Goal: Task Accomplishment & Management: Manage account settings

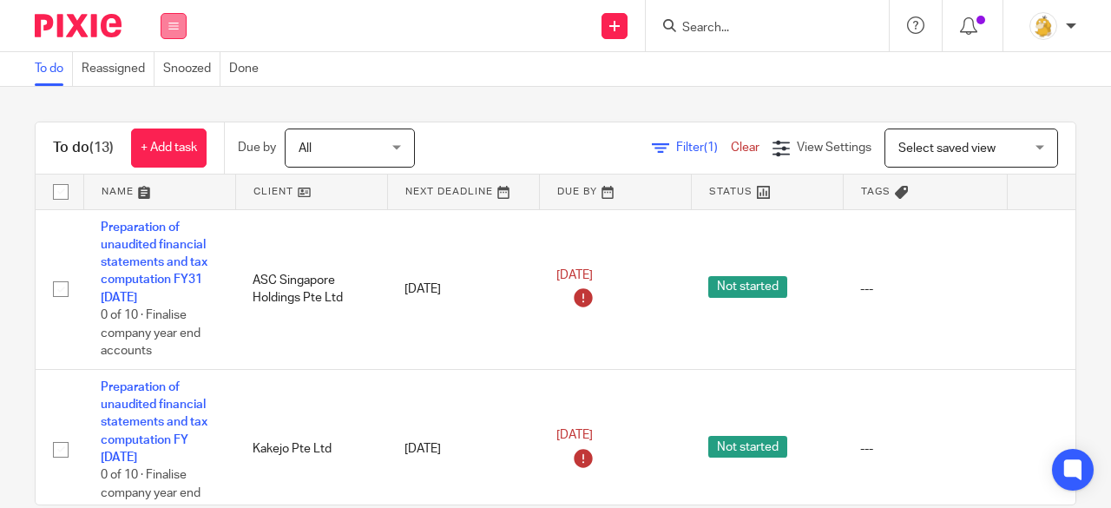
click at [175, 29] on icon at bounding box center [173, 26] width 10 height 10
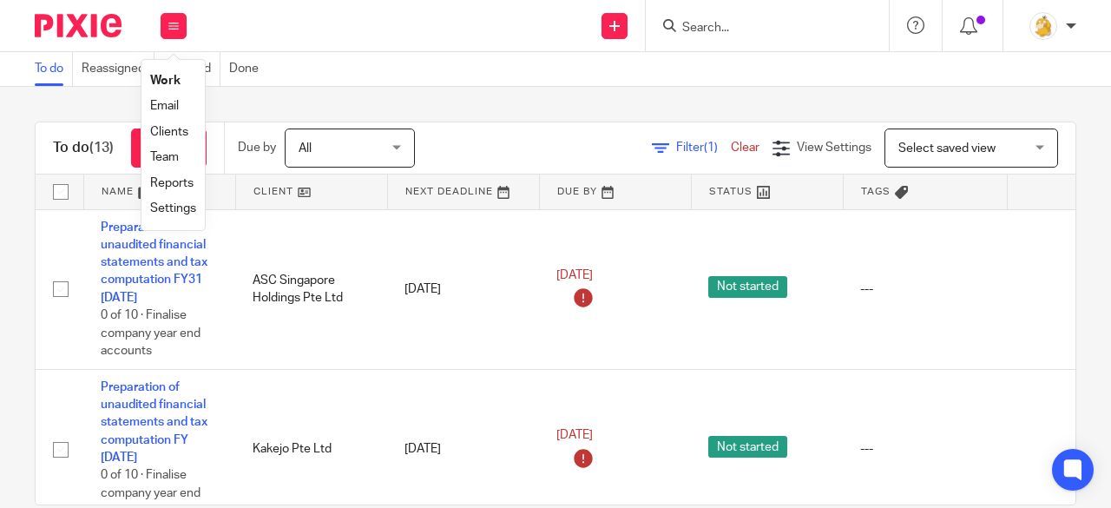
drag, startPoint x: 176, startPoint y: 81, endPoint x: 193, endPoint y: 80, distance: 16.5
click at [178, 81] on link "Work" at bounding box center [165, 81] width 30 height 12
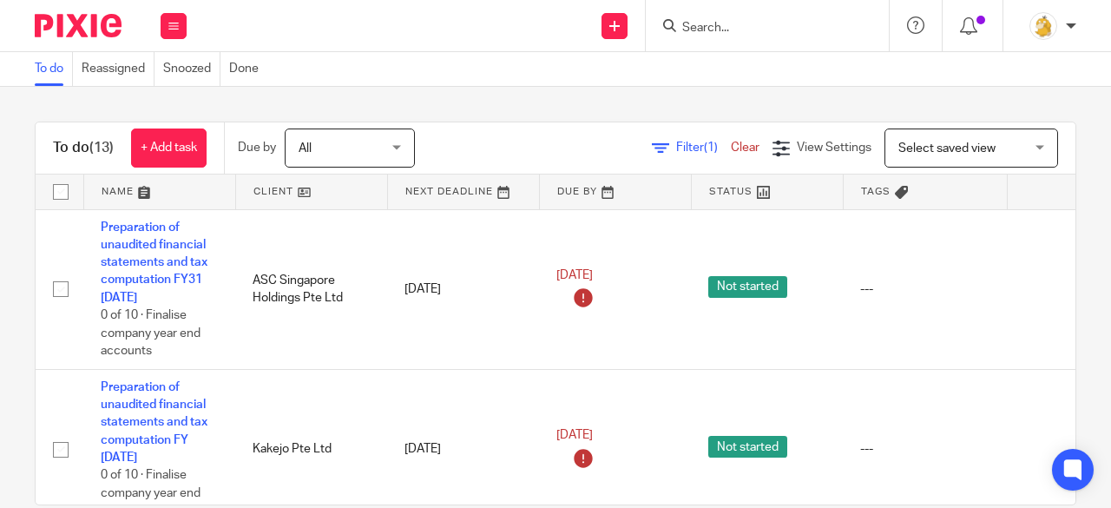
click at [699, 25] on input "Search" at bounding box center [758, 29] width 156 height 16
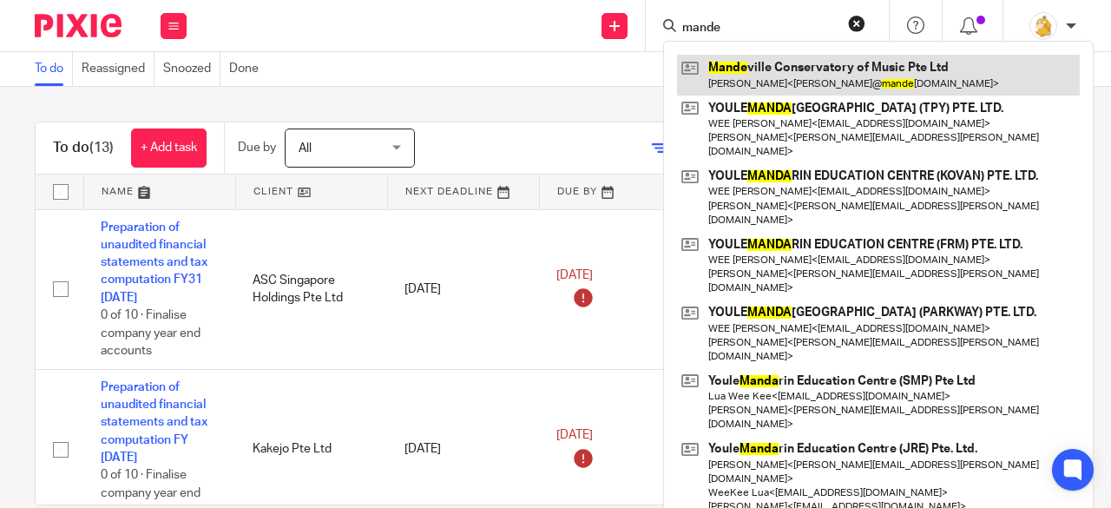
type input "mande"
click at [734, 72] on link at bounding box center [878, 75] width 403 height 40
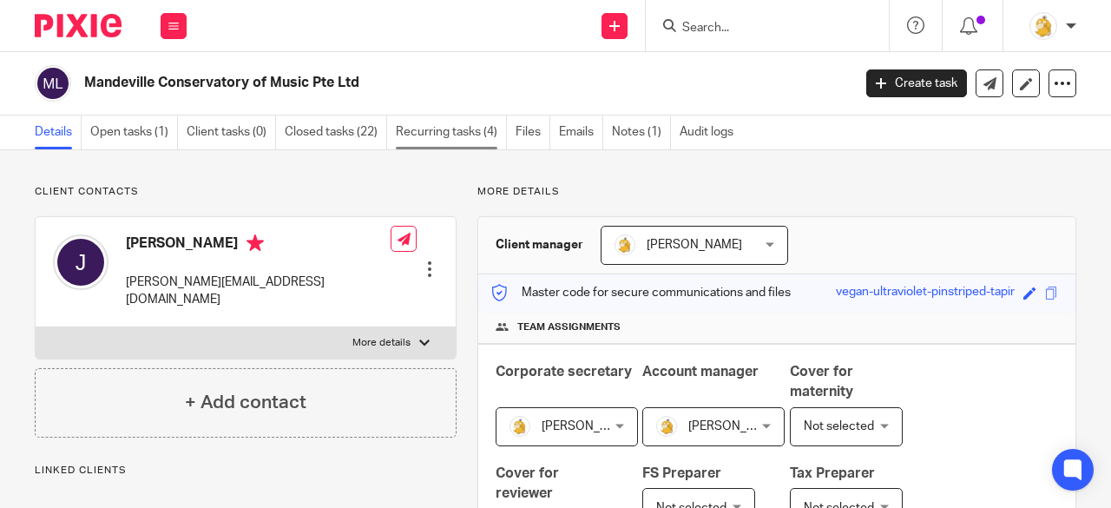
click at [423, 131] on link "Recurring tasks (4)" at bounding box center [451, 132] width 111 height 34
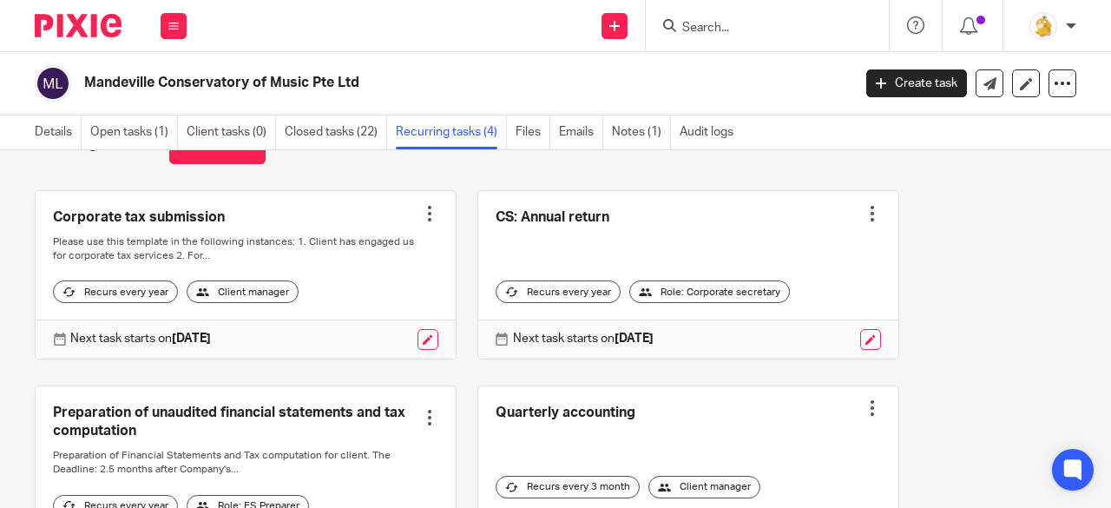
scroll to position [87, 0]
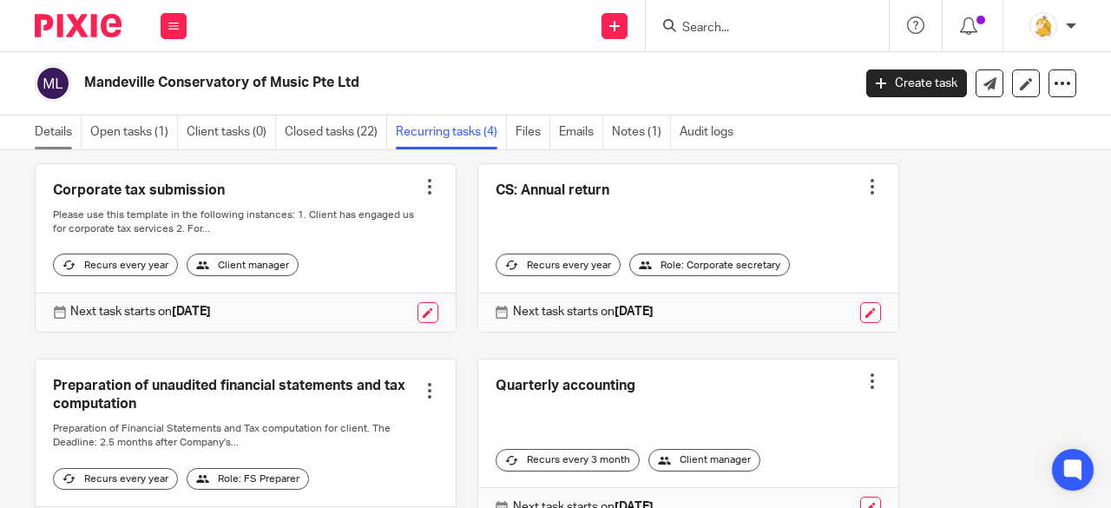
click at [62, 135] on link "Details" at bounding box center [58, 132] width 47 height 34
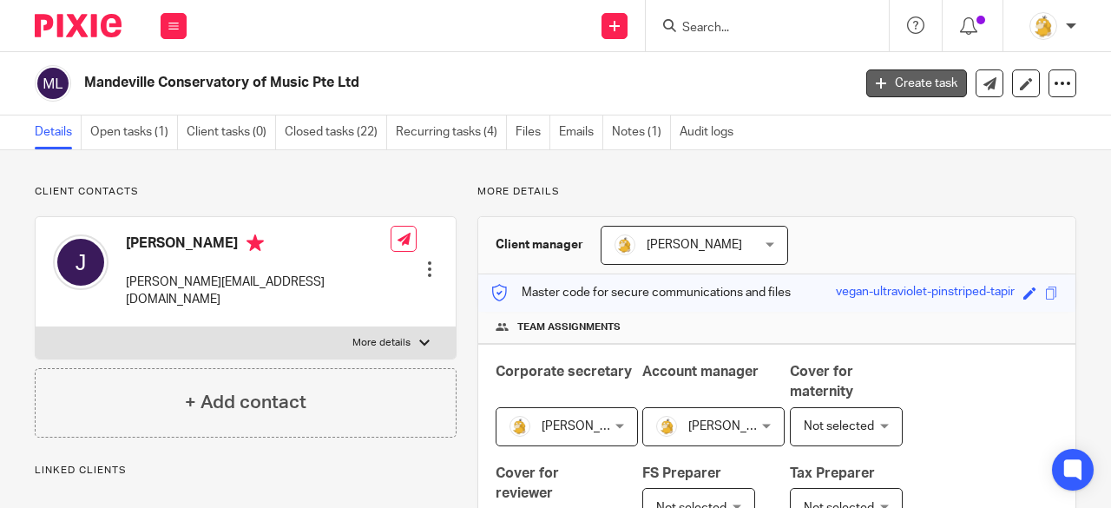
click at [883, 82] on link "Create task" at bounding box center [916, 83] width 101 height 28
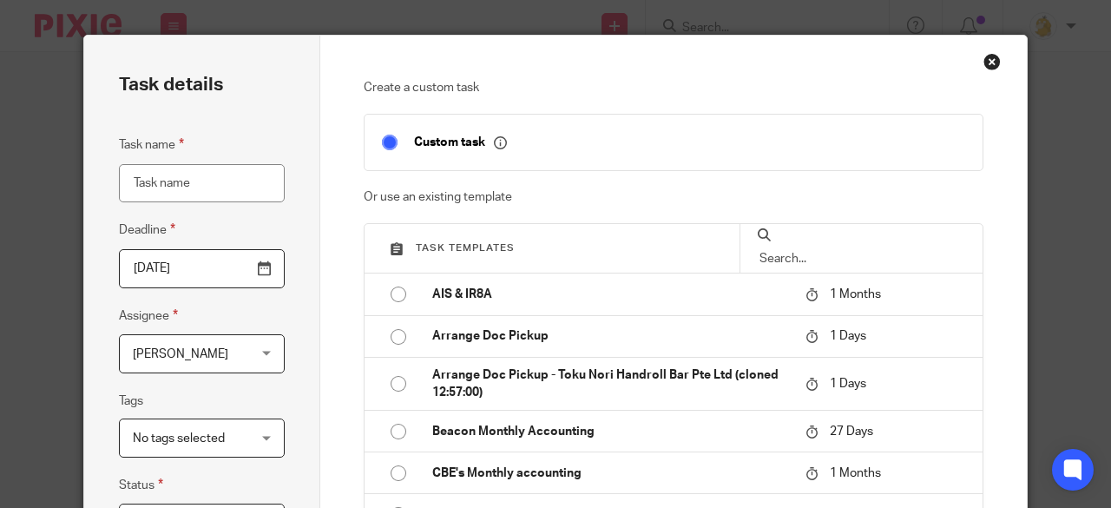
click at [838, 249] on input "text" at bounding box center [861, 258] width 207 height 19
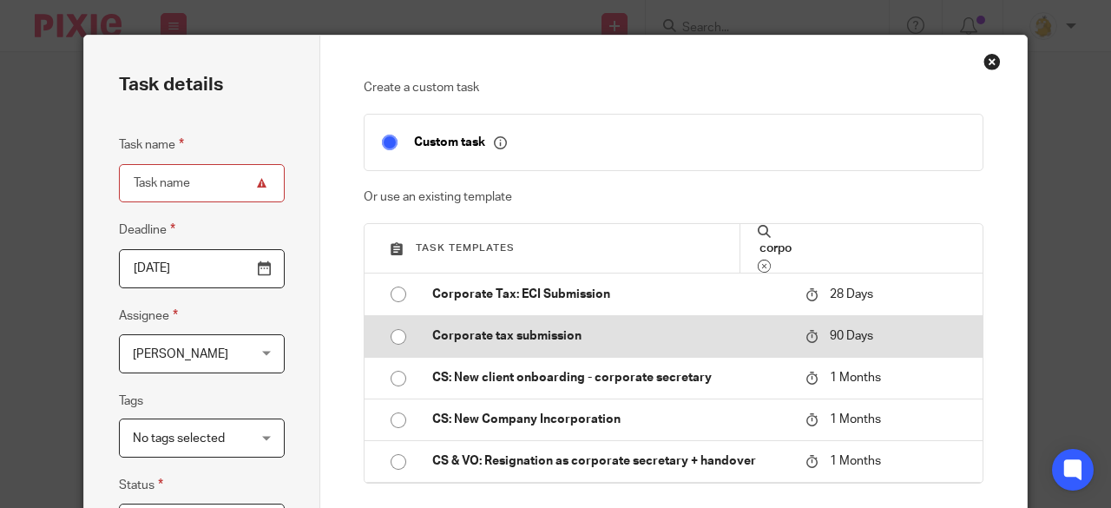
type input "corpo"
click at [393, 332] on input "radio" at bounding box center [398, 336] width 33 height 33
type input "[DATE]"
type input "Corporate tax submission"
checkbox input "false"
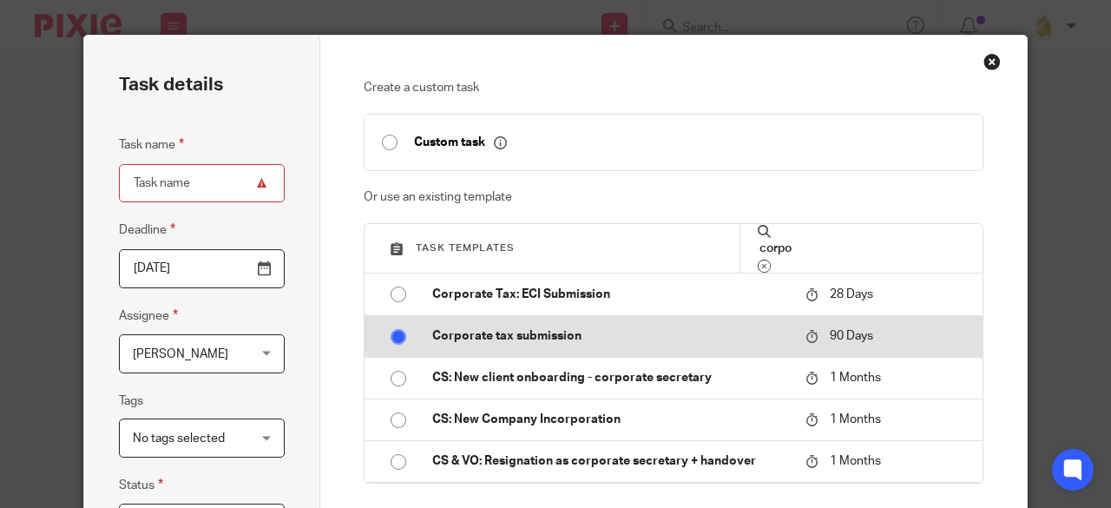
radio input "false"
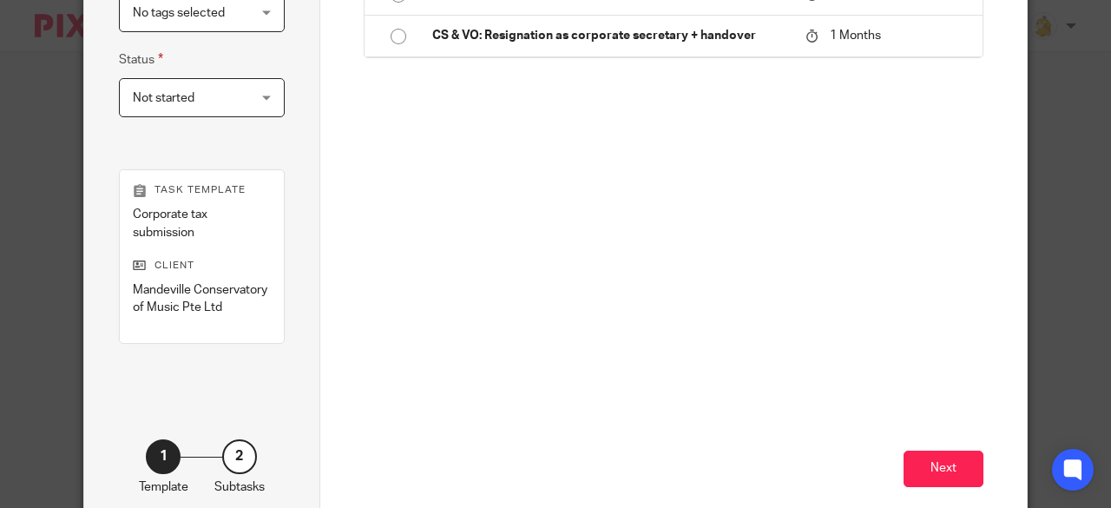
scroll to position [482, 0]
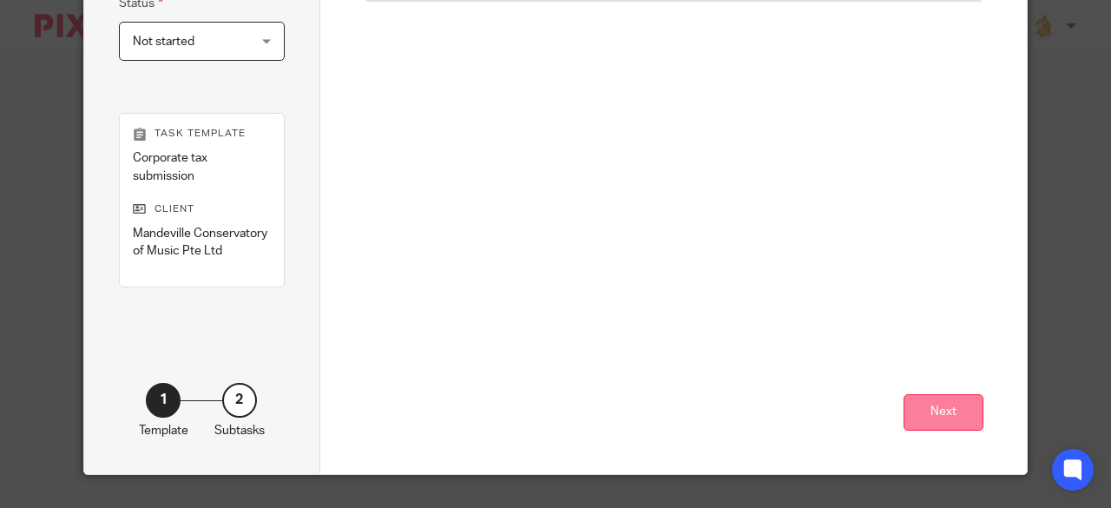
click at [955, 407] on button "Next" at bounding box center [943, 412] width 80 height 37
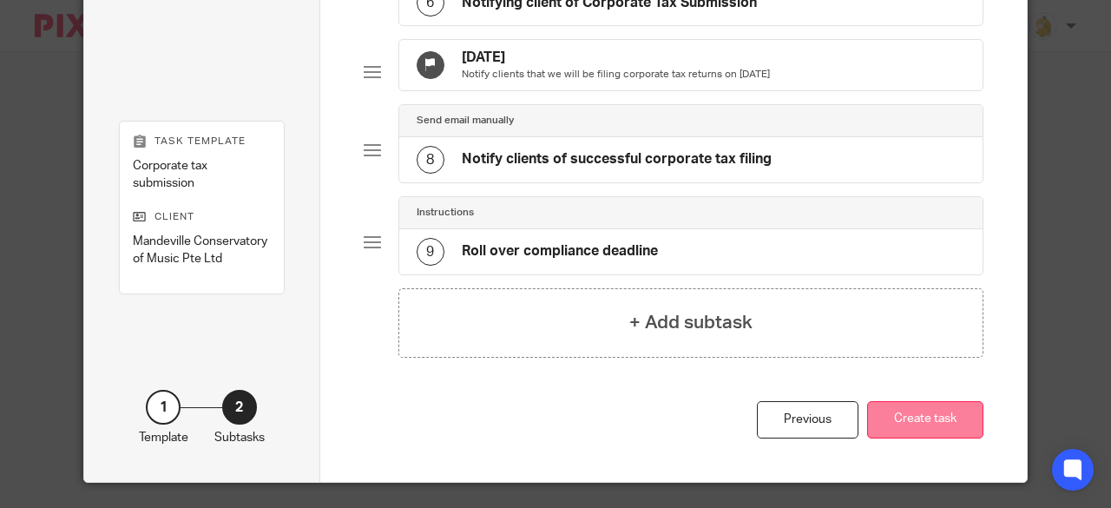
scroll to position [652, 0]
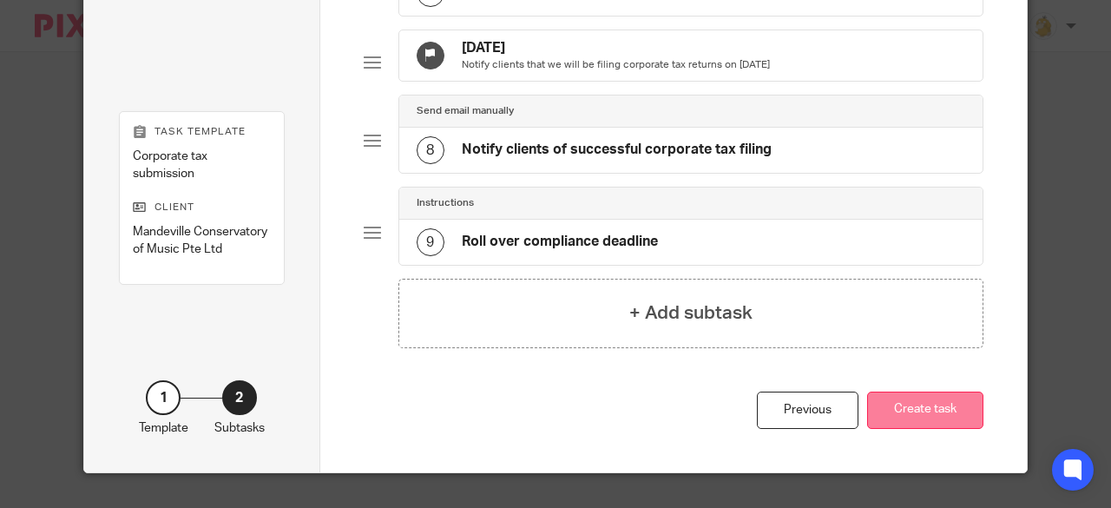
click at [951, 403] on button "Create task" at bounding box center [925, 409] width 116 height 37
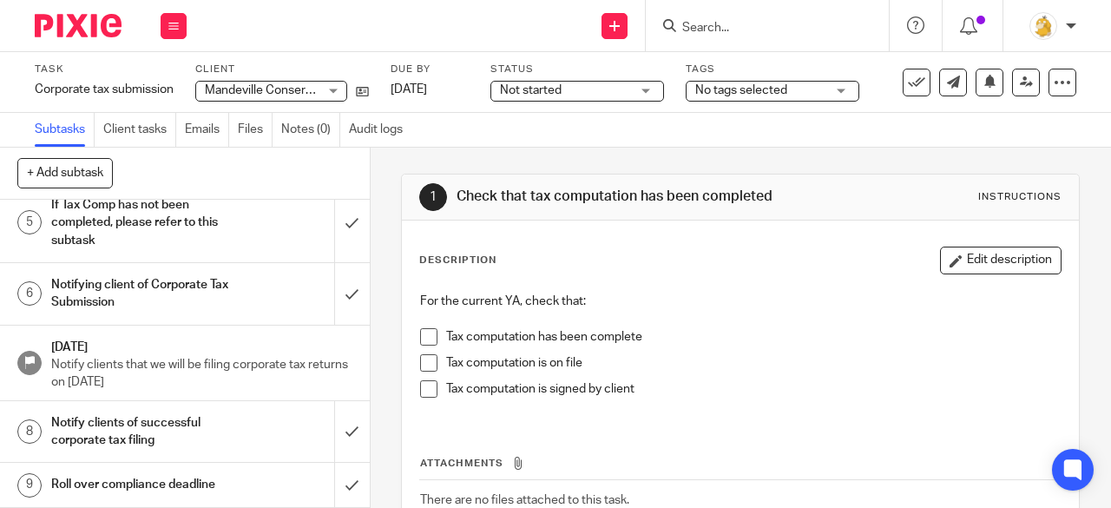
scroll to position [280, 0]
click at [194, 356] on p "Notify clients that we will be filing corporate tax returns on [DATE]" at bounding box center [201, 374] width 301 height 36
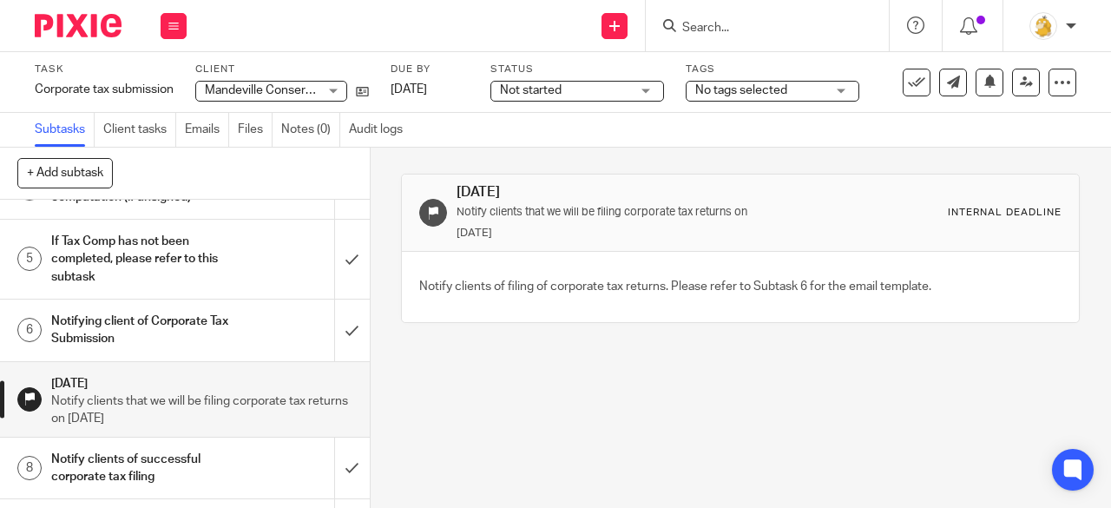
scroll to position [280, 0]
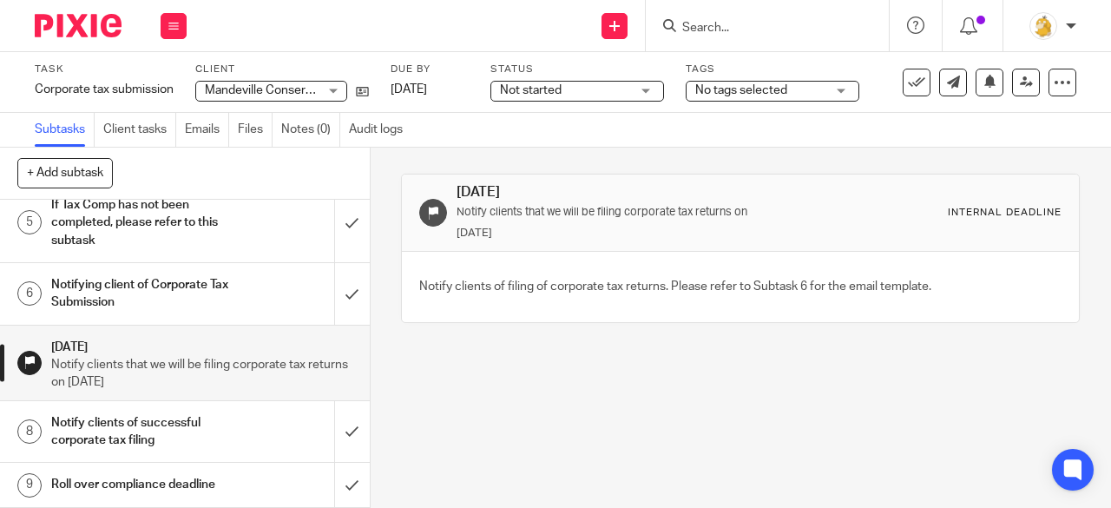
click at [172, 423] on h1 "Notify clients of successful corporate tax filing" at bounding box center [139, 432] width 177 height 44
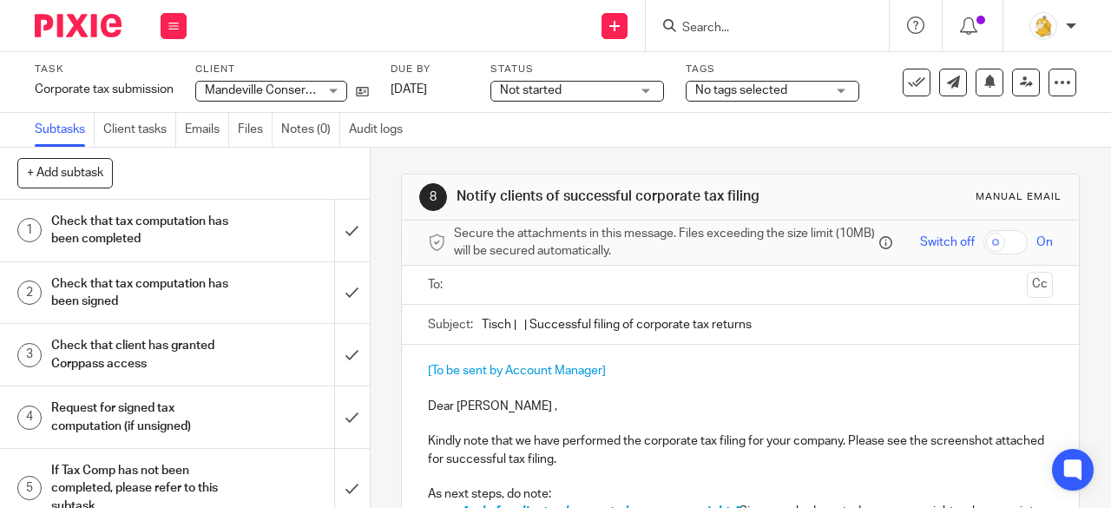
scroll to position [260, 0]
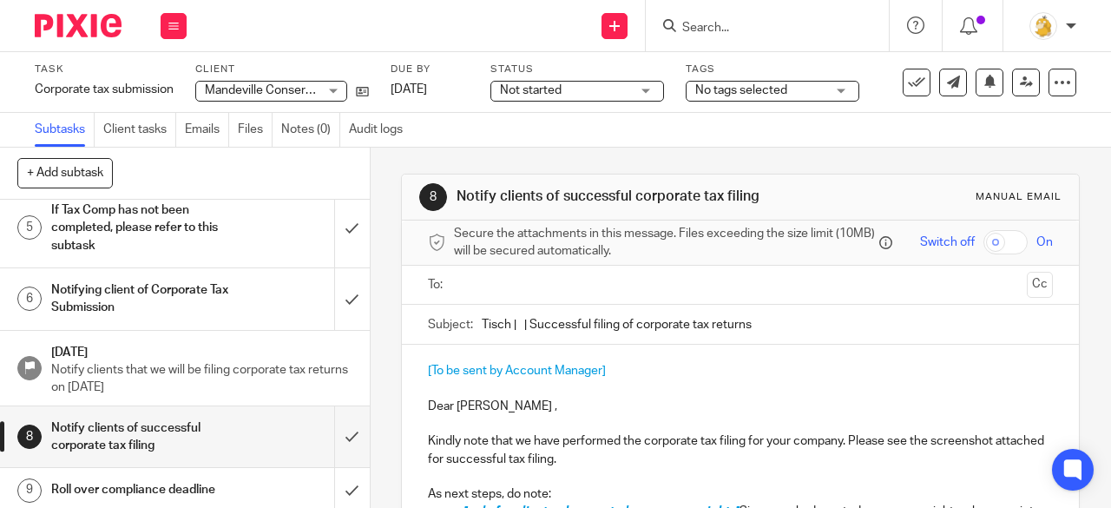
click at [188, 289] on h1 "Notifying client of Corporate Tax Submission" at bounding box center [139, 299] width 177 height 44
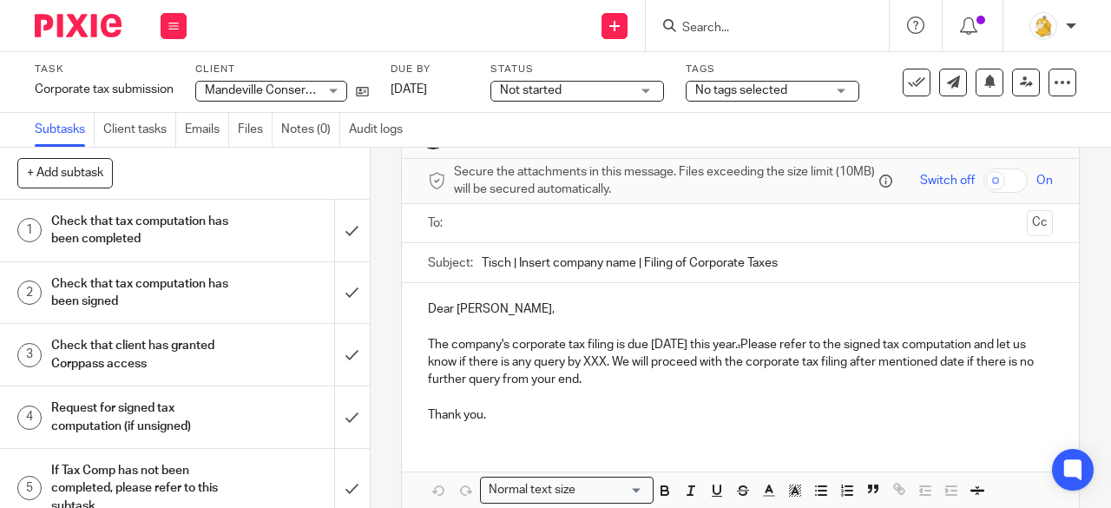
scroll to position [87, 0]
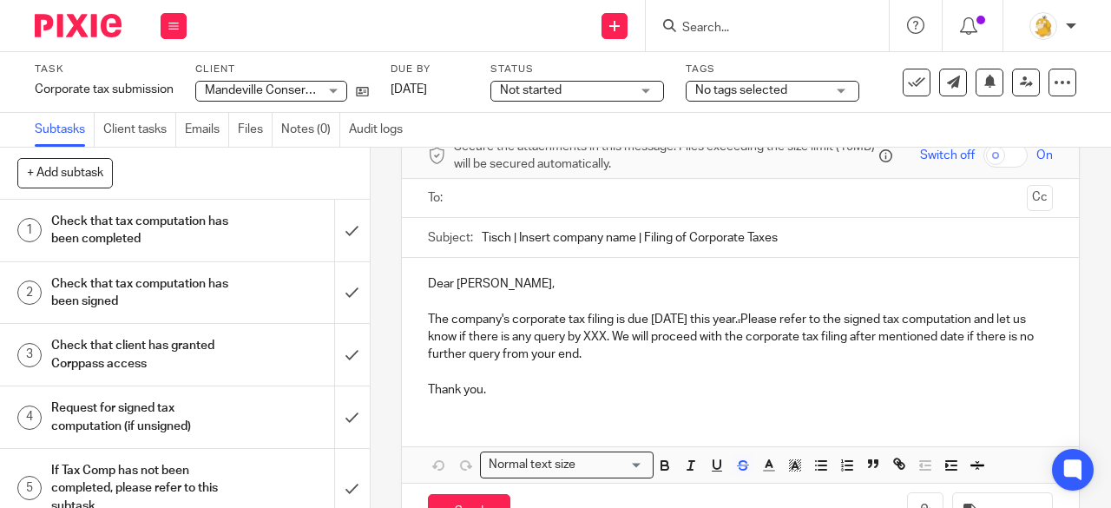
drag, startPoint x: 649, startPoint y: 361, endPoint x: 417, endPoint y: 288, distance: 242.9
click at [417, 288] on div "Dear Jennifer, The company's corporate tax filing is due 30 November this year.…" at bounding box center [740, 335] width 677 height 154
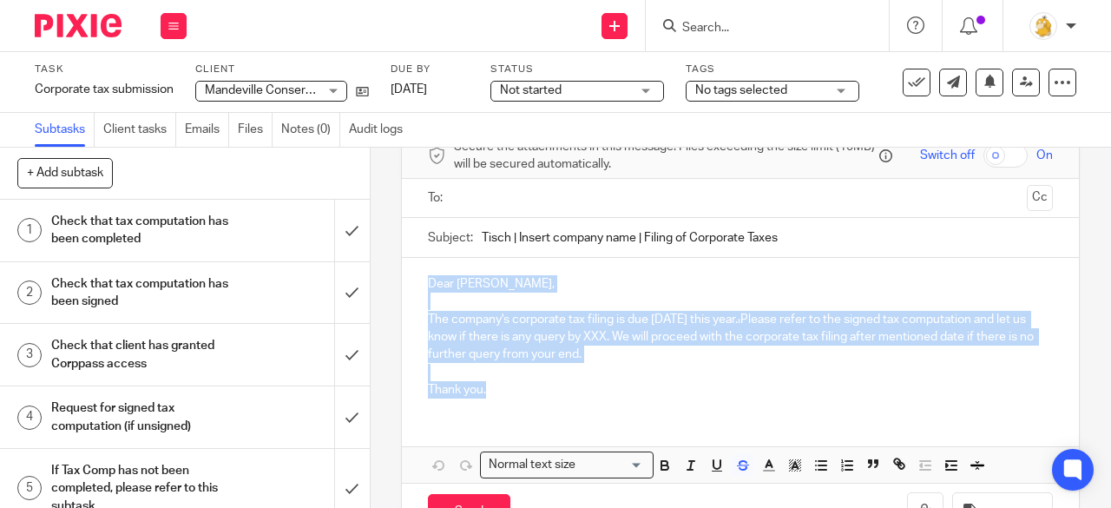
drag, startPoint x: 481, startPoint y: 390, endPoint x: 420, endPoint y: 291, distance: 116.1
click at [420, 291] on div "Dear Jennifer, The company's corporate tax filing is due 30 November this year.…" at bounding box center [740, 335] width 677 height 154
copy div "Dear Jennifer, The company's corporate tax filing is due 30 November this year.…"
click at [640, 345] on p "The company's corporate tax filing is due [DATE] this year. . Please refer to t…" at bounding box center [740, 337] width 625 height 53
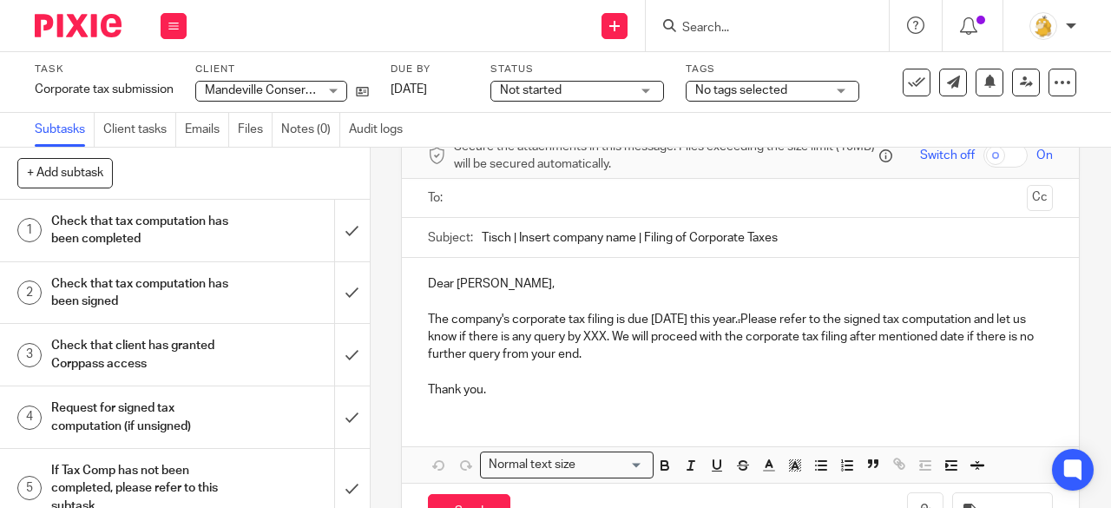
click at [656, 338] on p "The company's corporate tax filing is due 30 November this year. . Please refer…" at bounding box center [740, 337] width 625 height 53
click at [656, 342] on p "The company's corporate tax filing is due 30 November this year. . Please refer…" at bounding box center [740, 337] width 625 height 53
click at [778, 326] on p "The company's corporate tax filing is due 30 November this year. . Please refer…" at bounding box center [740, 337] width 625 height 53
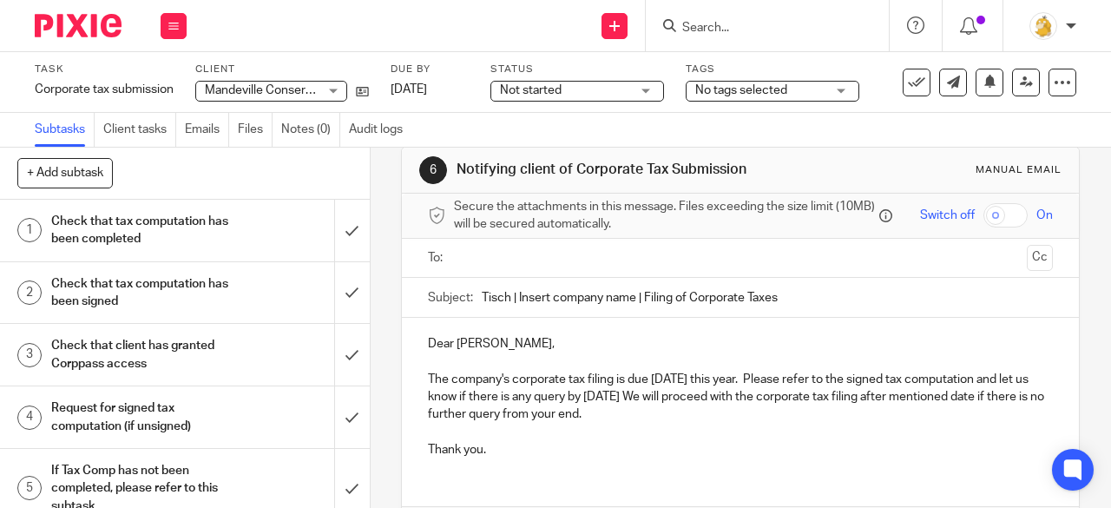
scroll to position [0, 0]
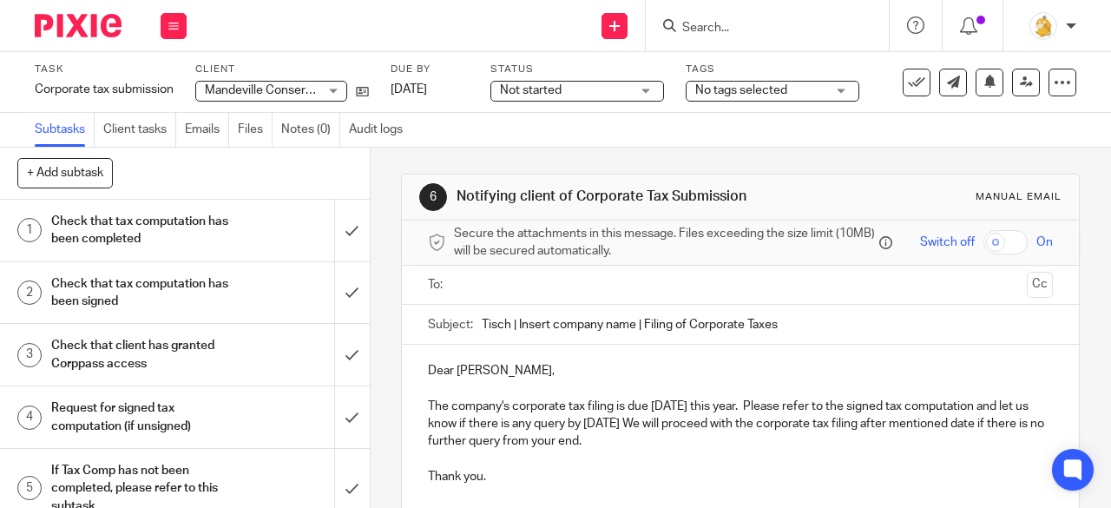
click at [633, 331] on input "Tisch | Insert company name | Filing of Corporate Taxes" at bounding box center [767, 324] width 571 height 39
click at [632, 331] on input "Tisch | Insert company name | Filing of Corporate Taxes" at bounding box center [767, 324] width 571 height 39
click at [725, 323] on input "Tisch | Mandeville | Filing of Corporate Taxes" at bounding box center [767, 324] width 571 height 39
type input "Tisch | Mandeville | Filing of Corporate Taxes YA25"
click at [696, 299] on ul at bounding box center [741, 285] width 571 height 29
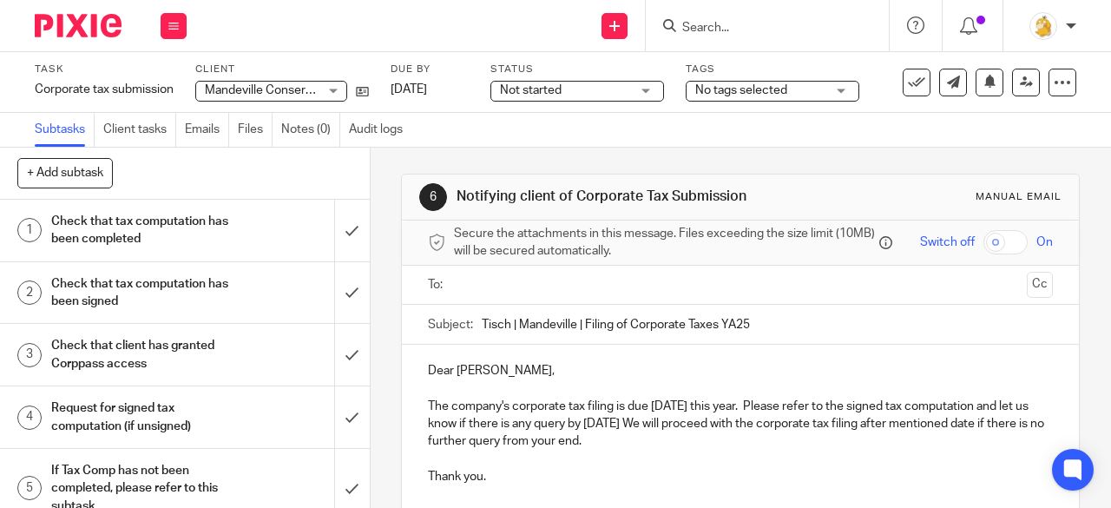
click at [692, 289] on input "text" at bounding box center [740, 285] width 560 height 20
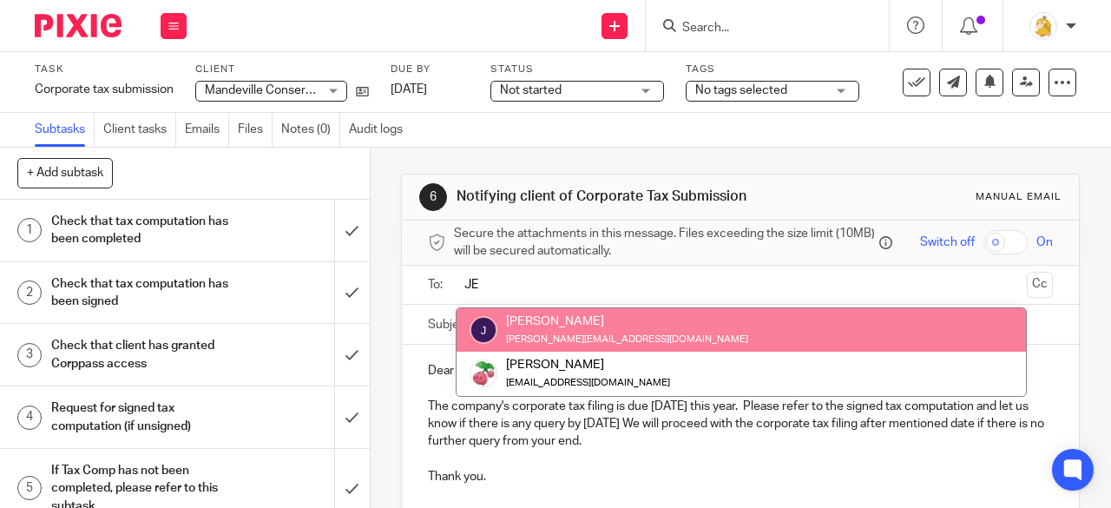
type input "JE"
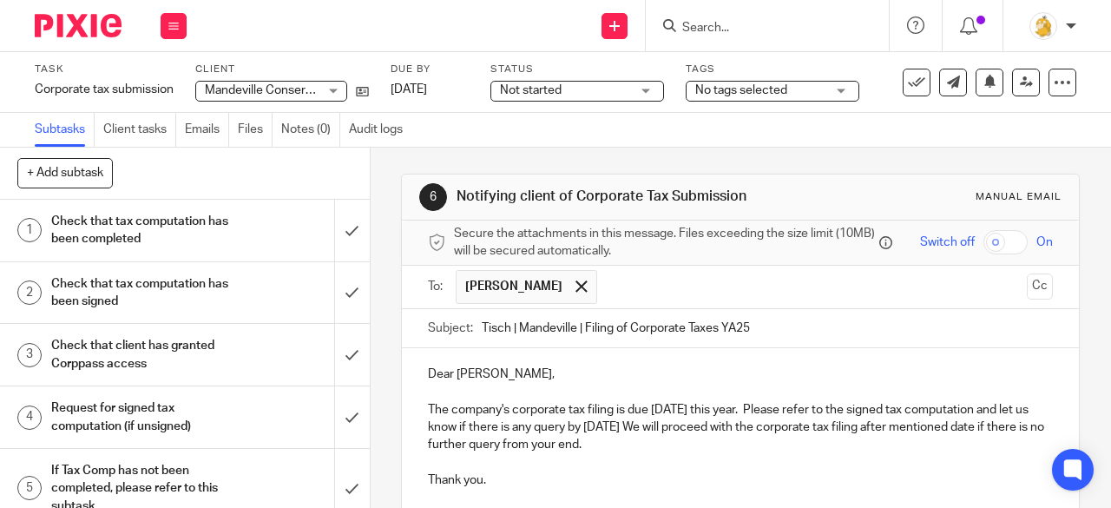
drag, startPoint x: 1012, startPoint y: 292, endPoint x: 914, endPoint y: 312, distance: 99.9
click at [1027, 292] on button "Cc" at bounding box center [1040, 286] width 26 height 26
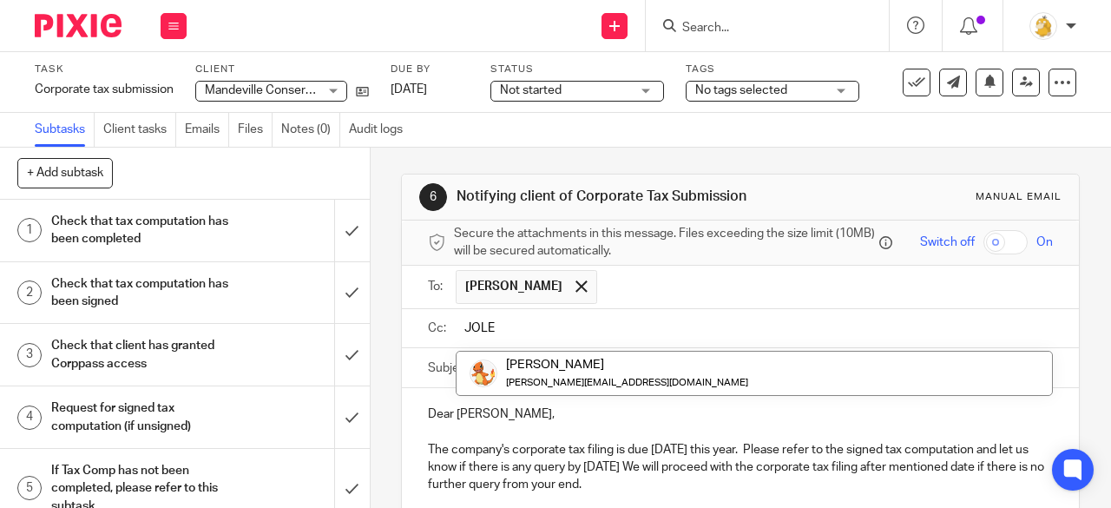
type input "JOLE"
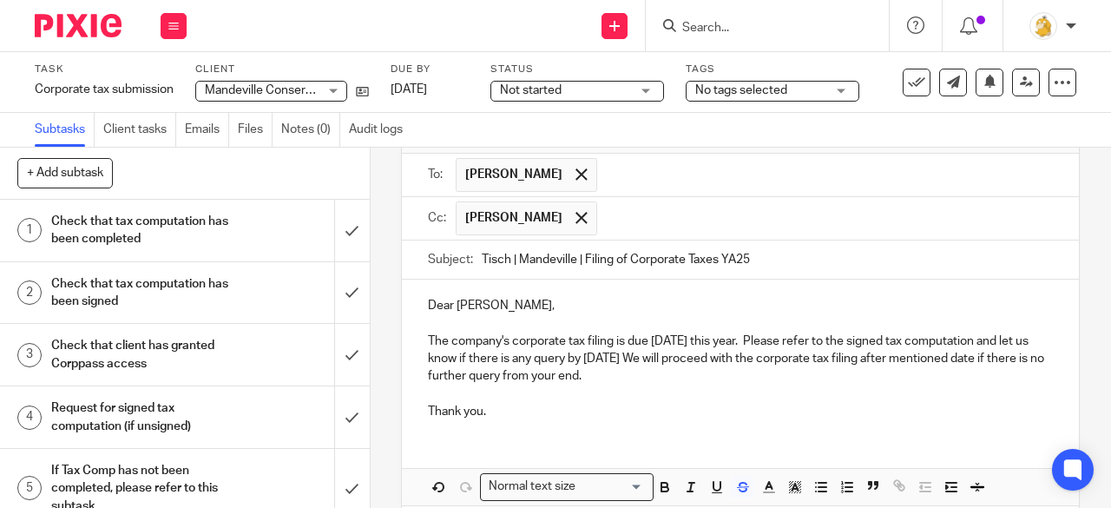
scroll to position [174, 0]
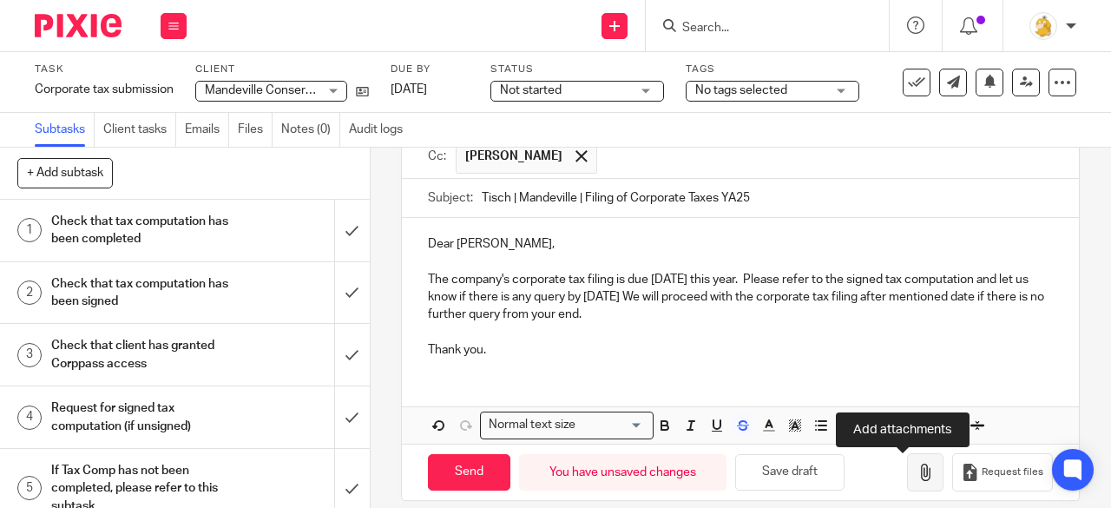
click at [916, 476] on icon "button" at bounding box center [924, 471] width 17 height 17
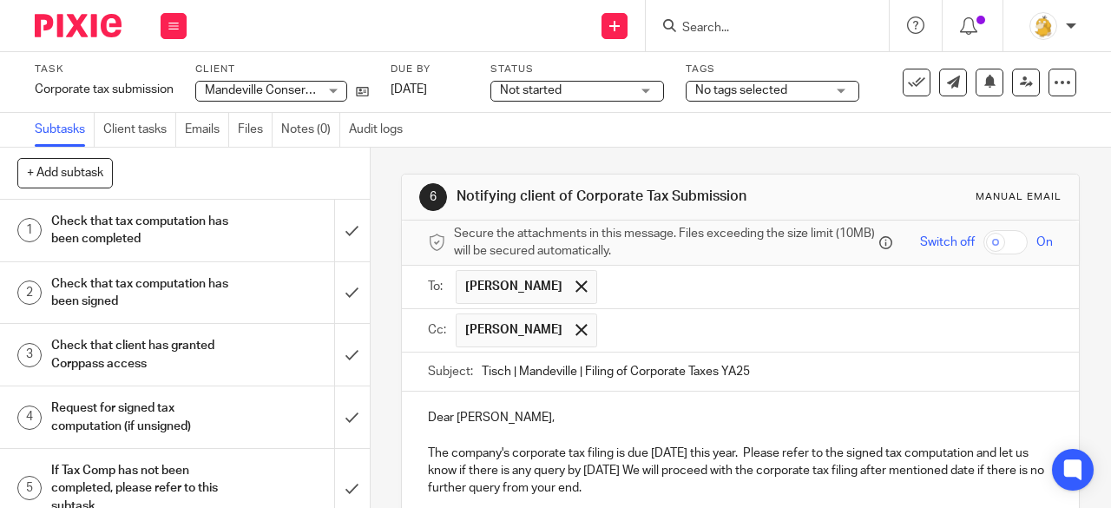
scroll to position [260, 0]
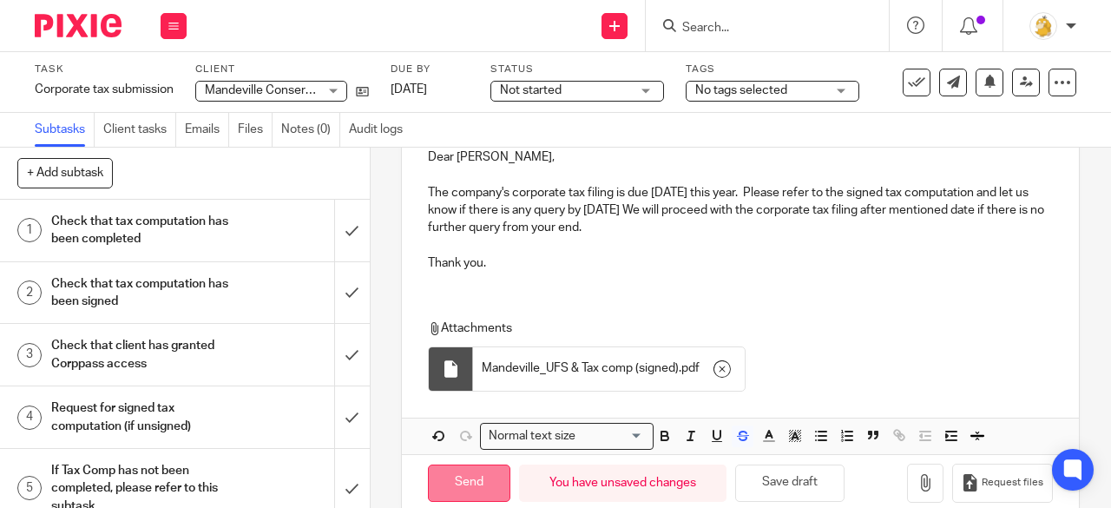
click at [480, 477] on input "Send" at bounding box center [469, 482] width 82 height 37
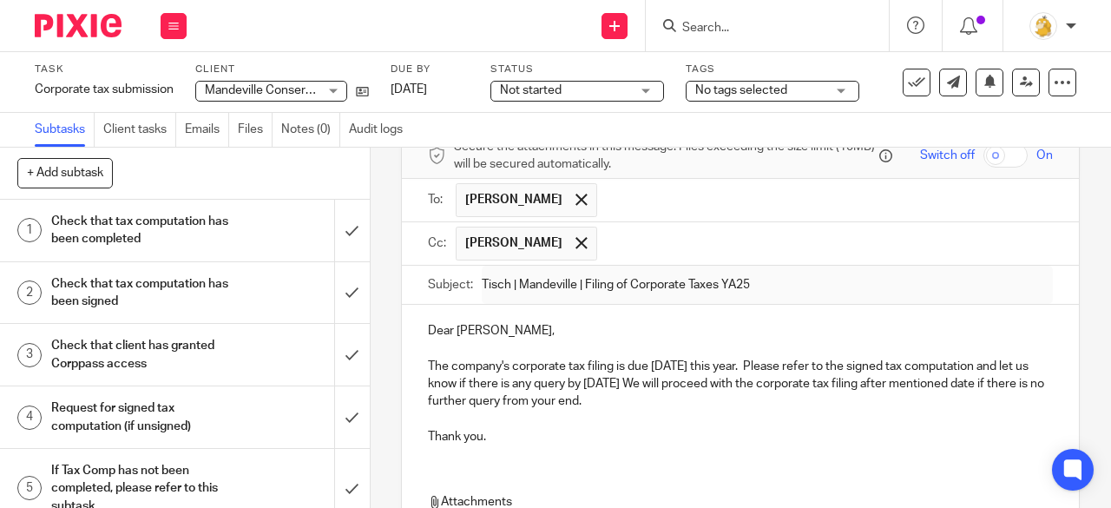
scroll to position [292, 0]
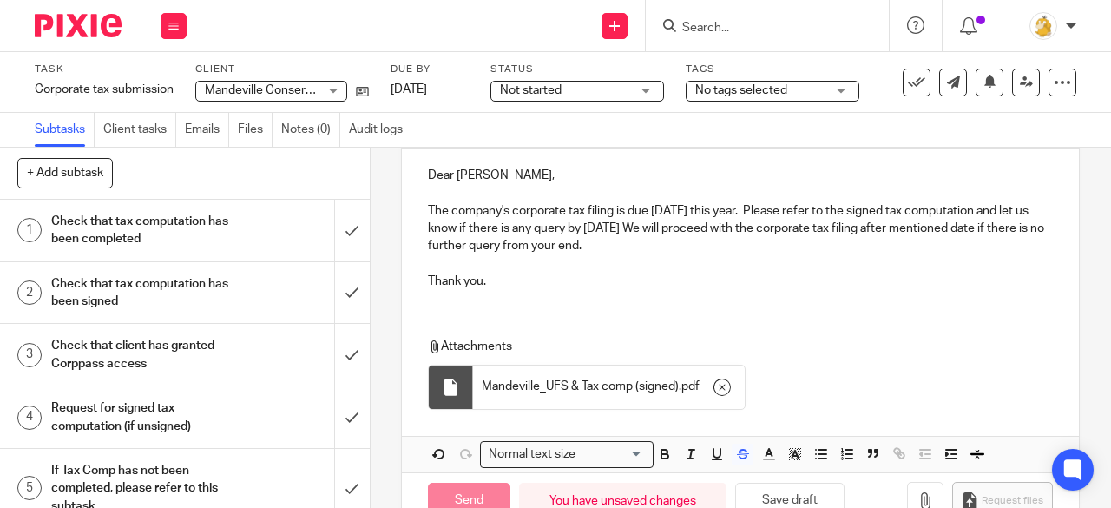
type input "Sent"
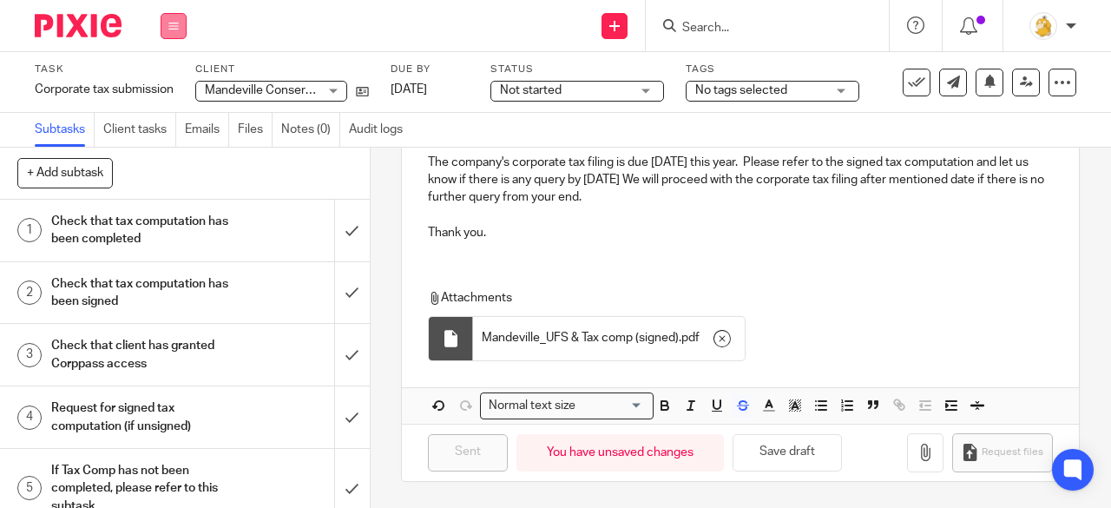
click at [174, 25] on icon at bounding box center [173, 26] width 10 height 10
click at [171, 79] on link "Work" at bounding box center [165, 81] width 30 height 12
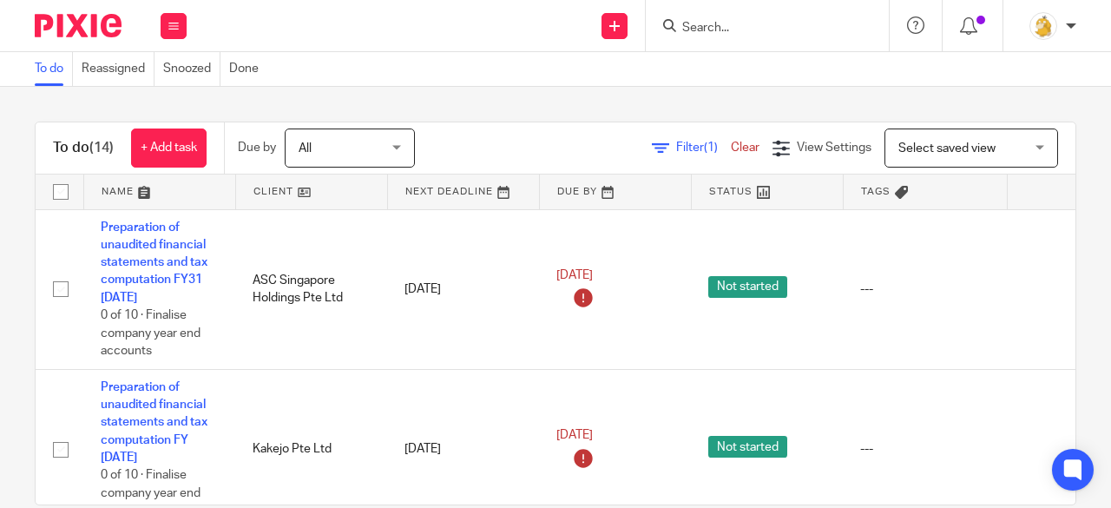
click at [731, 29] on input "Search" at bounding box center [758, 29] width 156 height 16
type input "M"
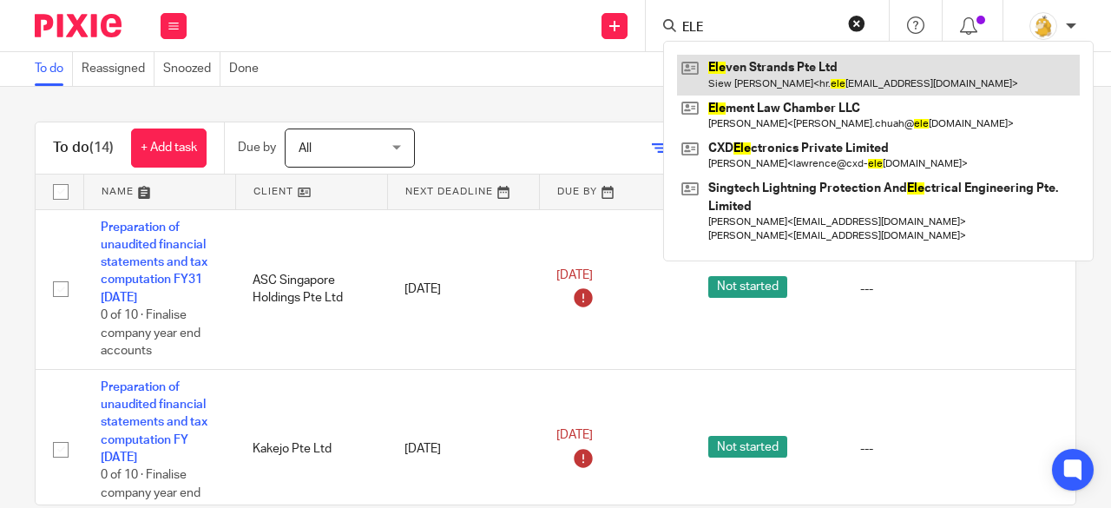
type input "ELE"
click at [742, 75] on link at bounding box center [878, 75] width 403 height 40
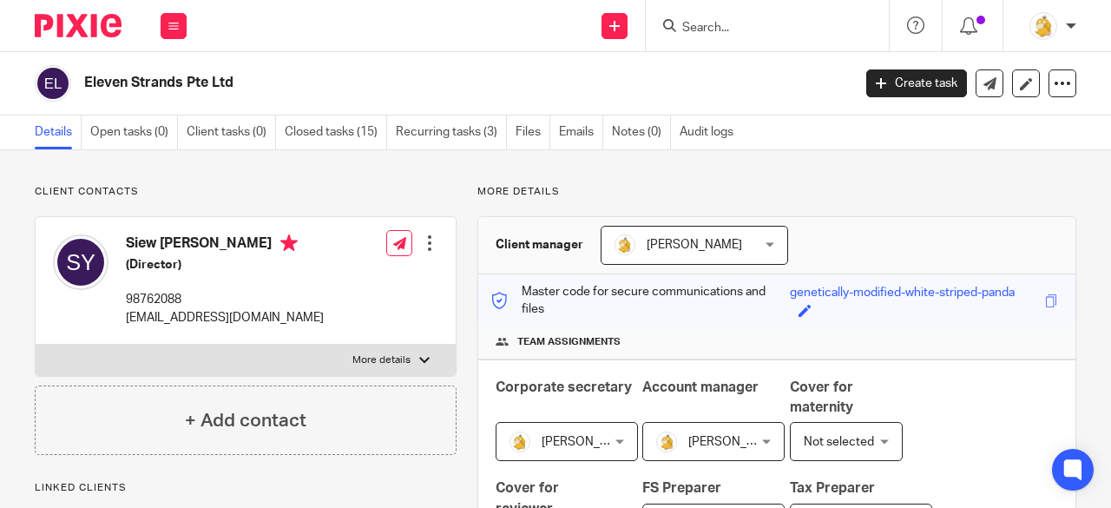
click at [769, 507] on div "Corporate secretary [PERSON_NAME] [PERSON_NAME] Not selected [PERSON_NAME] [GEO…" at bounding box center [776, 478] width 597 height 239
click at [883, 86] on link "Create task" at bounding box center [916, 83] width 101 height 28
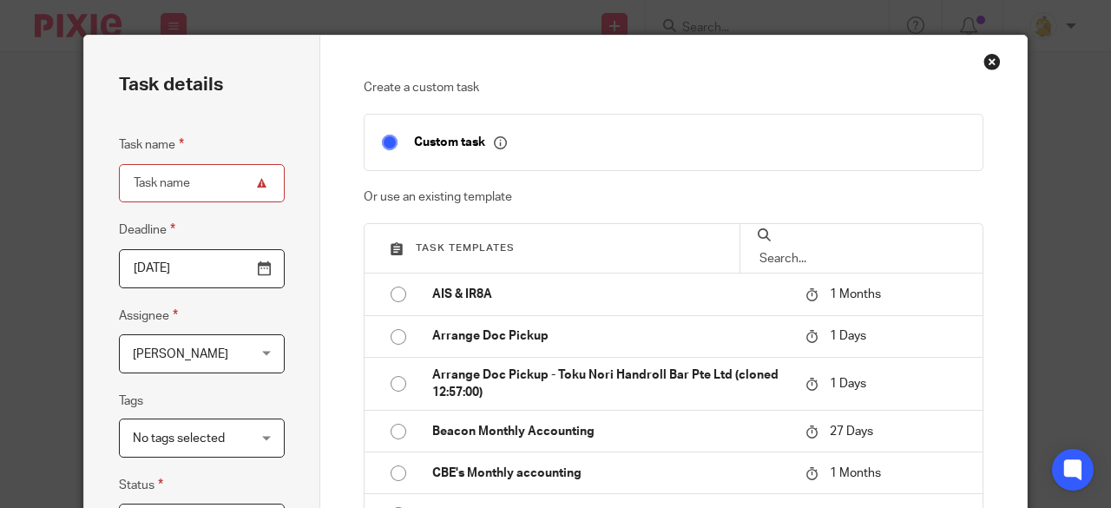
click at [813, 249] on input "text" at bounding box center [861, 258] width 207 height 19
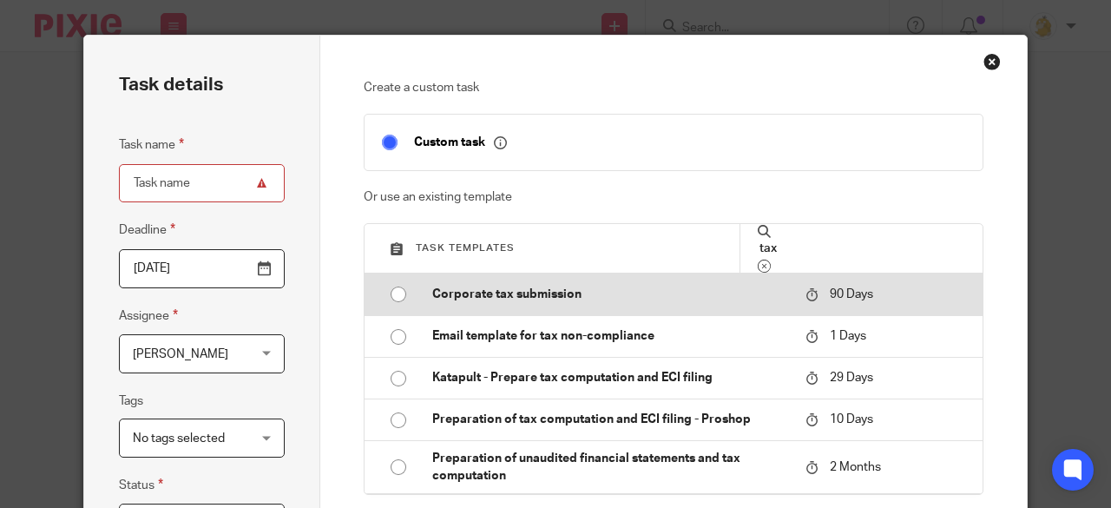
type input "tax"
drag, startPoint x: 394, startPoint y: 298, endPoint x: 454, endPoint y: 299, distance: 59.9
click at [394, 298] on input "radio" at bounding box center [398, 294] width 33 height 33
type input "[DATE]"
type input "Corporate tax submission"
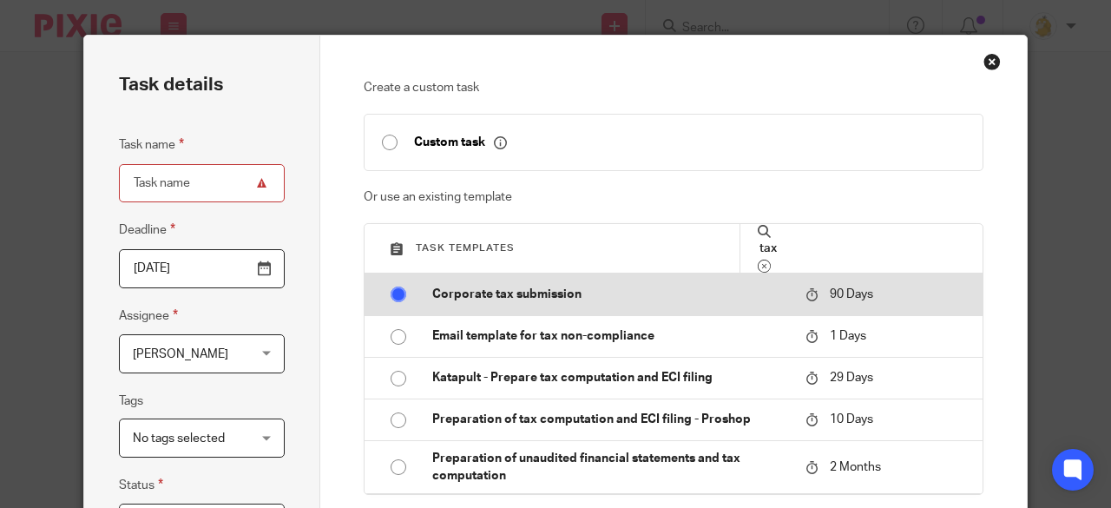
checkbox input "false"
radio input "false"
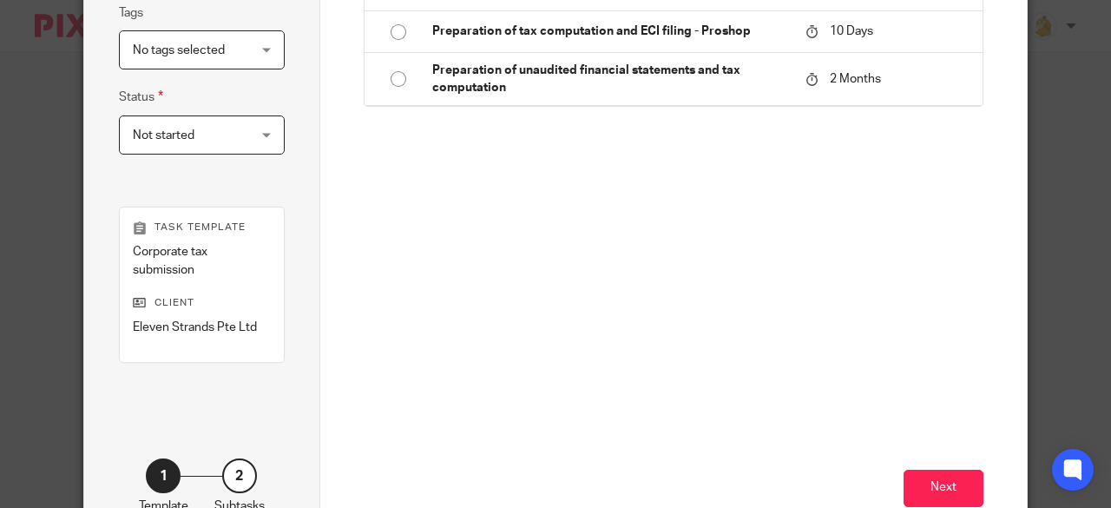
scroll to position [464, 0]
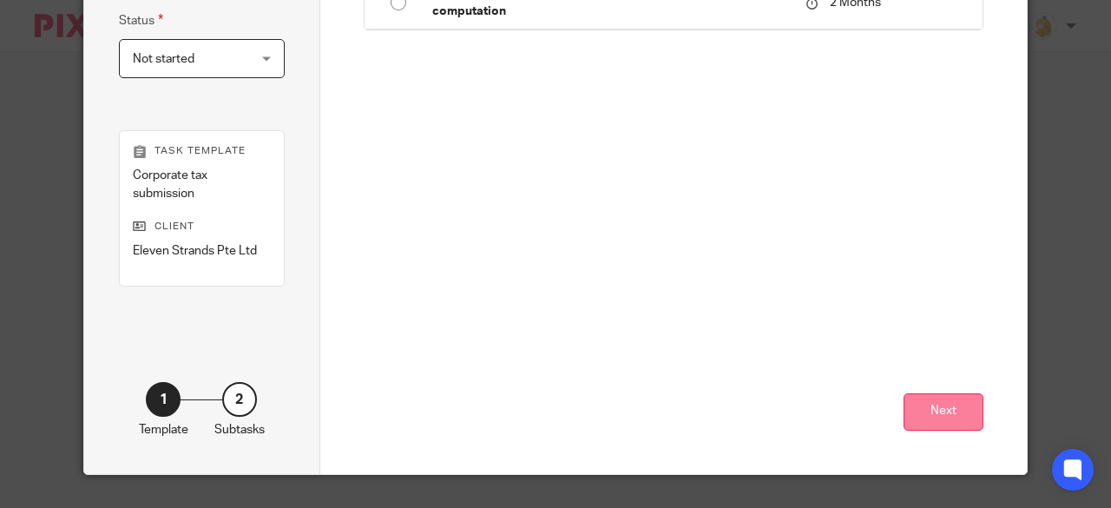
click at [941, 417] on button "Next" at bounding box center [943, 411] width 80 height 37
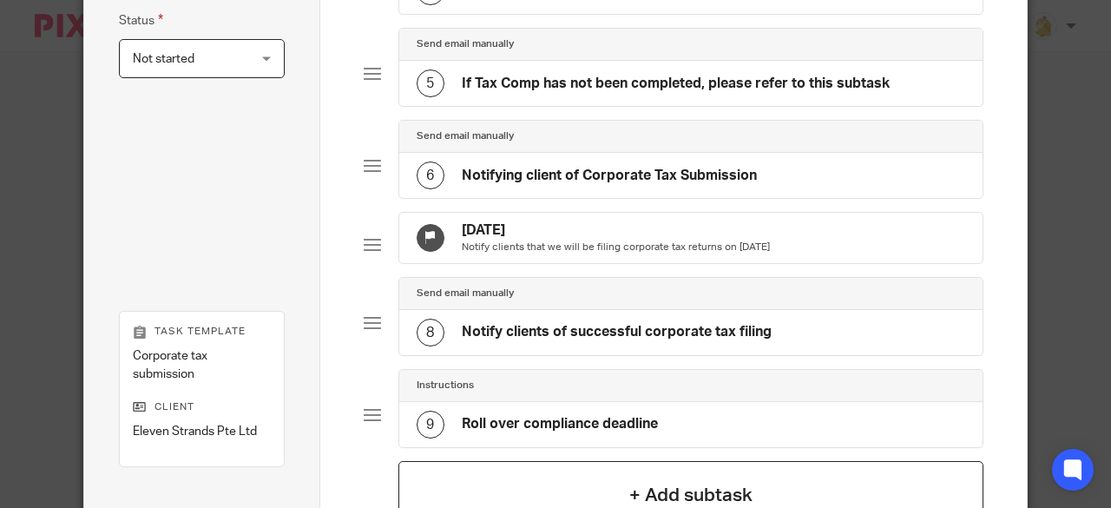
scroll to position [652, 0]
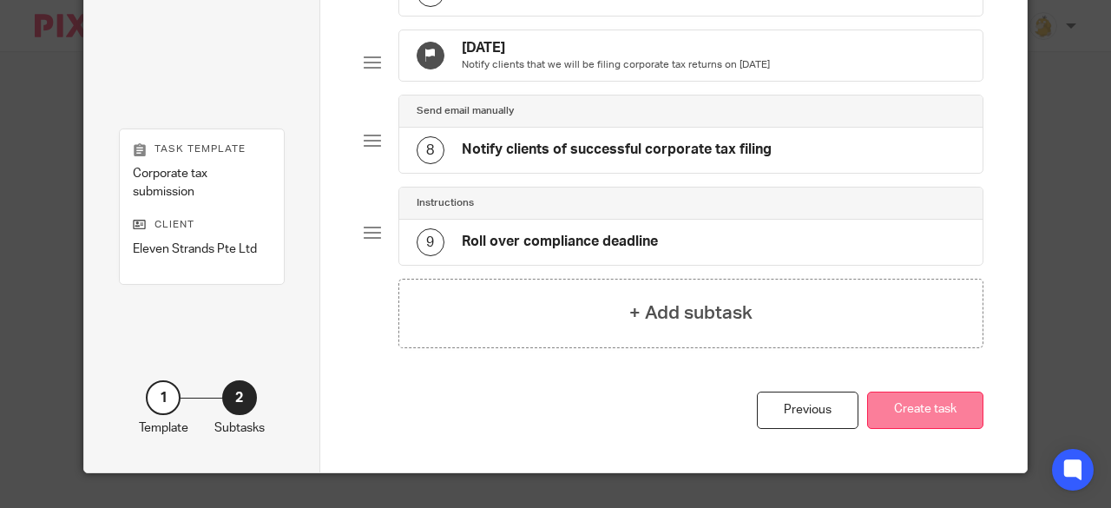
click at [904, 400] on button "Create task" at bounding box center [925, 409] width 116 height 37
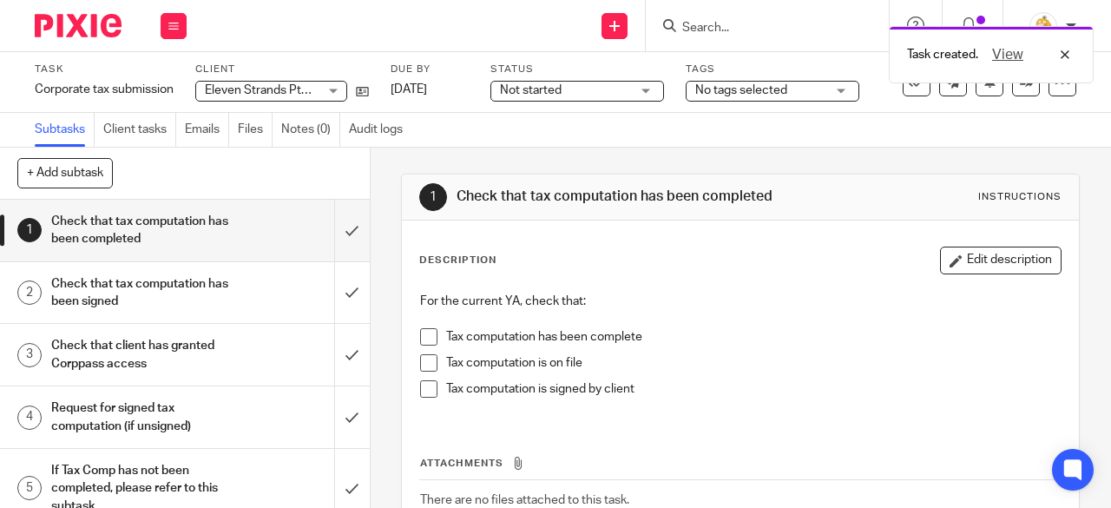
scroll to position [174, 0]
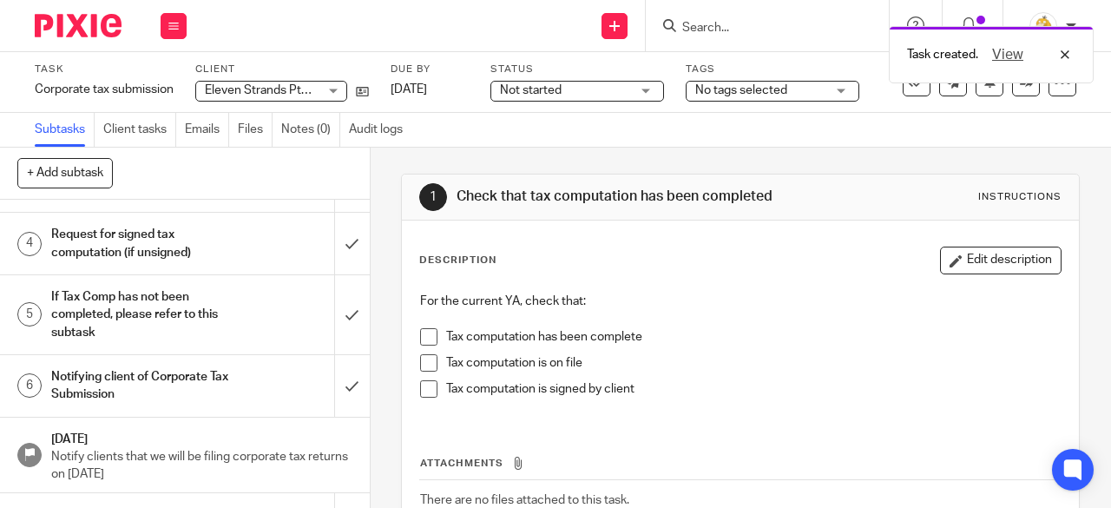
click at [142, 379] on h1 "Notifying client of Corporate Tax Submission" at bounding box center [139, 386] width 177 height 44
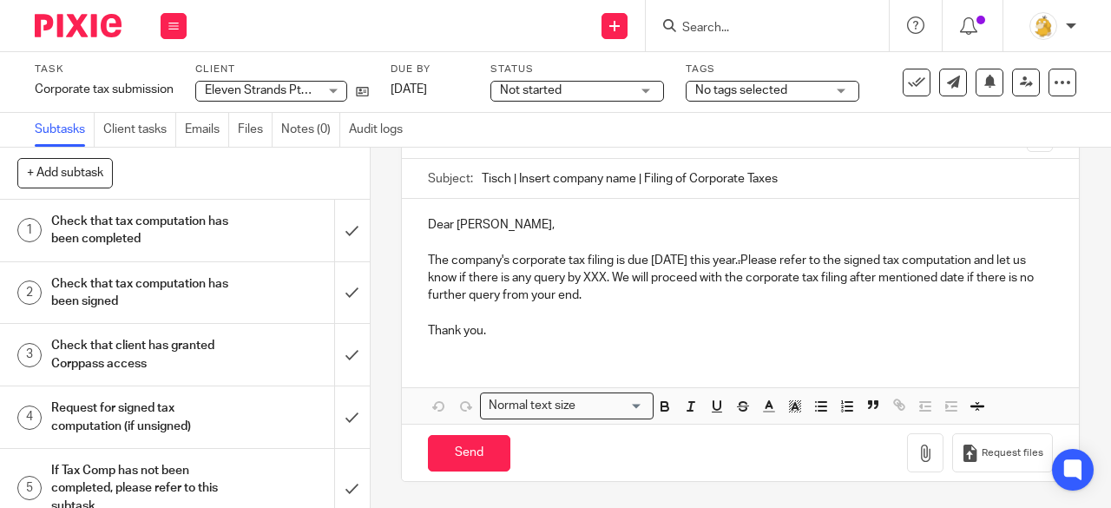
scroll to position [149, 0]
click at [476, 223] on p "Dear Siew Khim," at bounding box center [740, 224] width 625 height 17
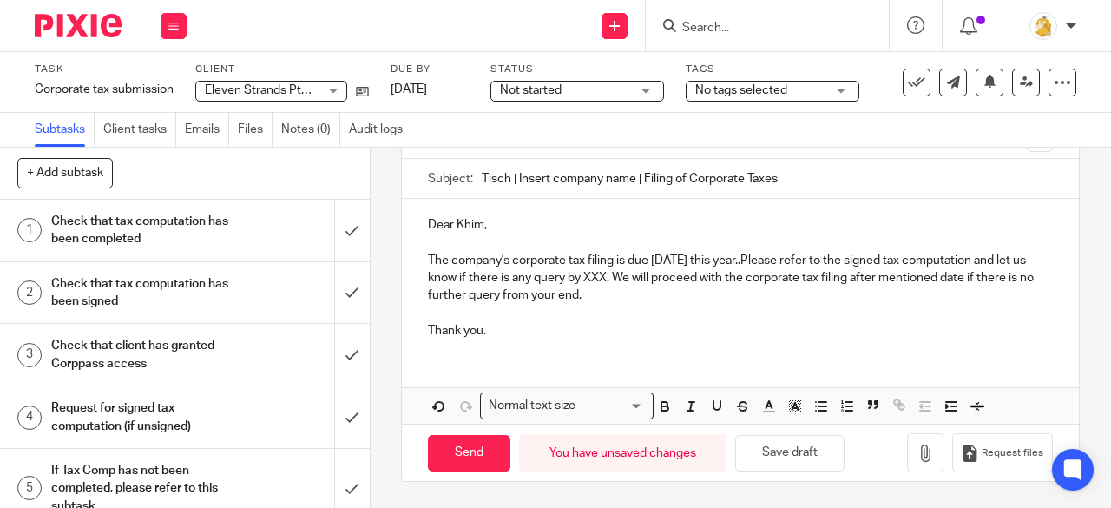
click at [632, 181] on input "Tisch | Insert company name | Filing of Corporate Taxes" at bounding box center [767, 178] width 571 height 39
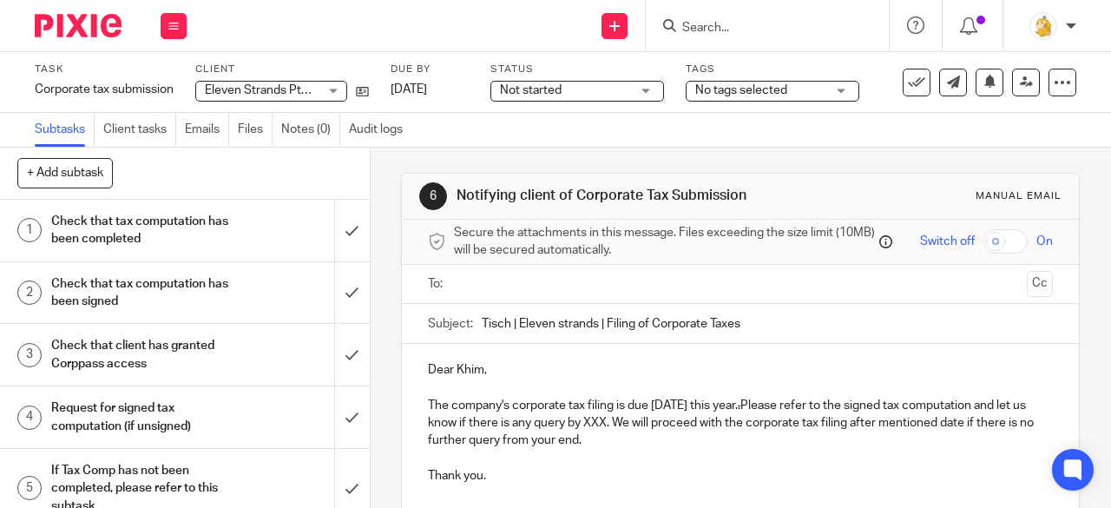
scroll to position [0, 0]
click at [764, 333] on input "Tisch | Eleven strands | Filing of Corporate Taxes" at bounding box center [767, 324] width 571 height 39
type input "Tisch | Eleven strands | Filing of Corporate Taxes YA25"
click at [677, 293] on input "text" at bounding box center [740, 285] width 560 height 20
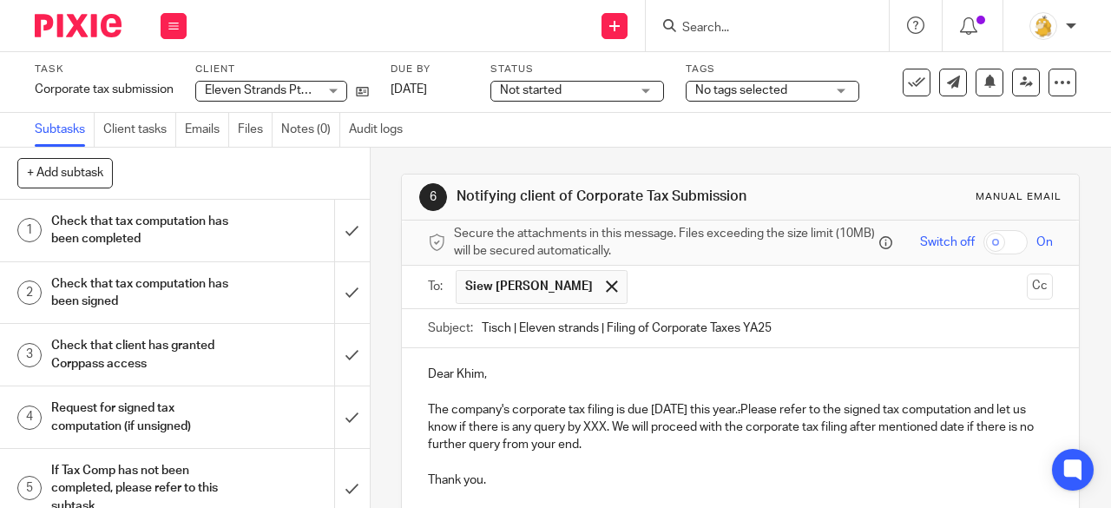
drag, startPoint x: 1005, startPoint y: 289, endPoint x: 876, endPoint y: 311, distance: 130.2
click at [1027, 289] on button "Cc" at bounding box center [1040, 286] width 26 height 26
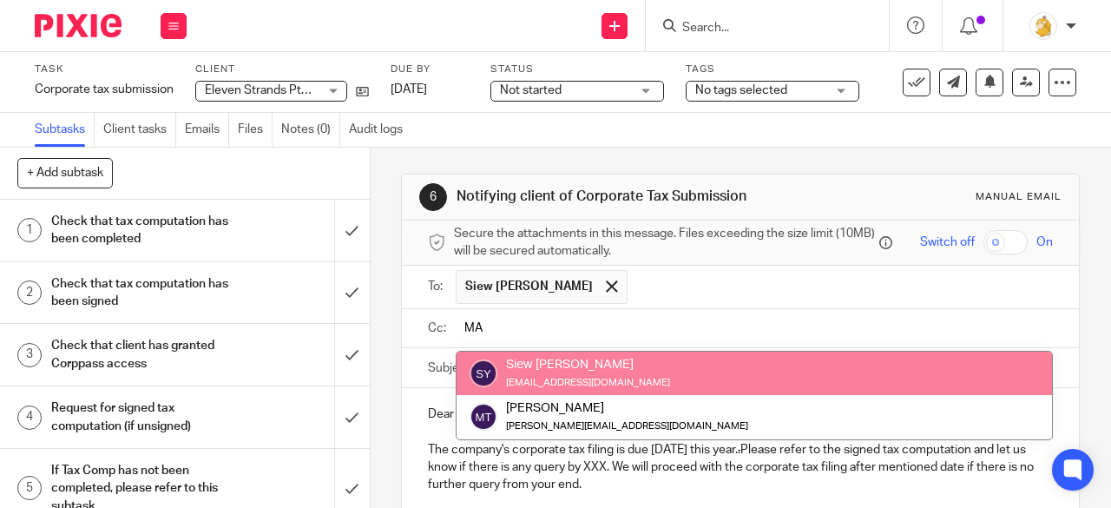
type input "MA"
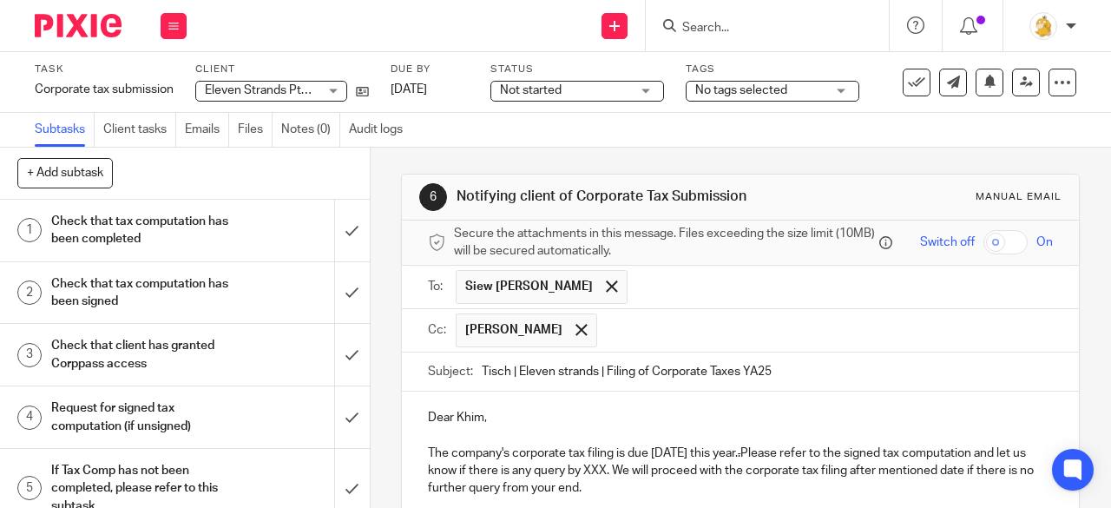
scroll to position [87, 0]
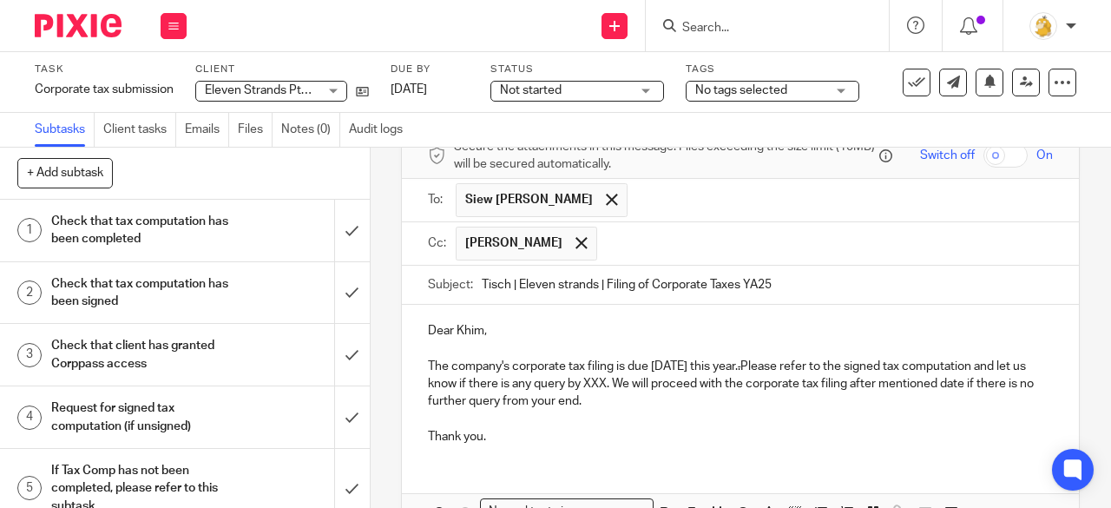
click at [658, 386] on p "The company's corporate tax filing is due 30 November this year. . Please refer…" at bounding box center [740, 384] width 625 height 53
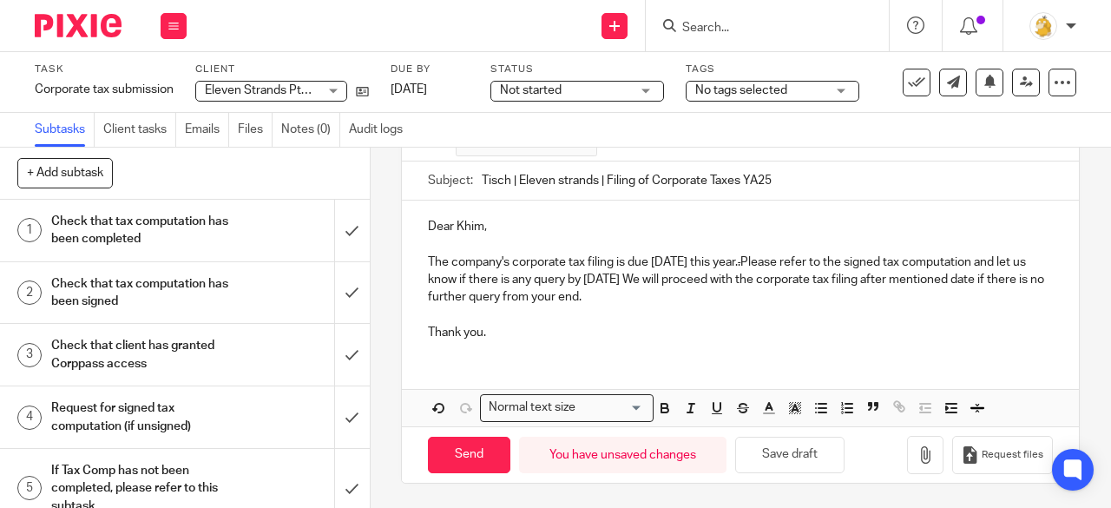
scroll to position [194, 0]
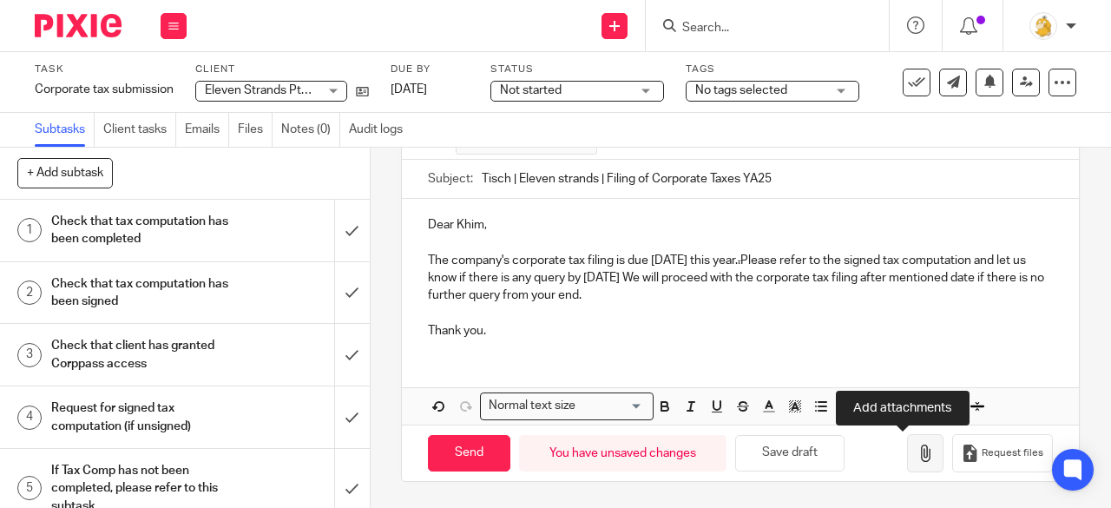
click at [916, 456] on icon "button" at bounding box center [924, 452] width 17 height 17
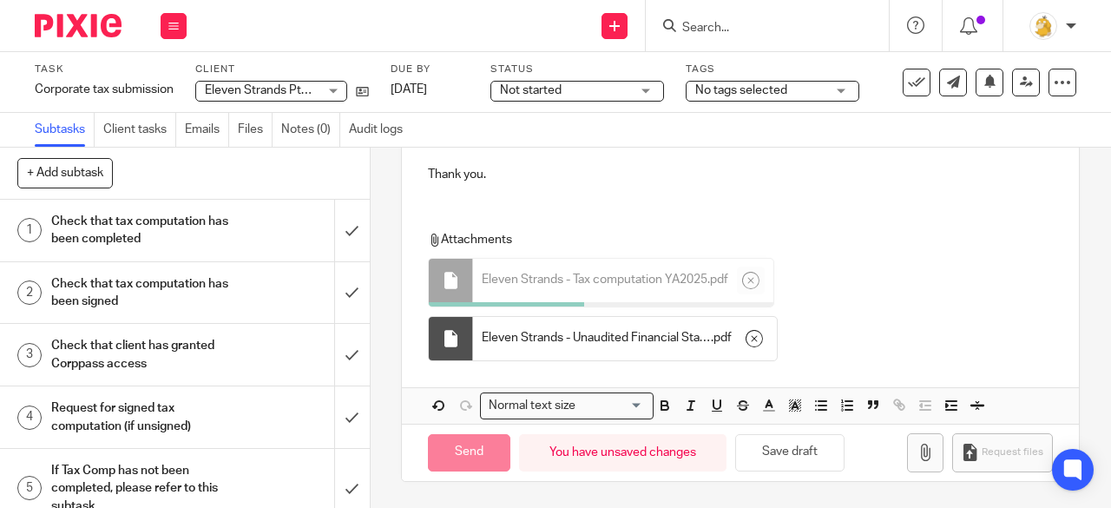
scroll to position [345, 0]
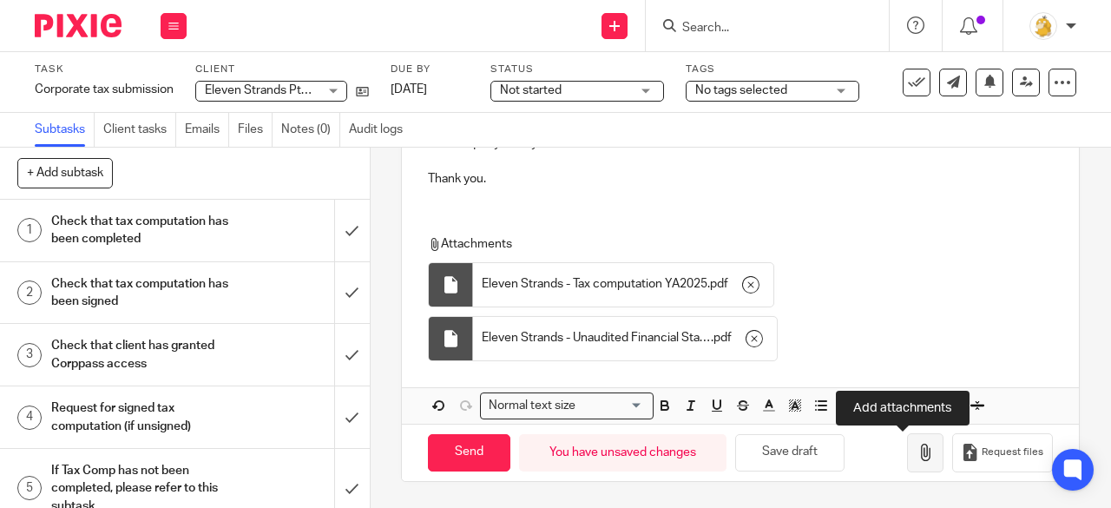
click at [916, 452] on icon "button" at bounding box center [924, 451] width 17 height 17
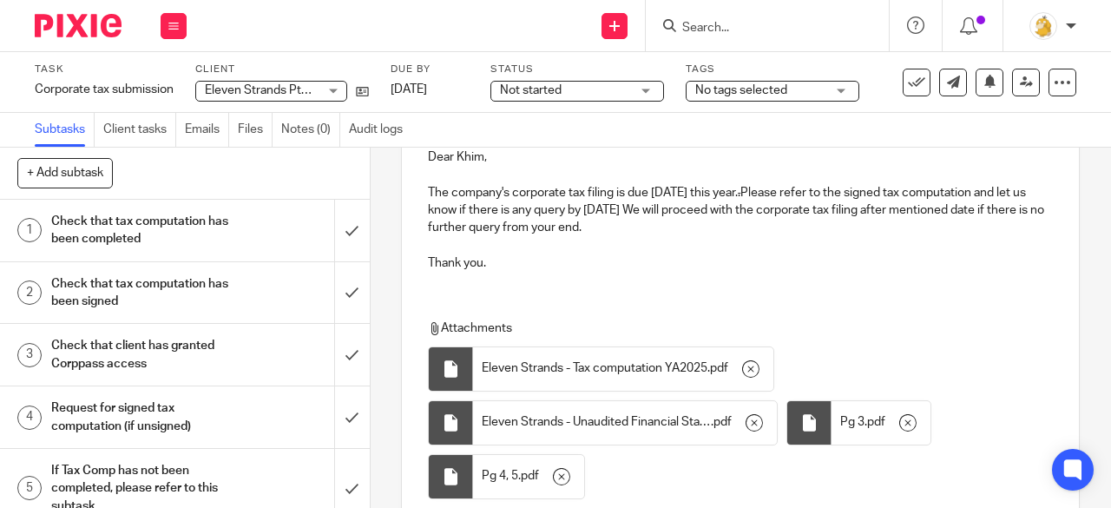
scroll to position [399, 0]
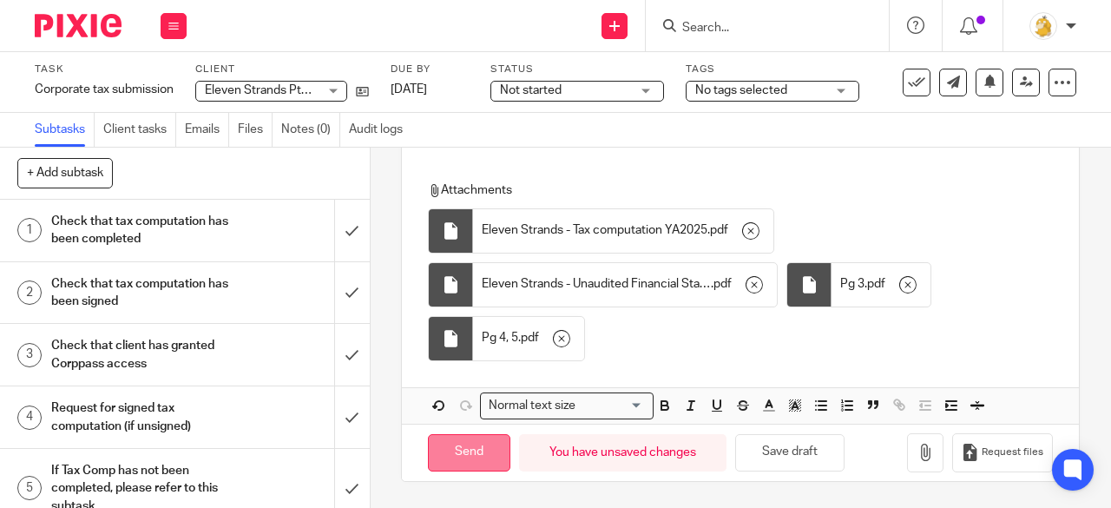
click at [470, 459] on input "Send" at bounding box center [469, 452] width 82 height 37
type input "Sent"
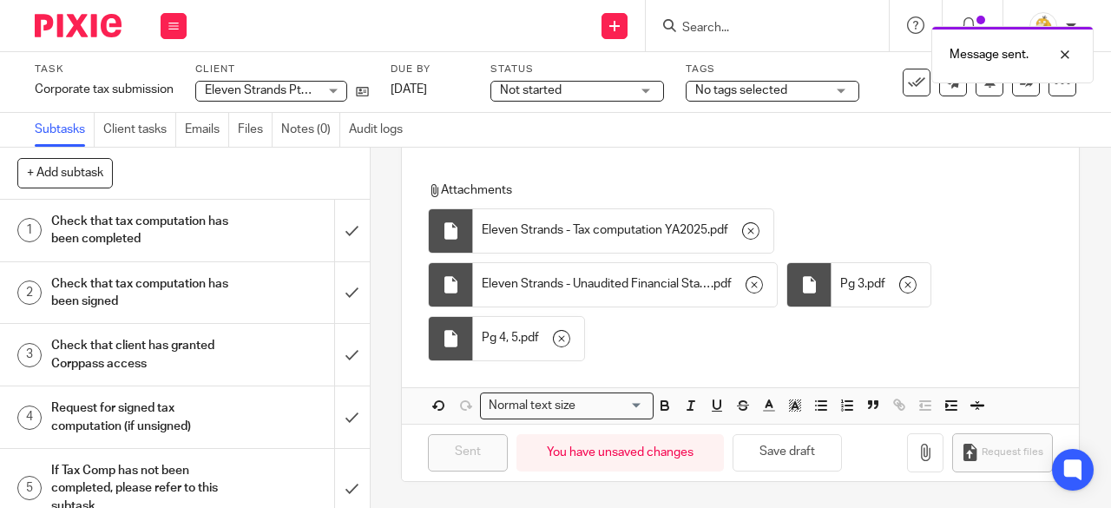
click at [704, 16] on form at bounding box center [772, 26] width 185 height 22
click at [710, 21] on div "Message sent." at bounding box center [824, 50] width 538 height 66
click at [715, 25] on div "Message sent." at bounding box center [824, 50] width 538 height 66
click at [713, 25] on input "Search" at bounding box center [758, 29] width 156 height 16
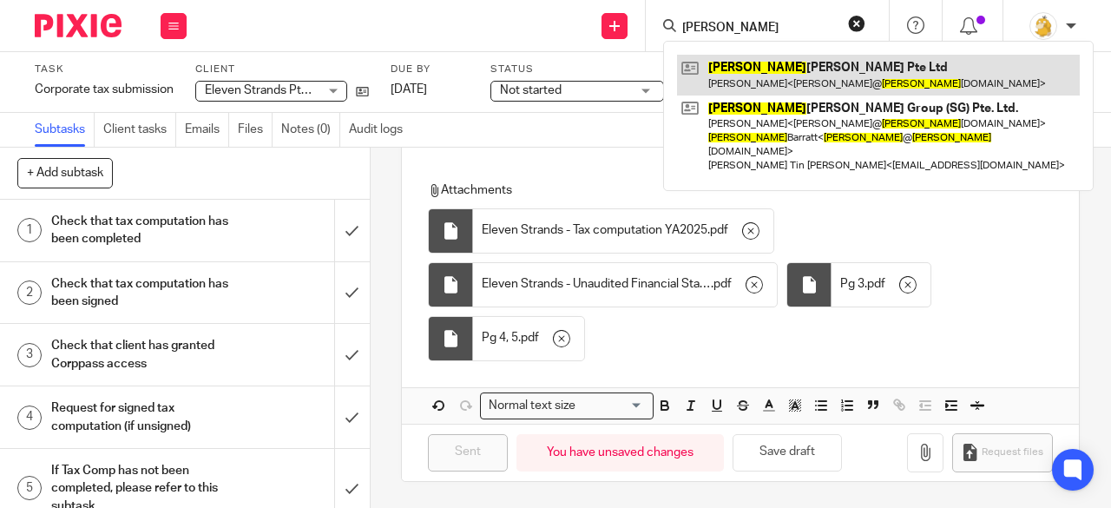
type input "elliot"
click at [751, 64] on link at bounding box center [878, 75] width 403 height 40
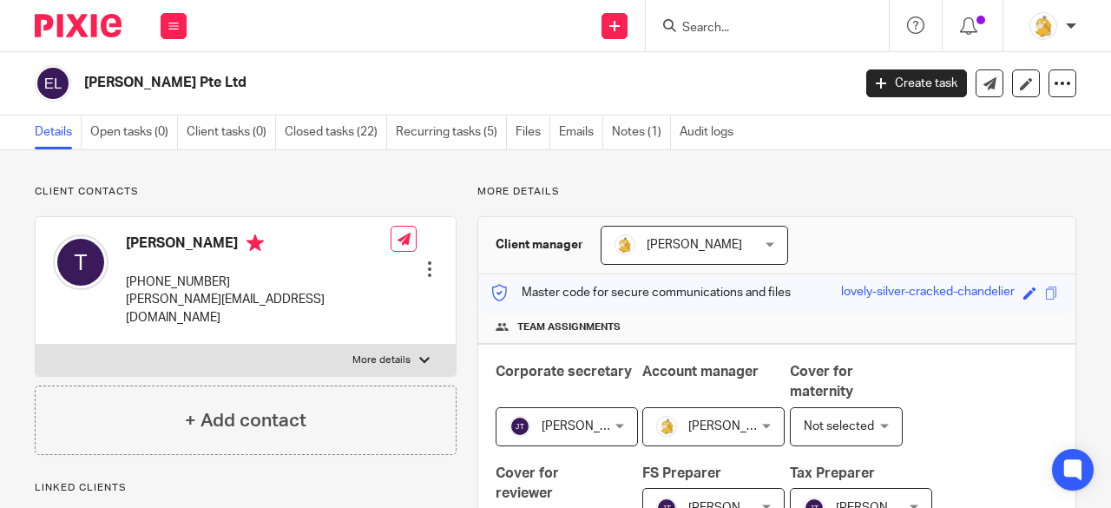
click at [703, 30] on input "Search" at bounding box center [758, 29] width 156 height 16
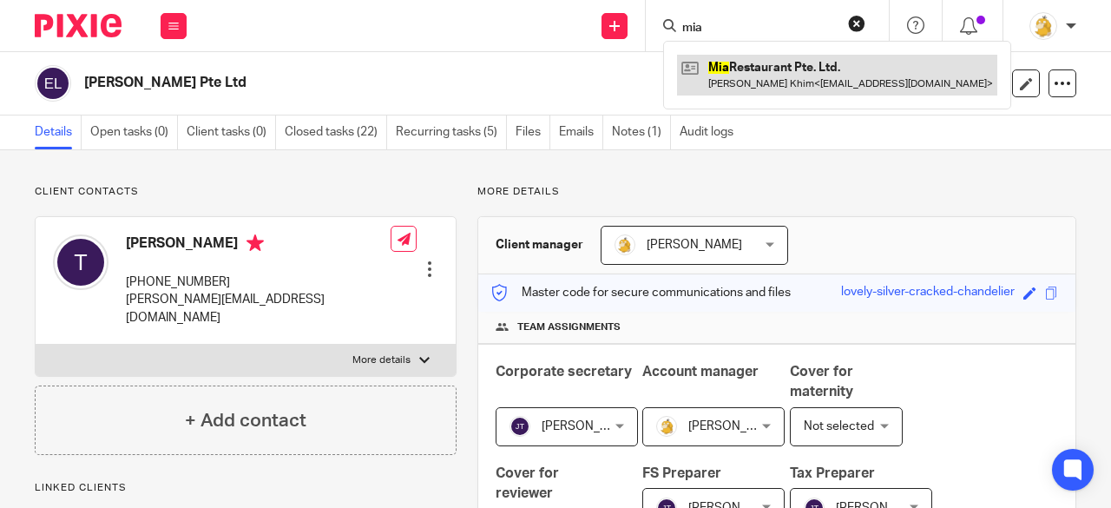
type input "mia"
click at [729, 83] on link at bounding box center [837, 75] width 320 height 40
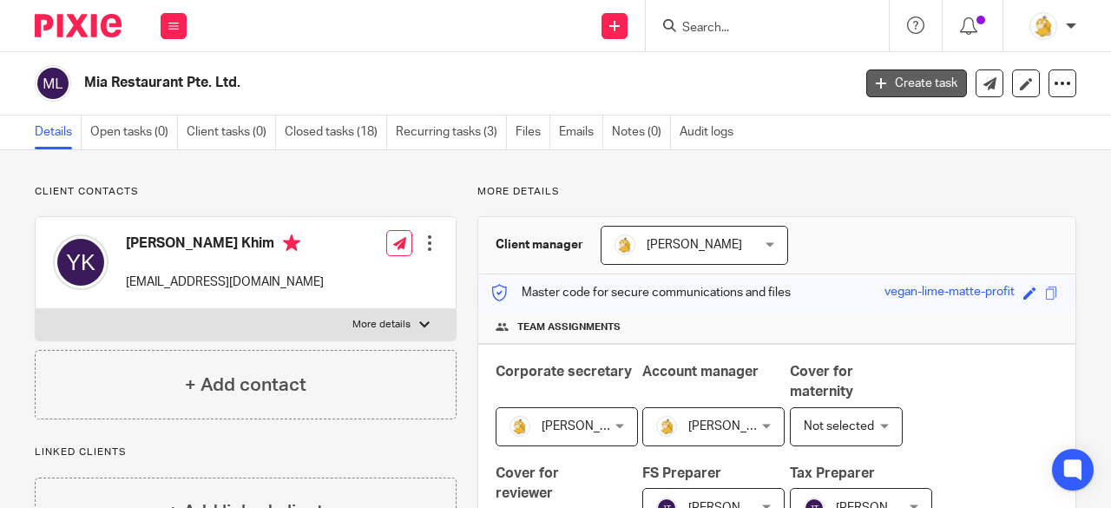
click at [876, 84] on link "Create task" at bounding box center [916, 83] width 101 height 28
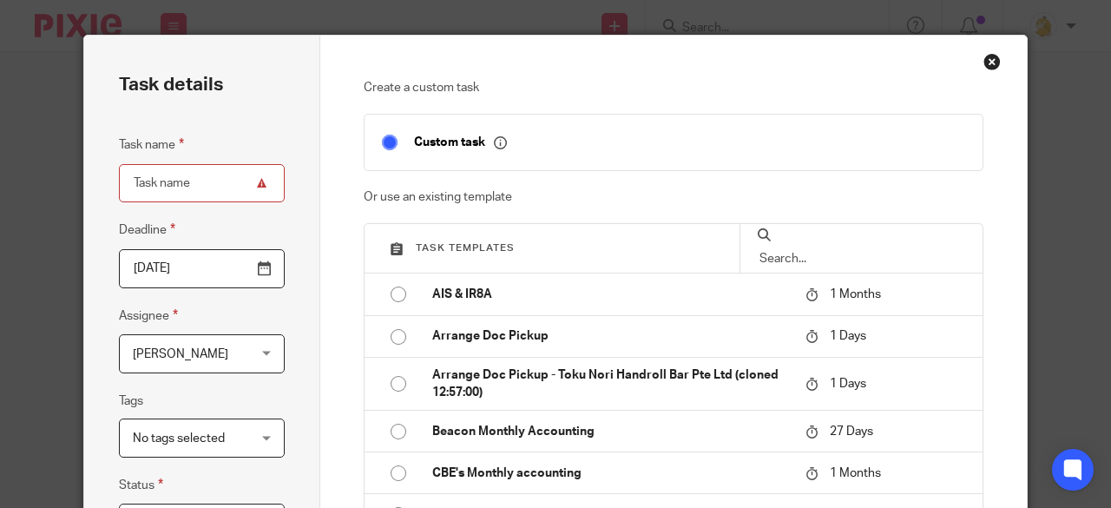
click at [786, 249] on input "text" at bounding box center [861, 258] width 207 height 19
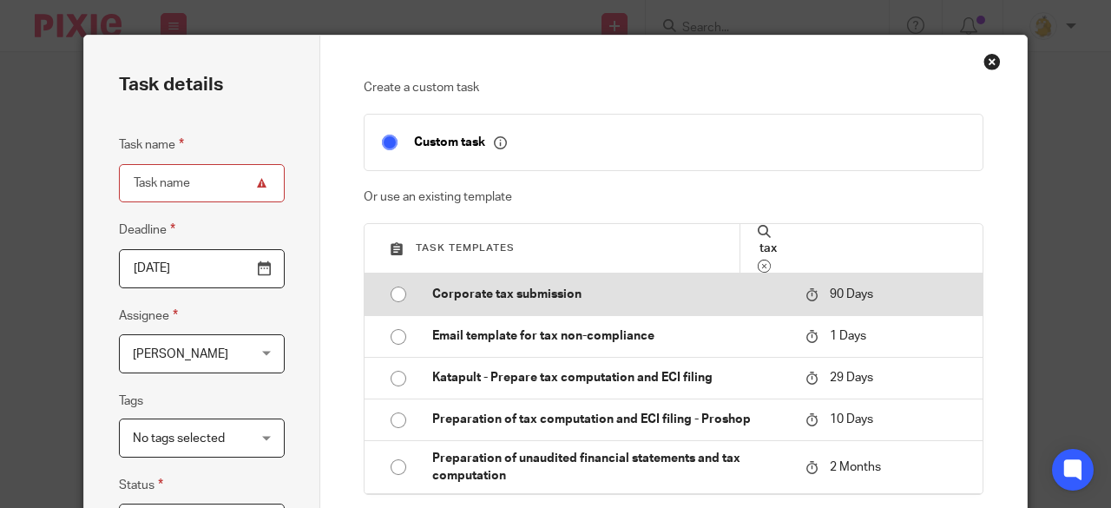
type input "tax"
click at [392, 289] on input "radio" at bounding box center [398, 294] width 33 height 33
type input "2025-11-24"
type input "Corporate tax submission"
checkbox input "false"
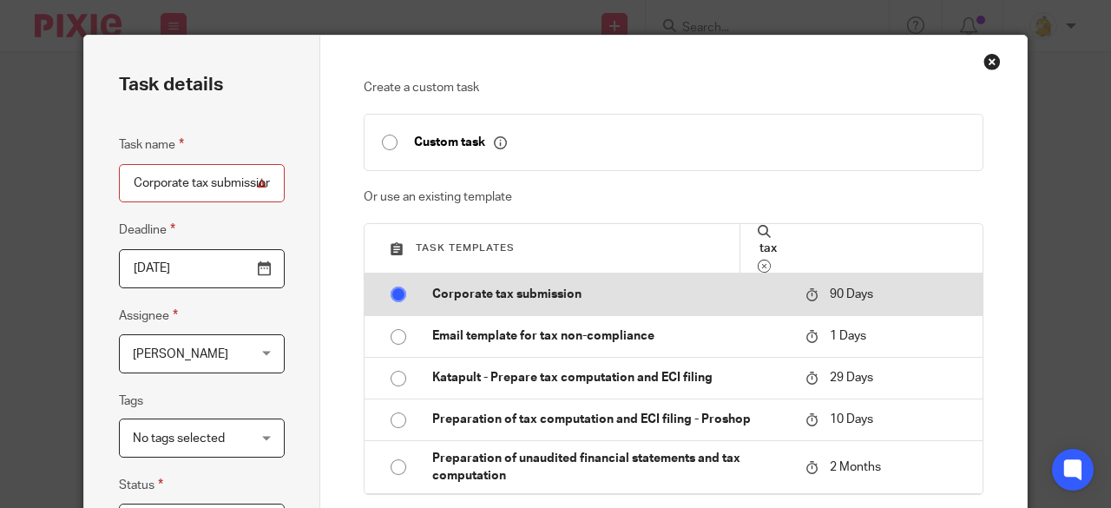
radio input "false"
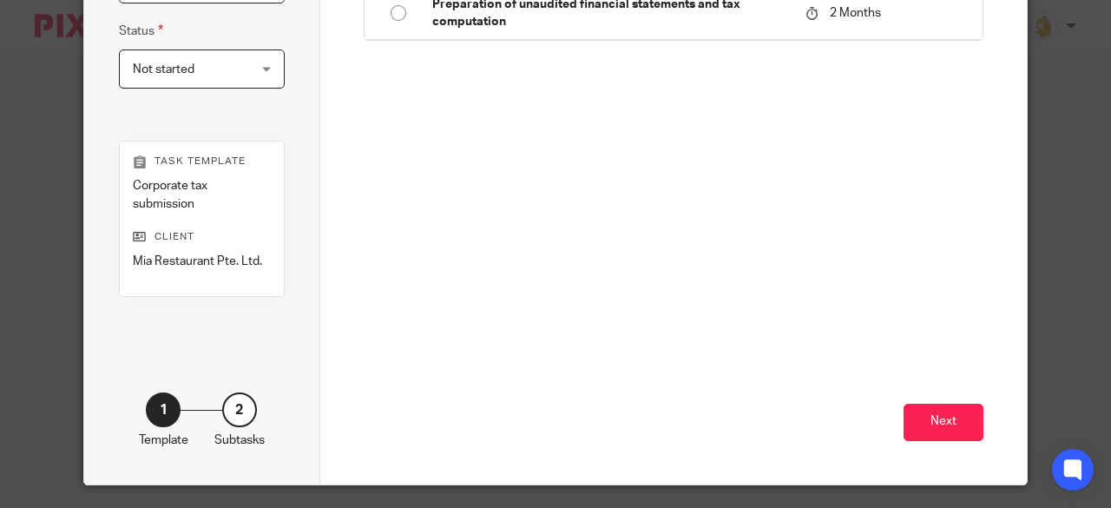
scroll to position [464, 0]
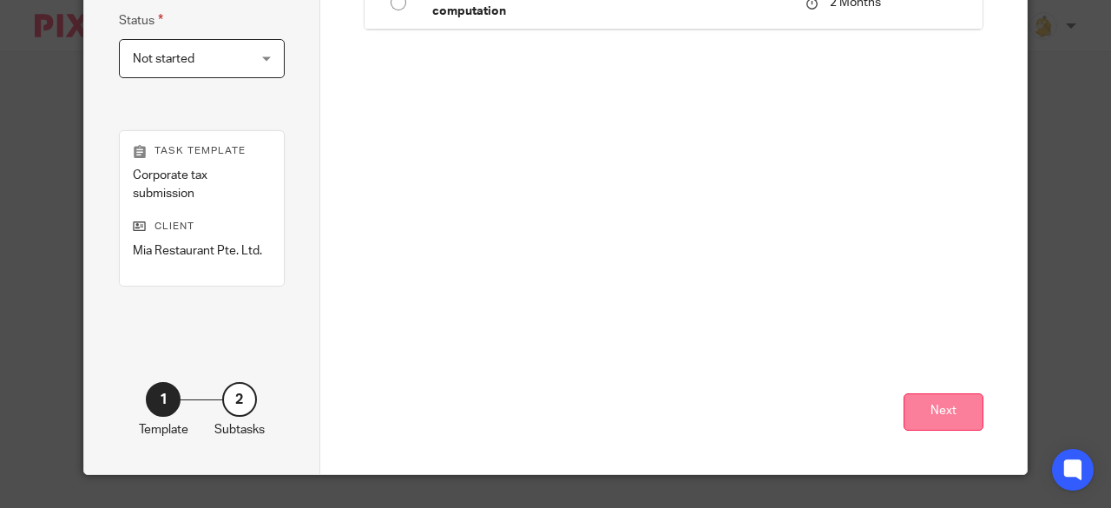
click at [911, 404] on button "Next" at bounding box center [943, 411] width 80 height 37
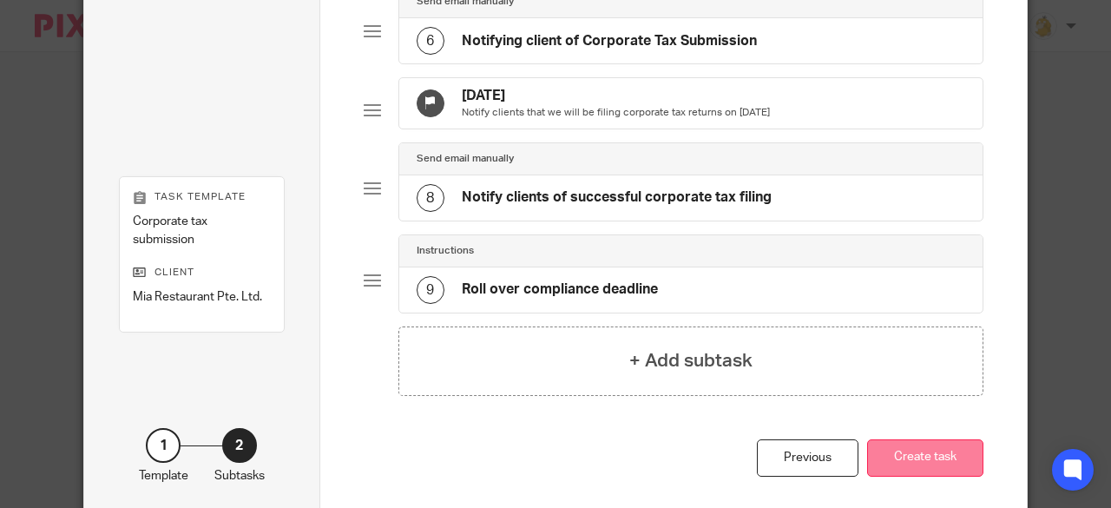
scroll to position [652, 0]
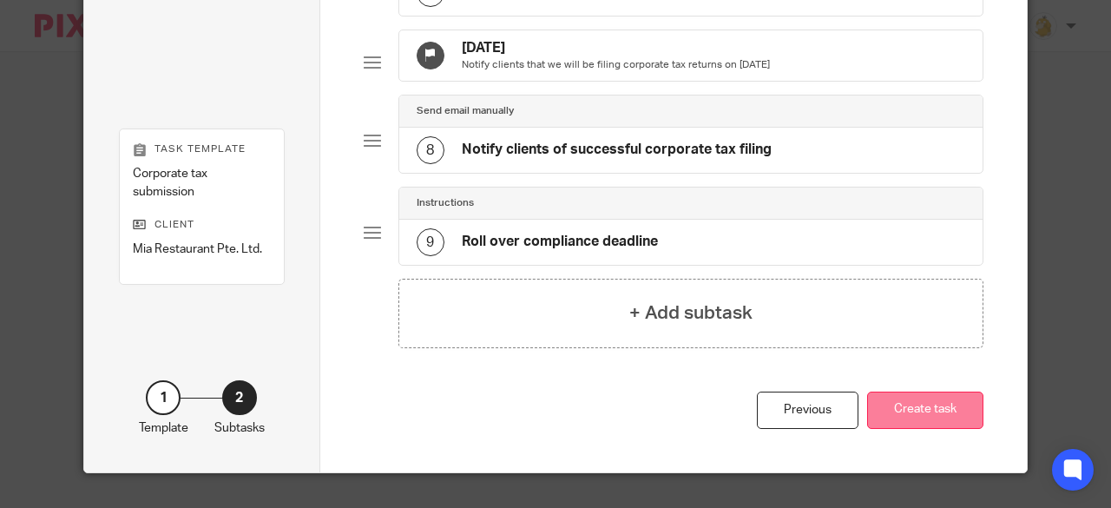
click at [916, 398] on button "Create task" at bounding box center [925, 409] width 116 height 37
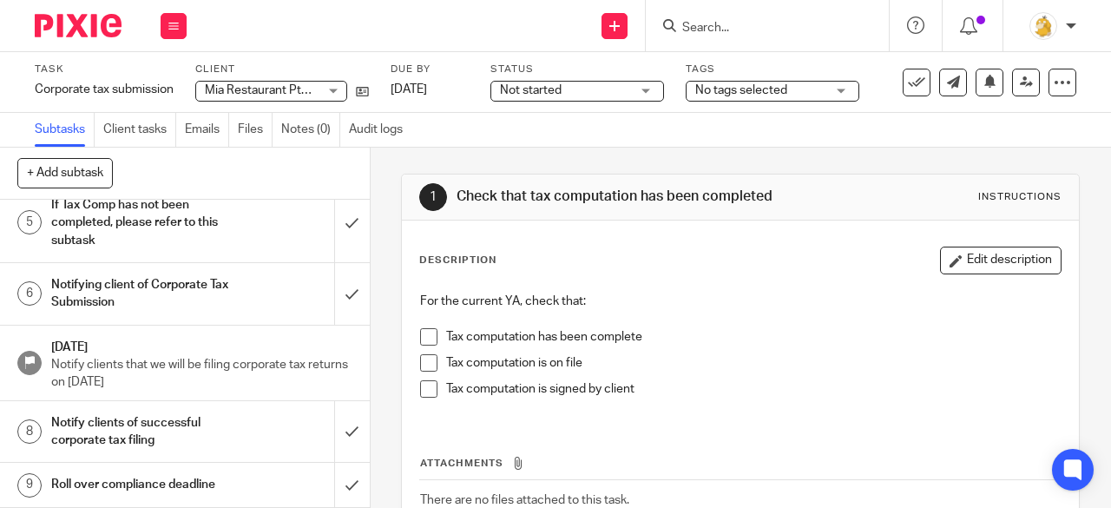
scroll to position [280, 0]
click at [132, 279] on h1 "Notifying client of Corporate Tax Submission" at bounding box center [139, 294] width 177 height 44
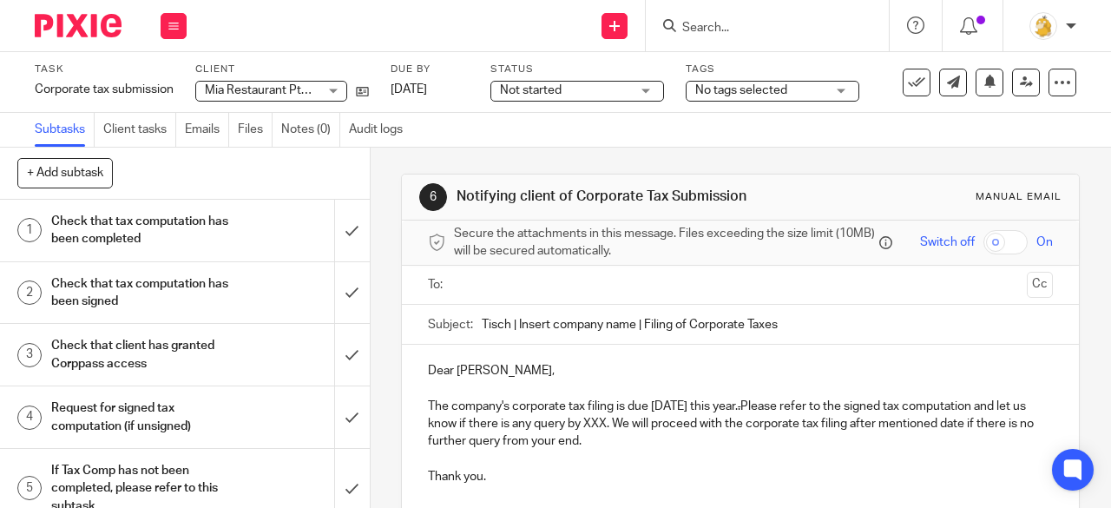
click at [563, 295] on input "text" at bounding box center [740, 285] width 560 height 20
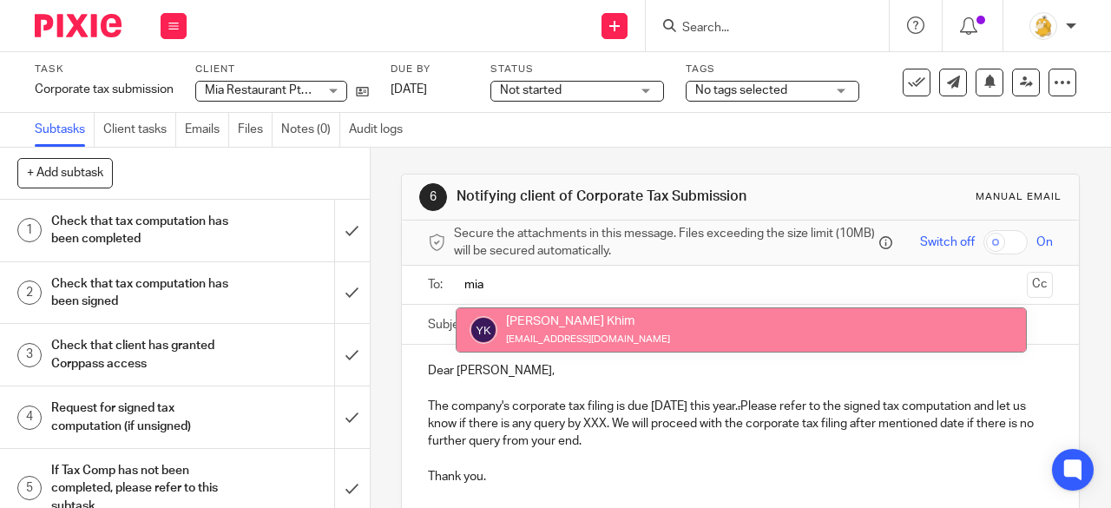
type input "mia"
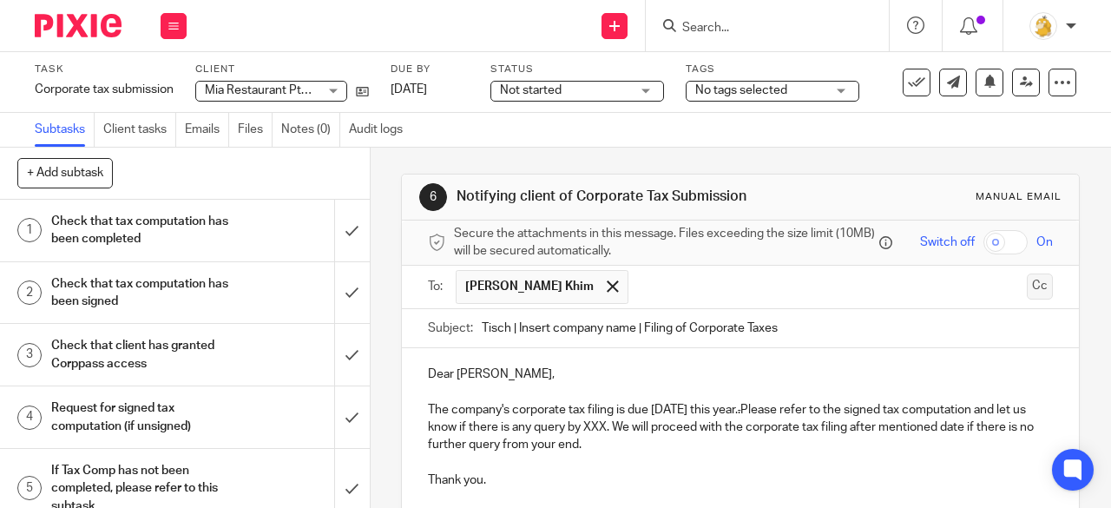
click at [1027, 291] on button "Cc" at bounding box center [1040, 286] width 26 height 26
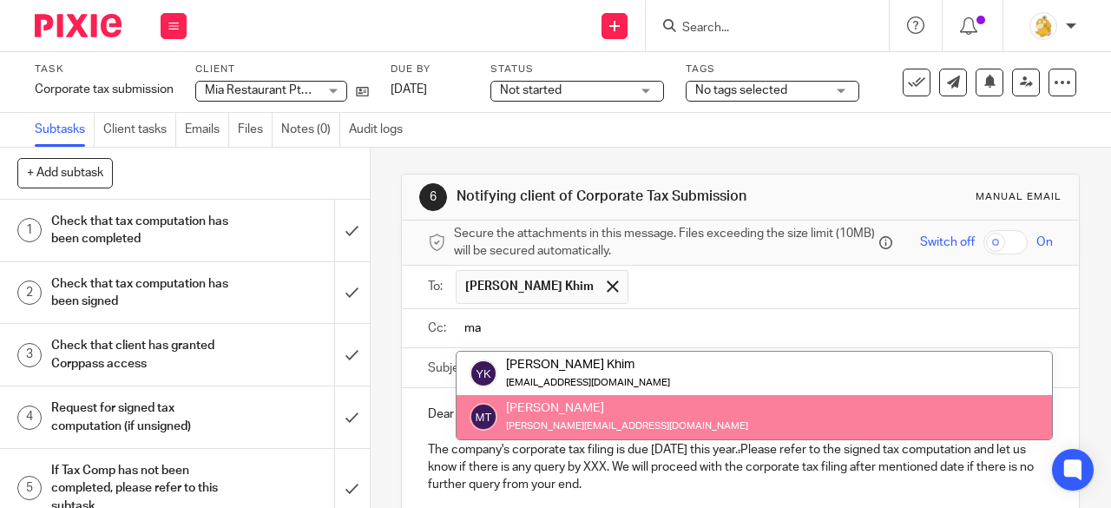
type input "ma"
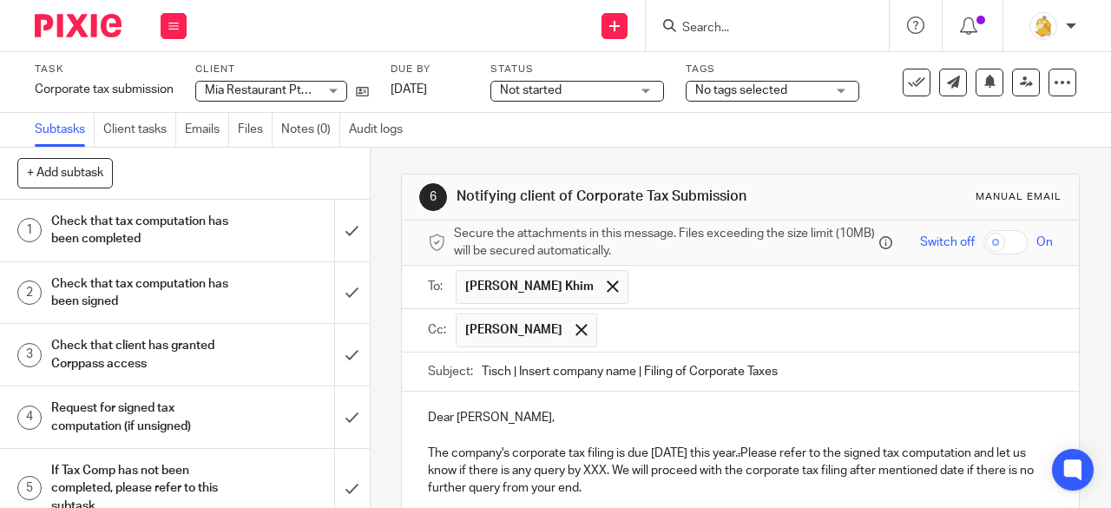
click at [633, 371] on input "Tisch | Insert company name | Filing of Corporate Taxes" at bounding box center [767, 371] width 571 height 39
type input "Tisch | Mia restaurants | Filing of Corporate Taxes"
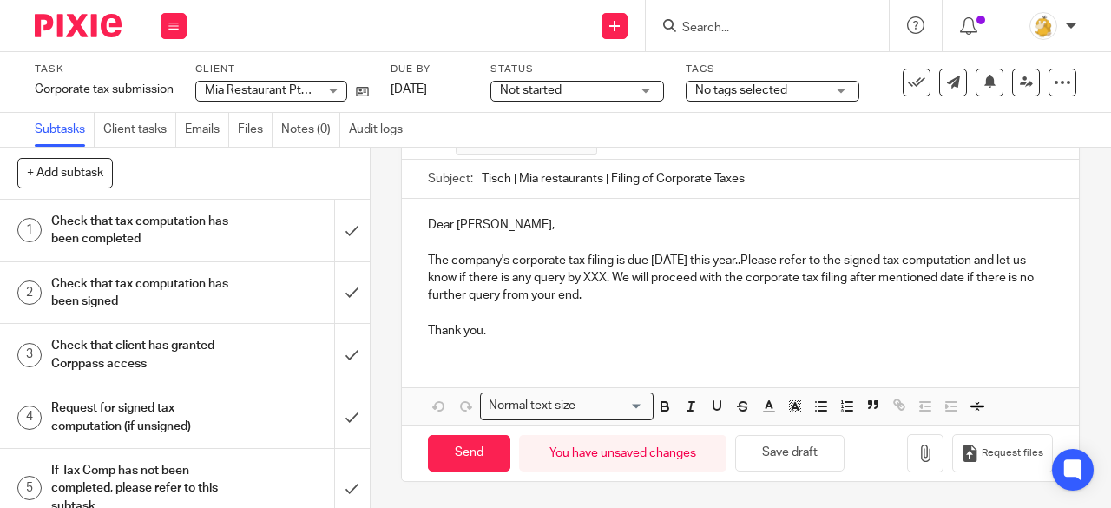
click at [657, 282] on p "The company's corporate tax filing is due 30 November this year. . Please refer…" at bounding box center [740, 278] width 625 height 53
click at [782, 259] on p "The company's corporate tax filing is due 30 November this year. . Please refer…" at bounding box center [740, 278] width 625 height 53
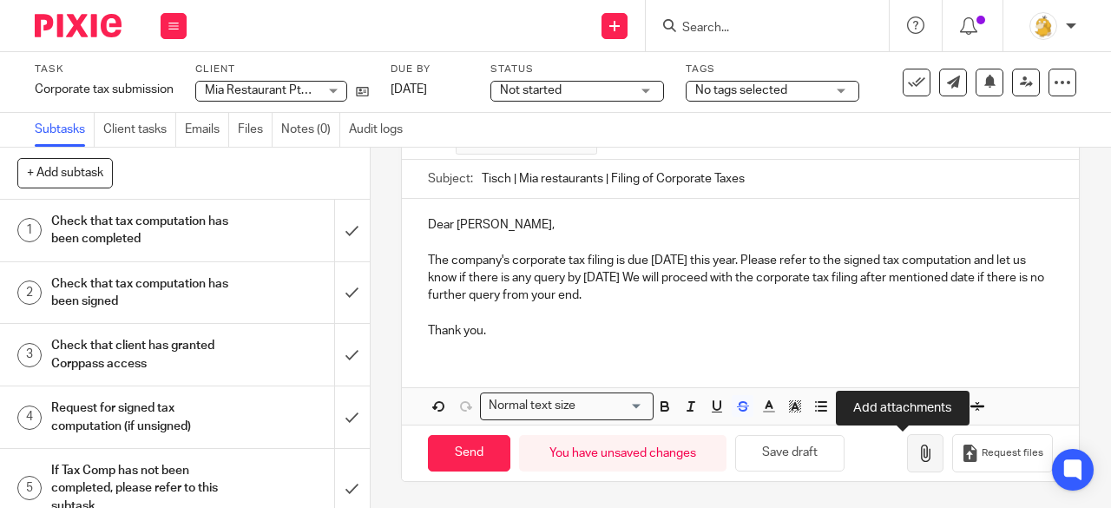
click at [914, 451] on button "button" at bounding box center [925, 453] width 36 height 39
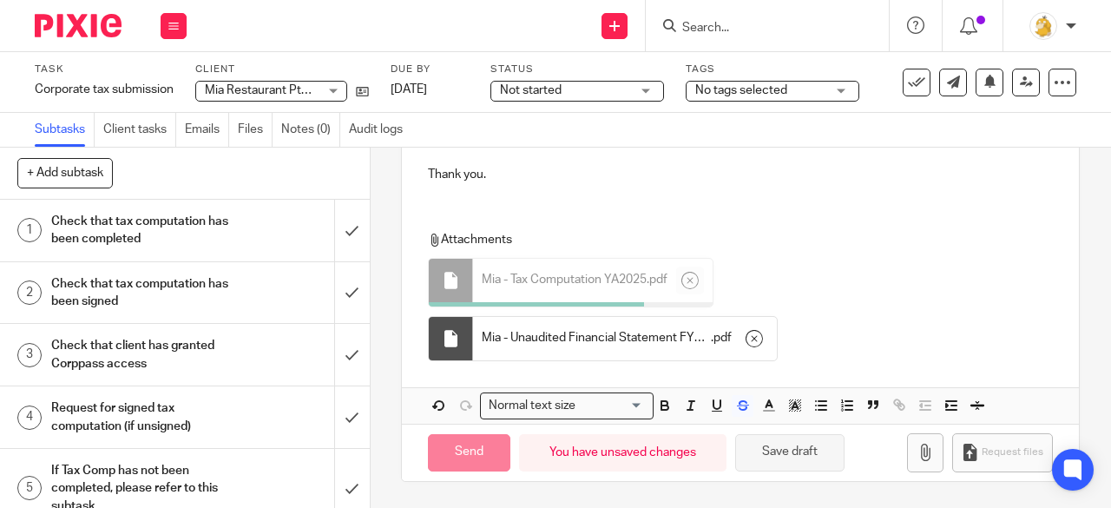
scroll to position [345, 0]
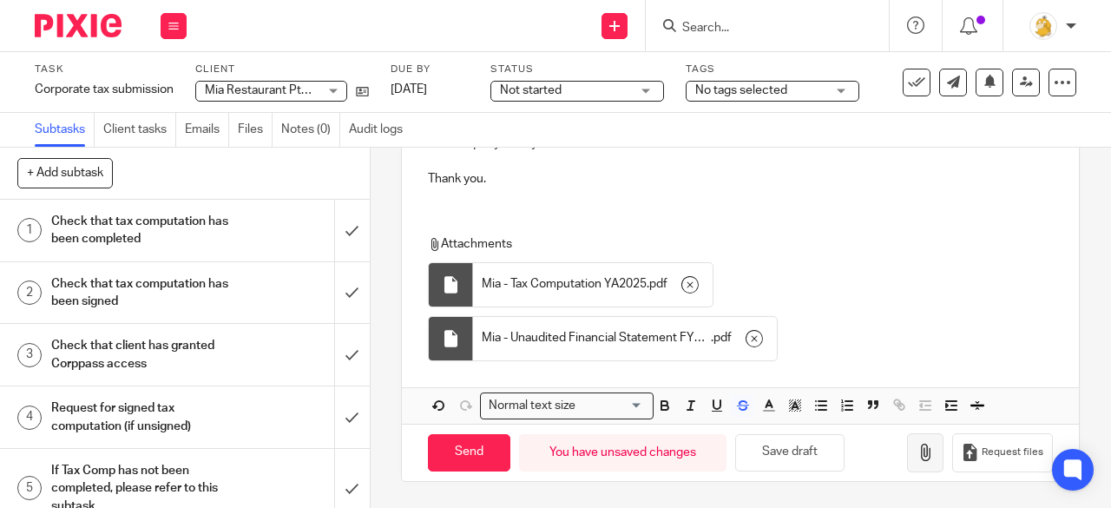
click at [916, 449] on icon "button" at bounding box center [924, 451] width 17 height 17
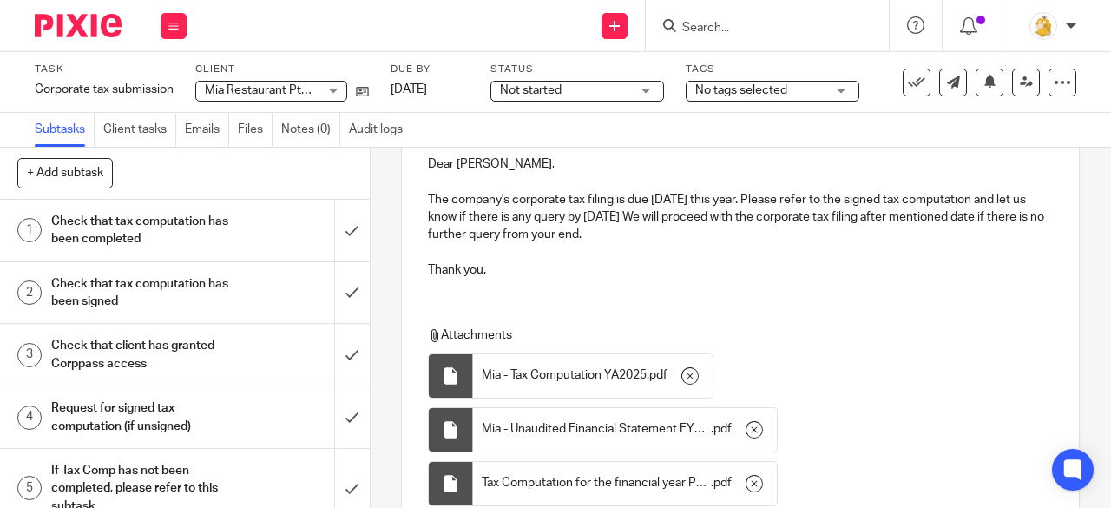
scroll to position [172, 0]
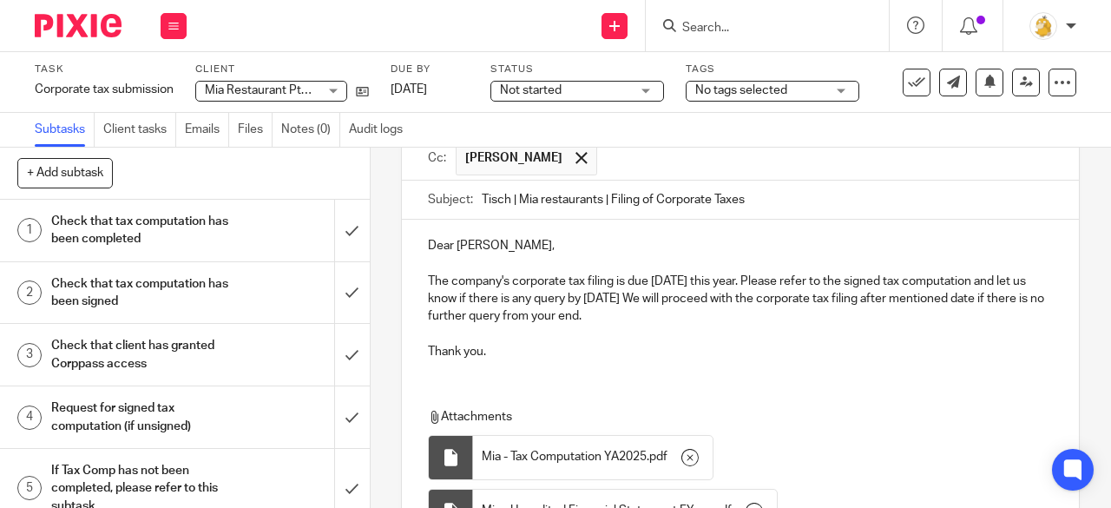
click at [504, 250] on p "Dear Yeo Siew Khim," at bounding box center [740, 245] width 625 height 17
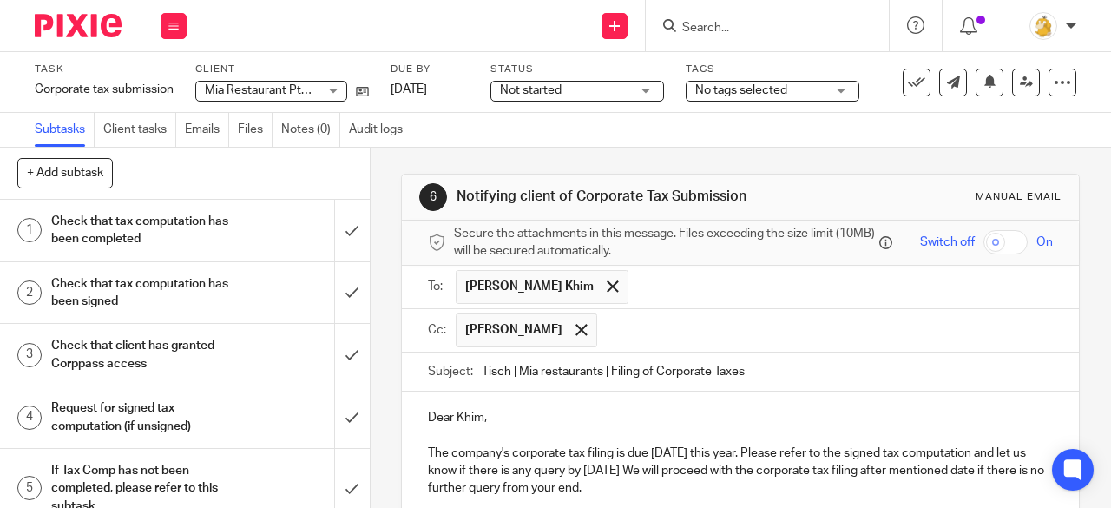
click at [786, 377] on input "Tisch | Mia restaurants | Filing of Corporate Taxes" at bounding box center [767, 371] width 571 height 39
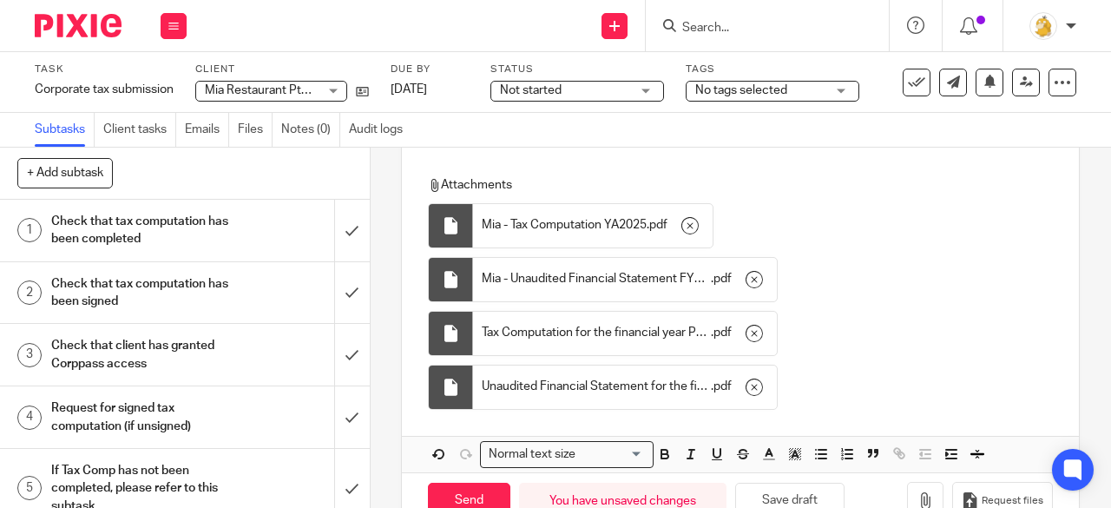
scroll to position [453, 0]
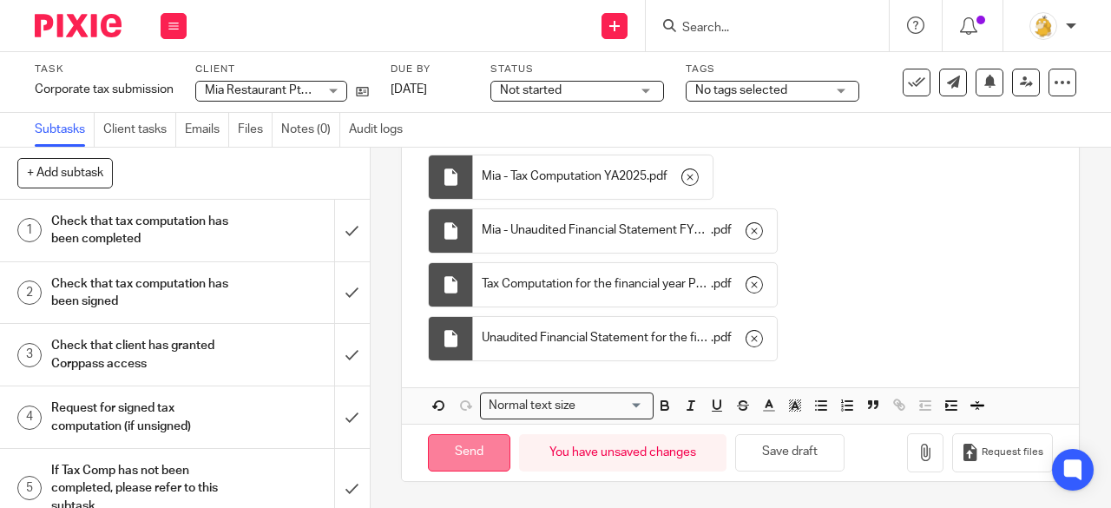
type input "Tisch | Mia restaurants | Filing of Corporate Taxes YA25"
click at [469, 453] on input "Send" at bounding box center [469, 452] width 82 height 37
type input "Sent"
click at [173, 29] on icon at bounding box center [173, 26] width 10 height 10
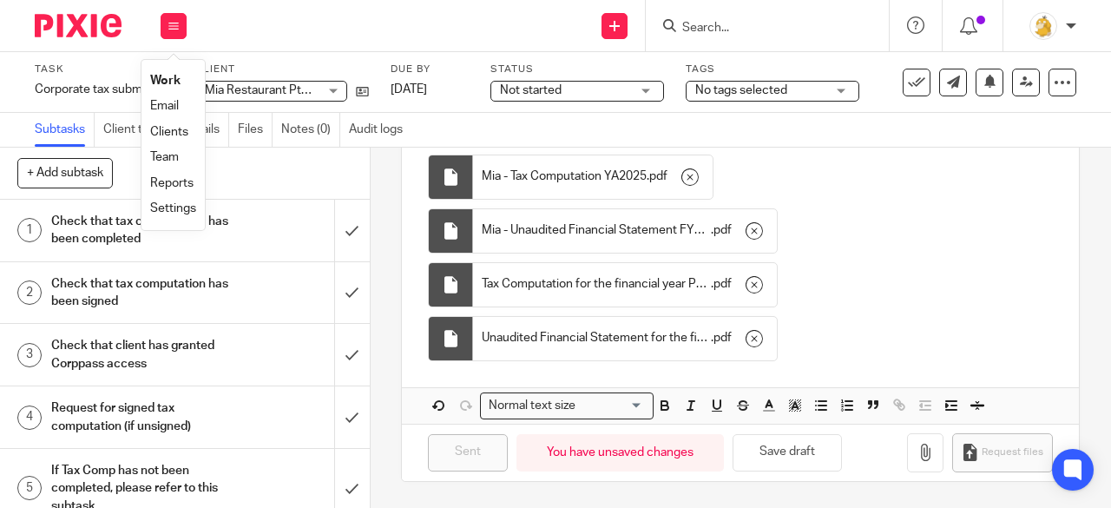
click at [168, 79] on link "Work" at bounding box center [165, 81] width 30 height 12
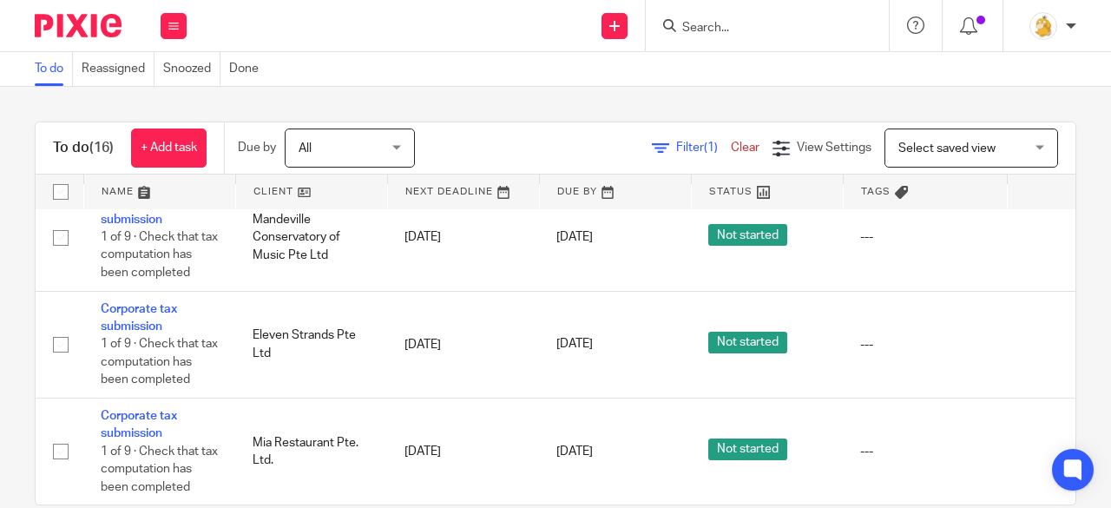
scroll to position [31, 0]
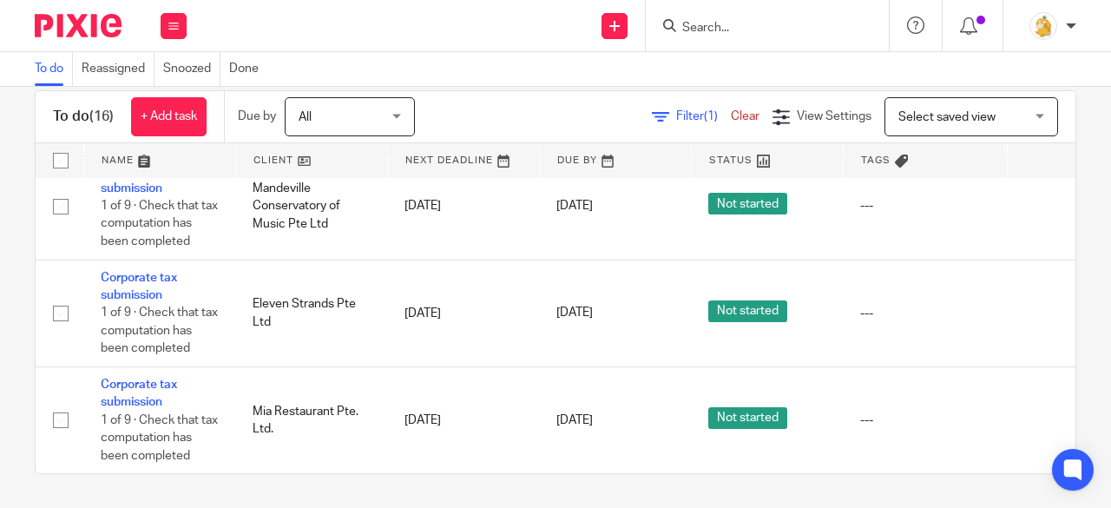
click at [745, 34] on input "Search" at bounding box center [758, 29] width 156 height 16
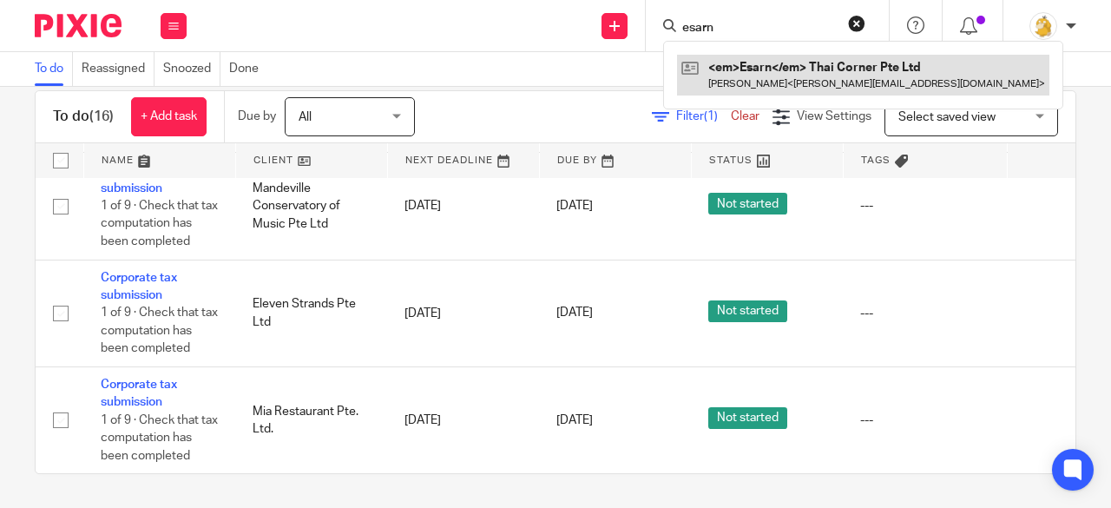
type input "esarn"
click at [752, 70] on link at bounding box center [863, 75] width 372 height 40
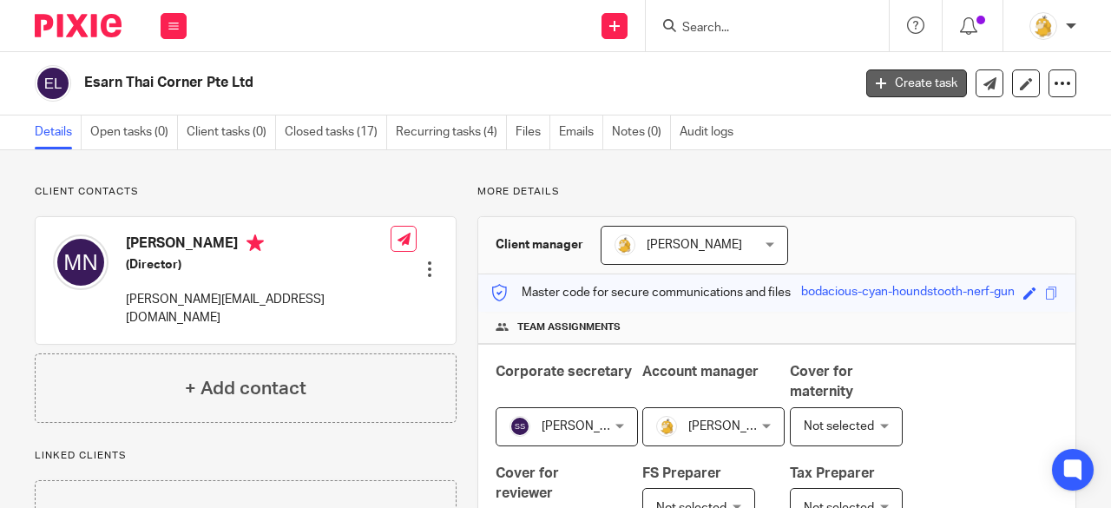
click at [876, 87] on icon at bounding box center [881, 83] width 10 height 10
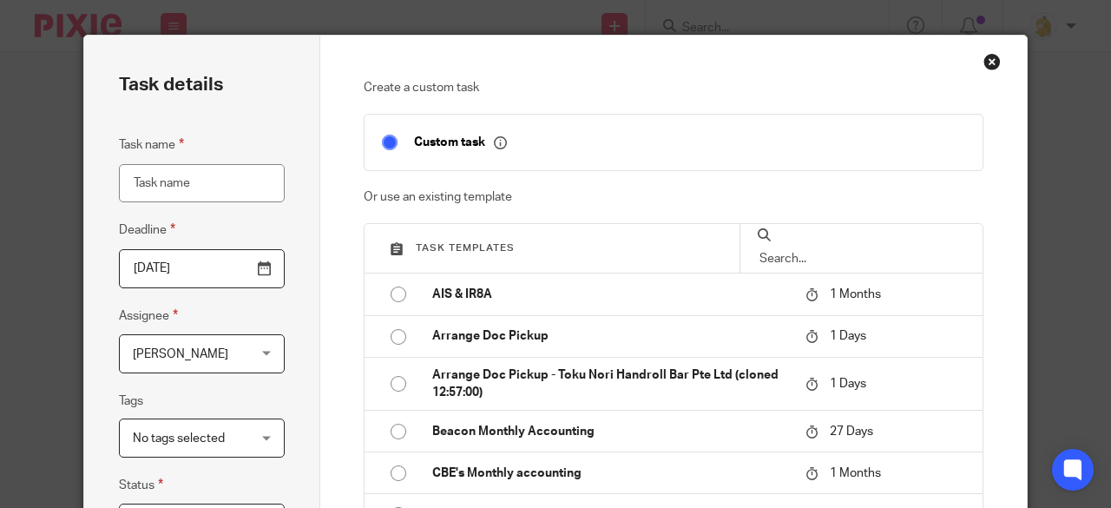
click at [797, 249] on input "text" at bounding box center [861, 258] width 207 height 19
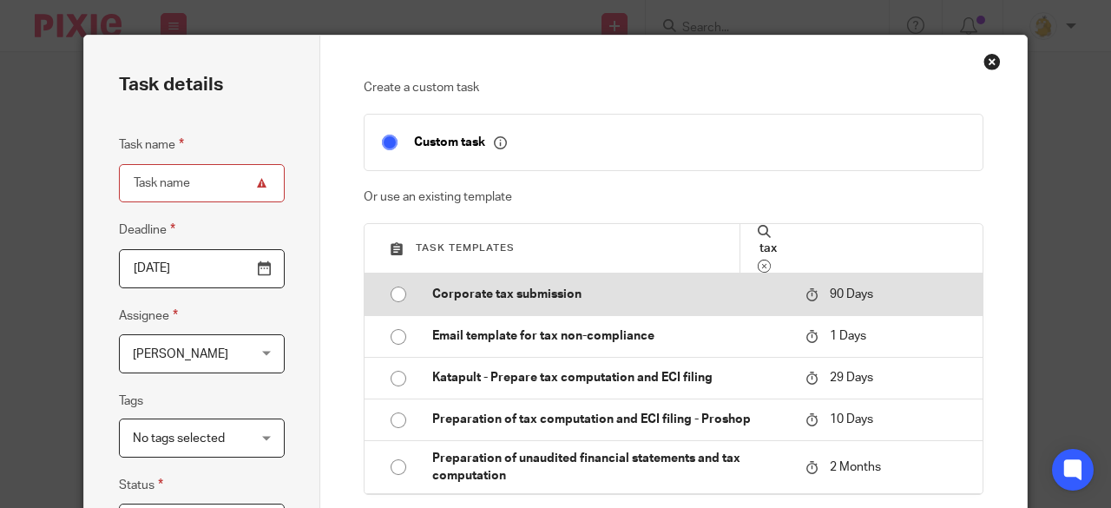
type input "tax"
click at [390, 291] on input "radio" at bounding box center [398, 294] width 33 height 33
type input "[DATE]"
type input "Corporate tax submission"
checkbox input "false"
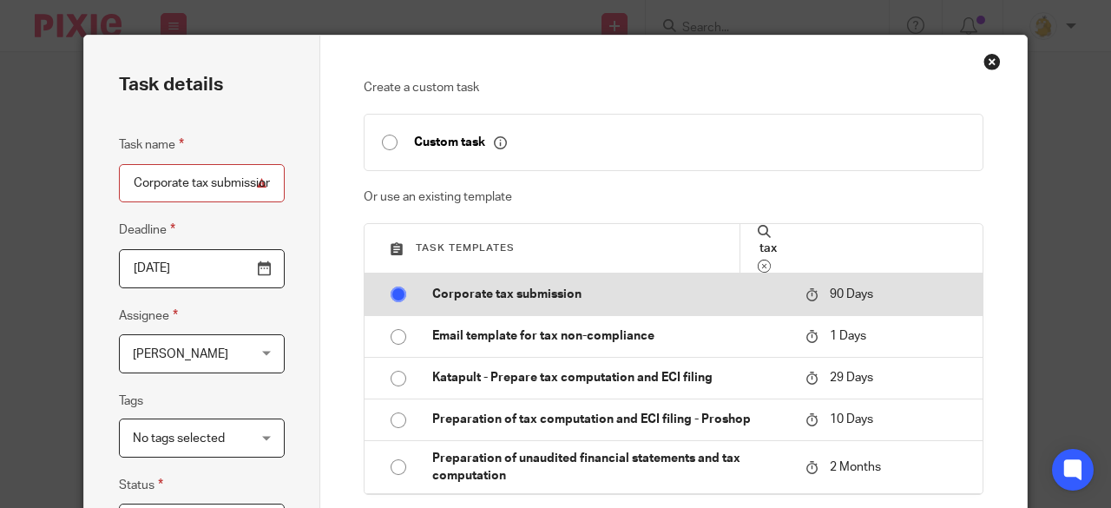
radio input "false"
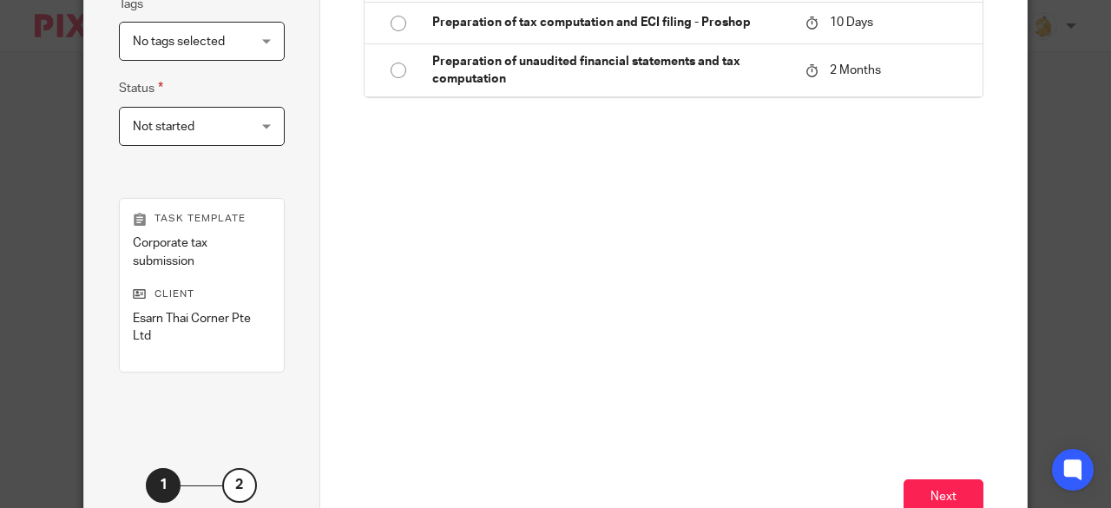
scroll to position [482, 0]
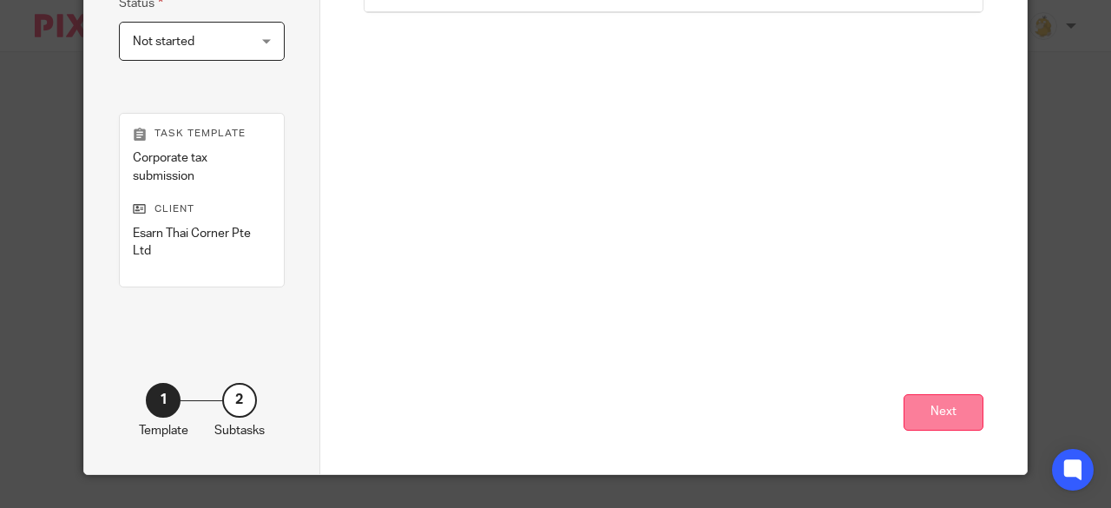
click at [923, 408] on button "Next" at bounding box center [943, 412] width 80 height 37
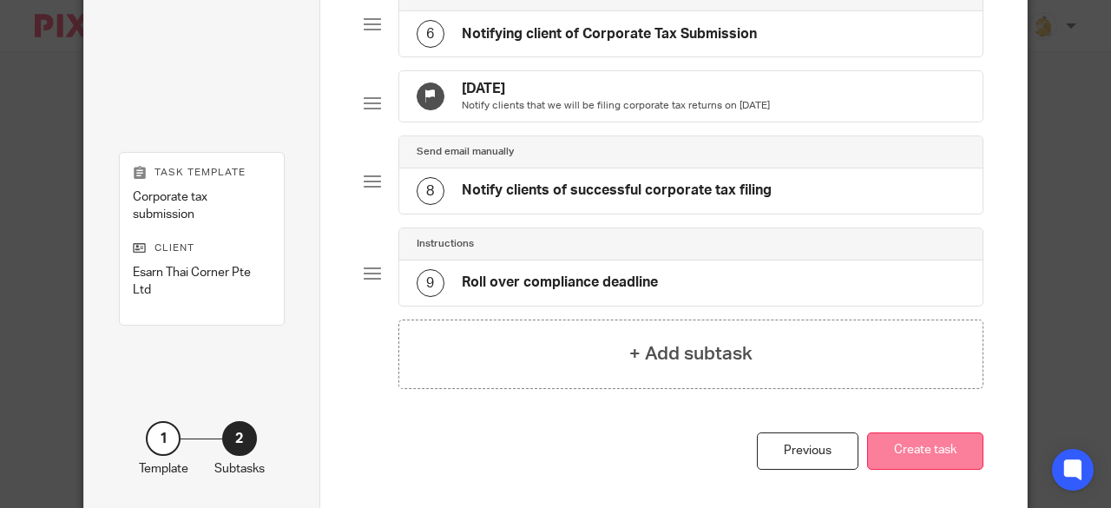
scroll to position [652, 0]
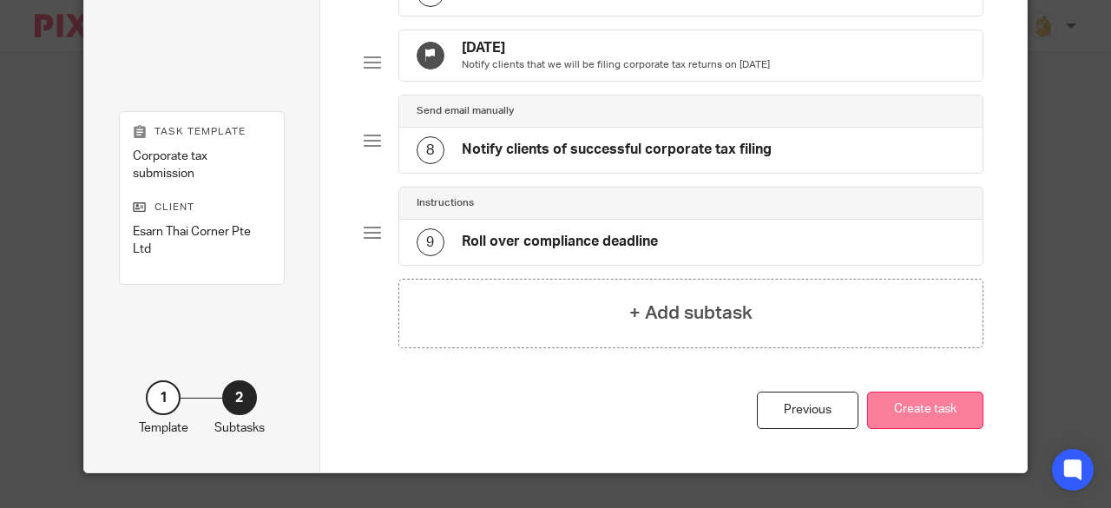
click at [899, 408] on button "Create task" at bounding box center [925, 409] width 116 height 37
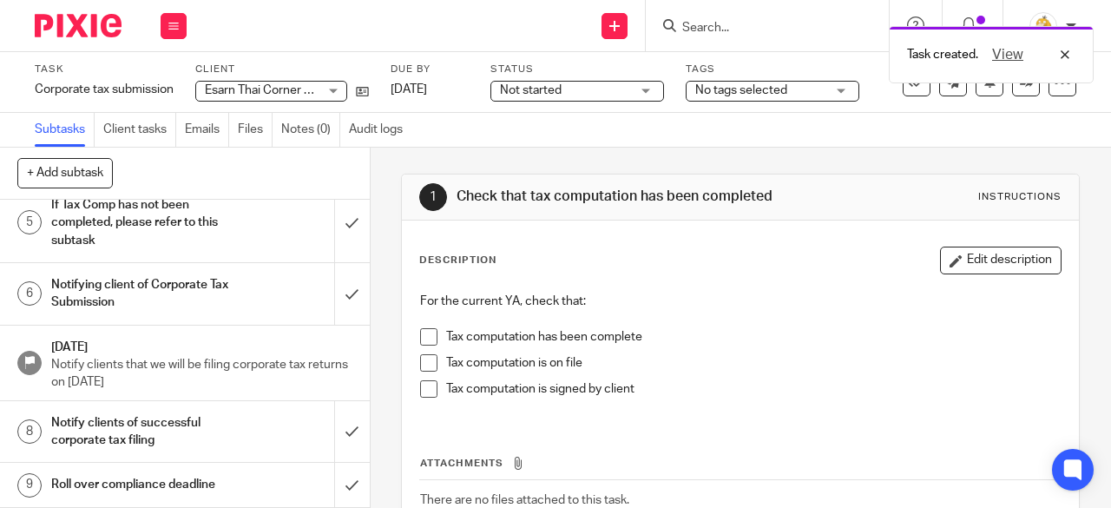
scroll to position [280, 0]
click at [190, 410] on h1 "Notify clients of successful corporate tax filing" at bounding box center [139, 432] width 177 height 44
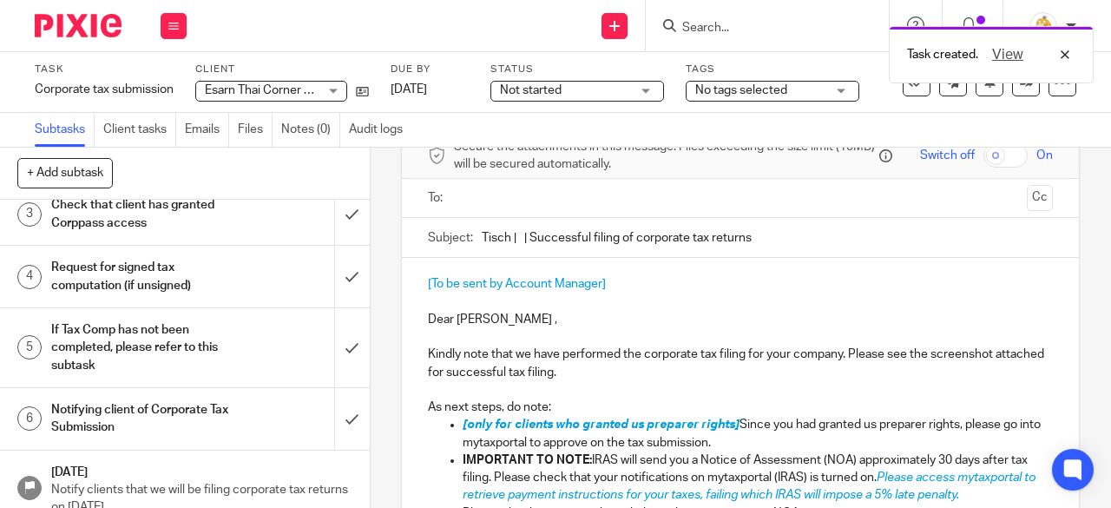
scroll to position [280, 0]
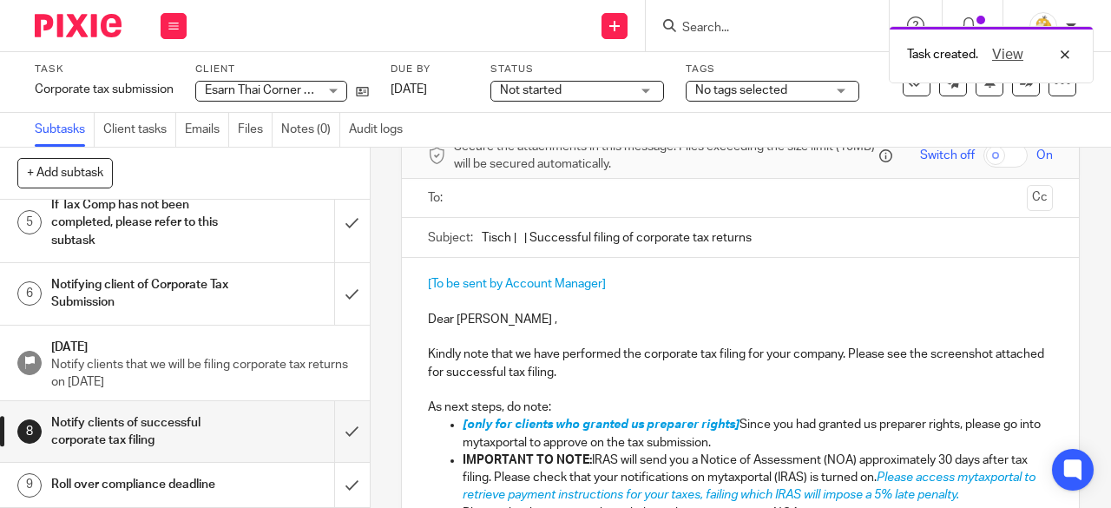
click at [139, 272] on h1 "Notifying client of Corporate Tax Submission" at bounding box center [139, 294] width 177 height 44
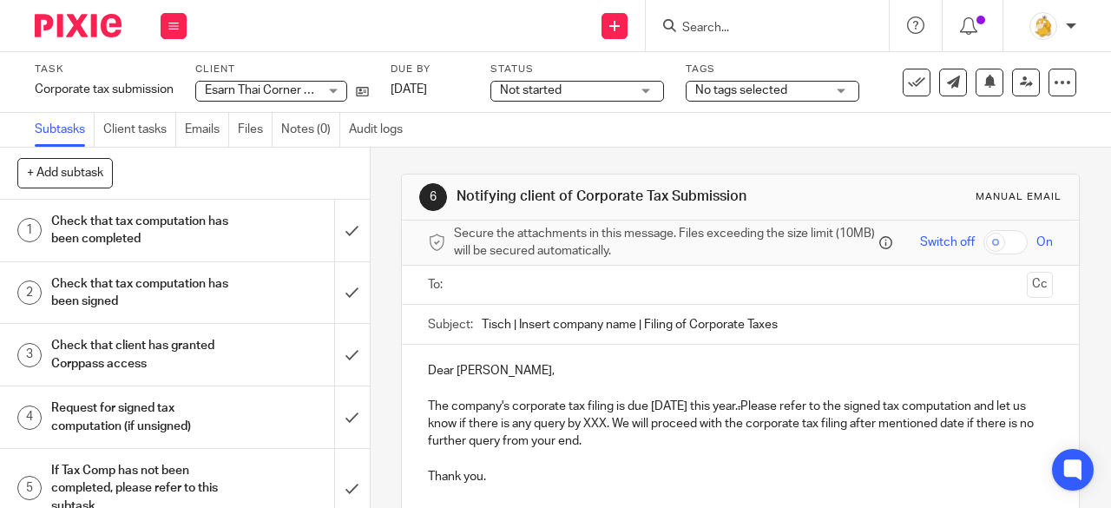
click at [630, 335] on input "Tisch | Insert company name | Filing of Corporate Taxes" at bounding box center [767, 324] width 571 height 39
click at [739, 327] on input "Tisch | Esarn Thai | Filing of Corporate Taxes" at bounding box center [767, 324] width 571 height 39
type input "Tisch | Esarn Thai | Filing of Corporate Taxes YA25"
click at [684, 295] on input "text" at bounding box center [740, 285] width 560 height 20
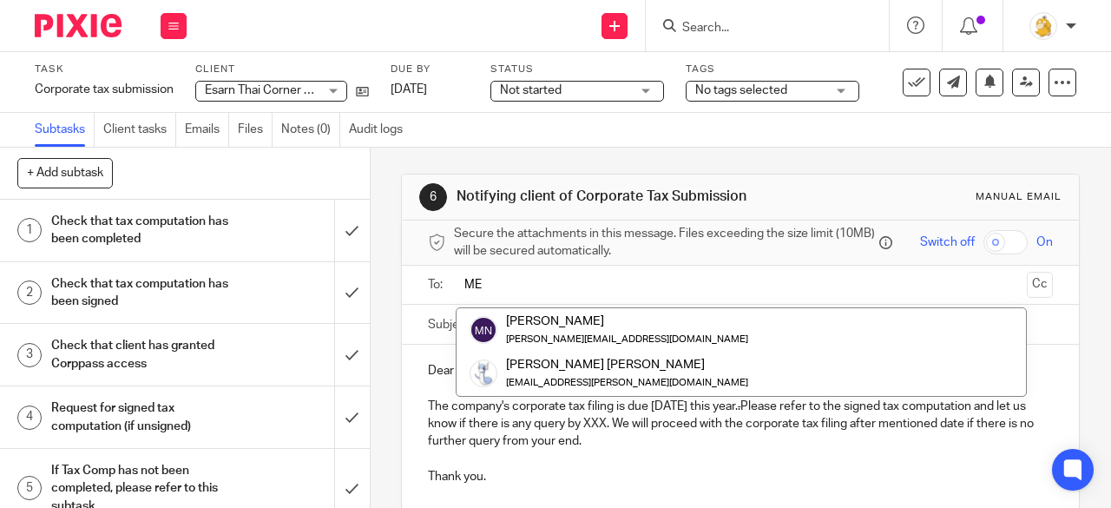
type input "ME"
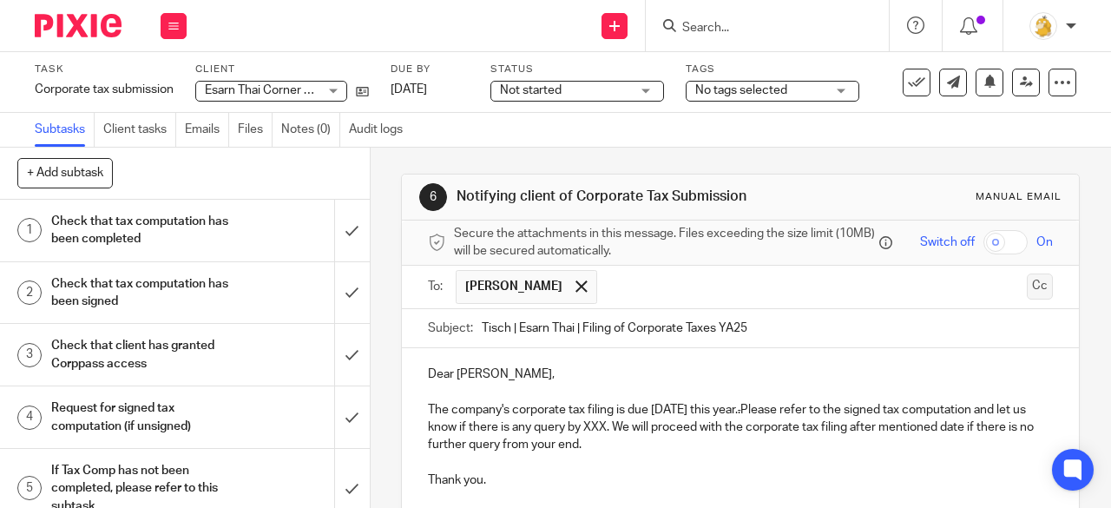
click at [1027, 290] on button "Cc" at bounding box center [1040, 286] width 26 height 26
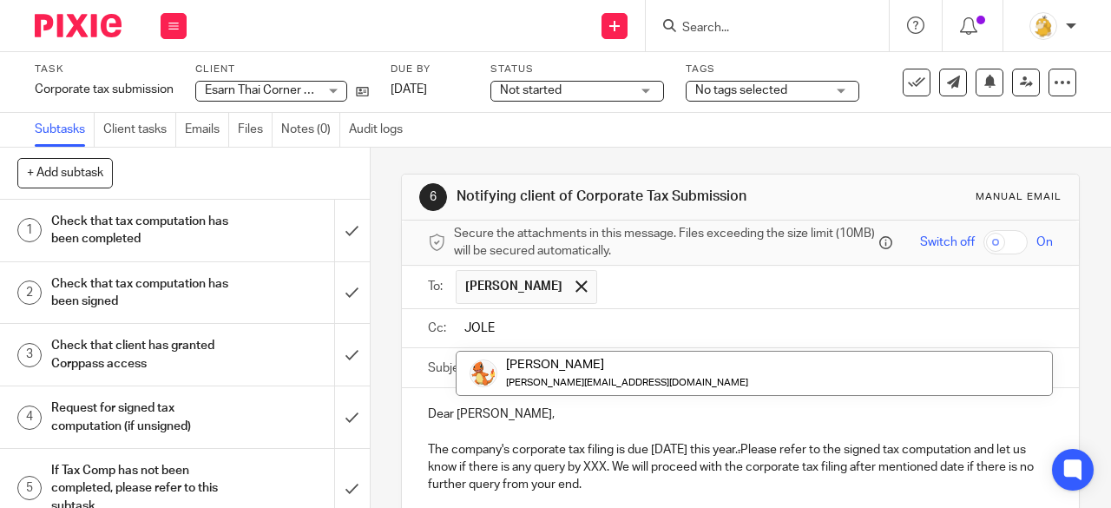
type input "JOLE"
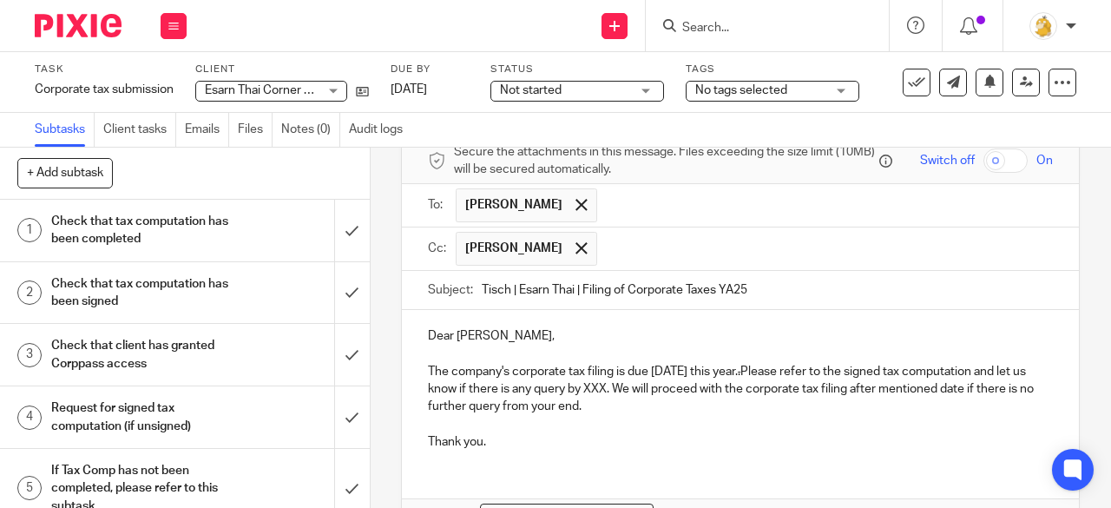
scroll to position [174, 0]
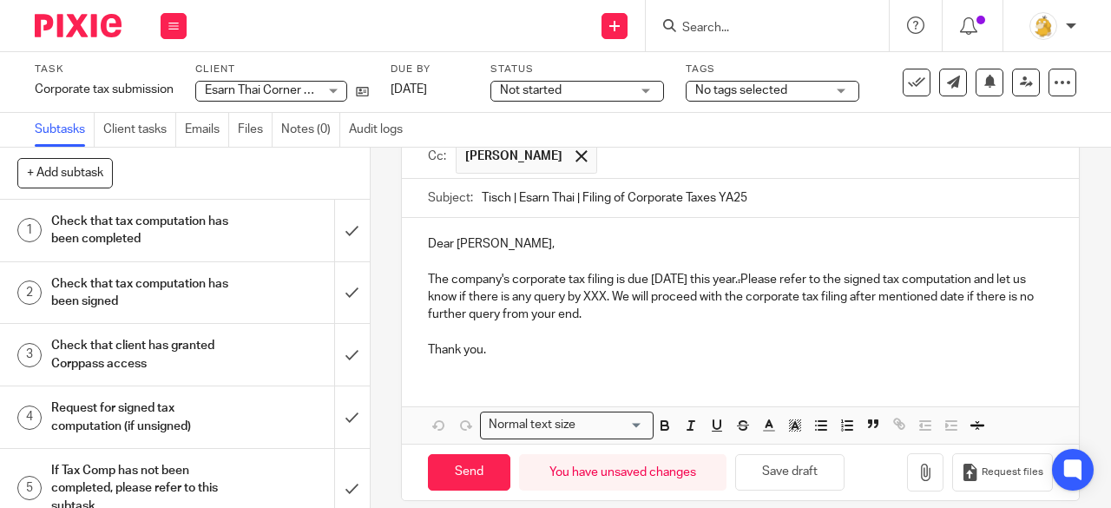
click at [657, 305] on p "The company's corporate tax filing is due 30 November this year. . Please refer…" at bounding box center [740, 297] width 625 height 53
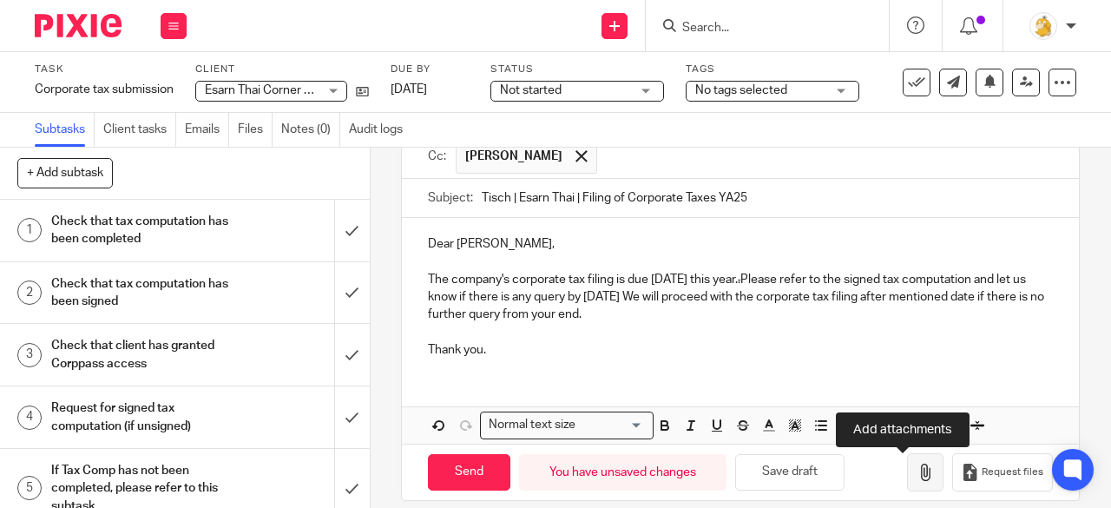
click at [916, 478] on icon "button" at bounding box center [924, 471] width 17 height 17
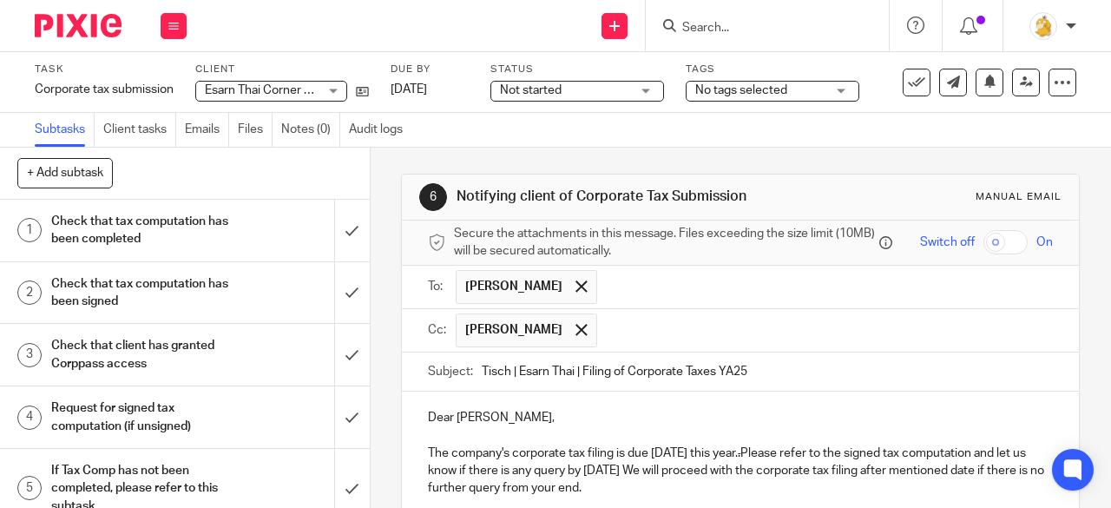
scroll to position [346, 0]
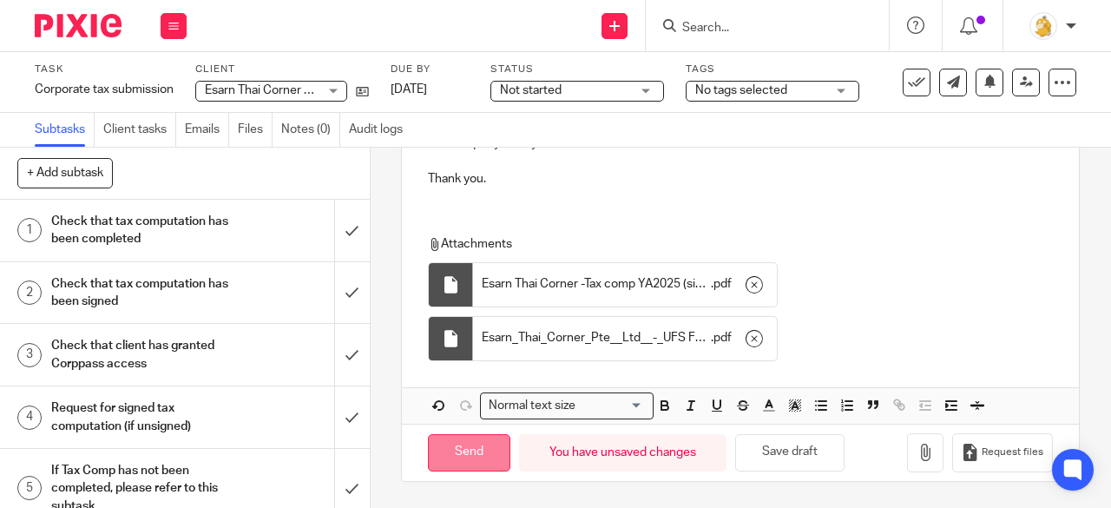
click at [474, 460] on input "Send" at bounding box center [469, 452] width 82 height 37
type input "Sent"
click at [179, 29] on button at bounding box center [174, 26] width 26 height 26
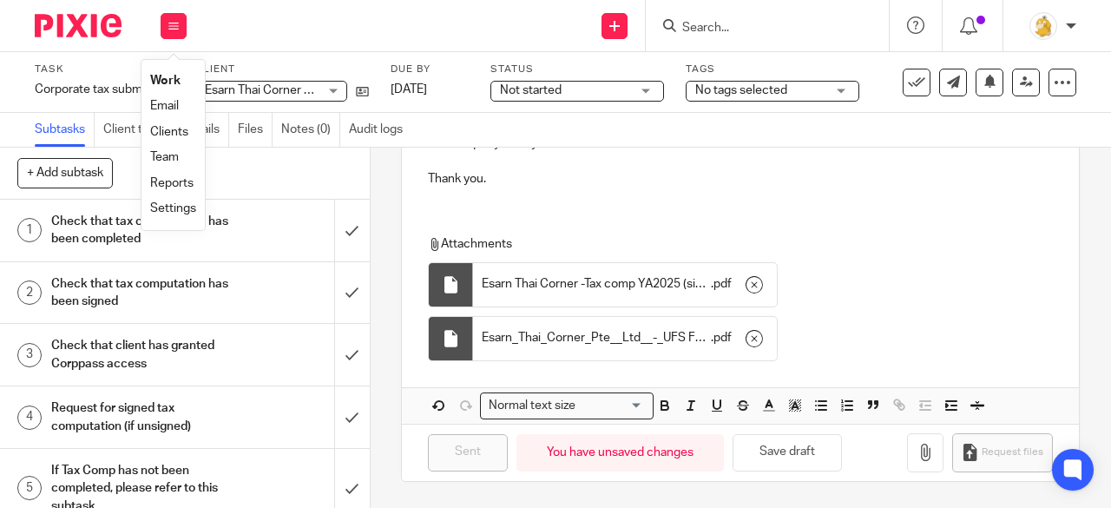
click at [172, 133] on link "Clients" at bounding box center [169, 132] width 38 height 12
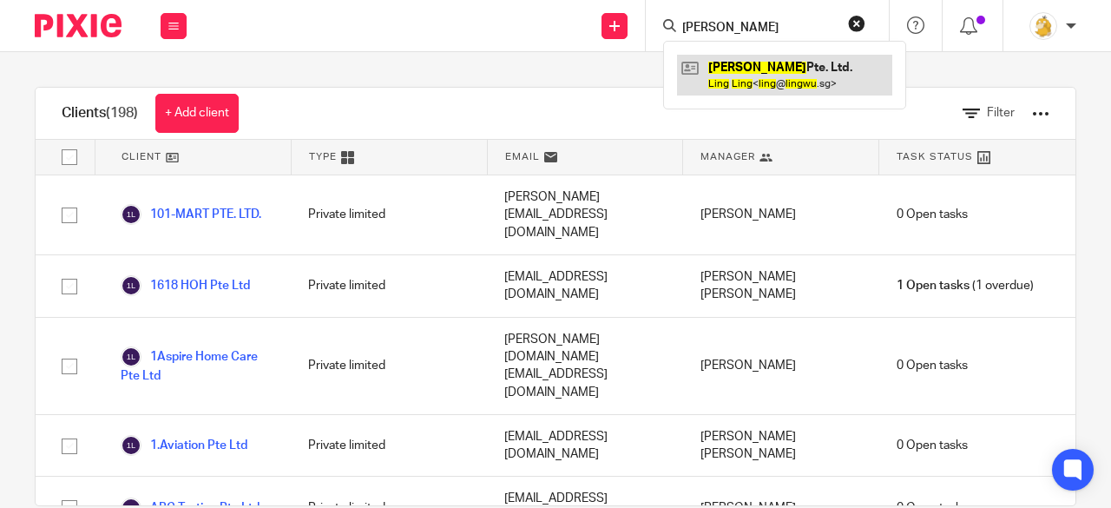
type input "[PERSON_NAME]"
click at [737, 61] on link at bounding box center [784, 75] width 215 height 40
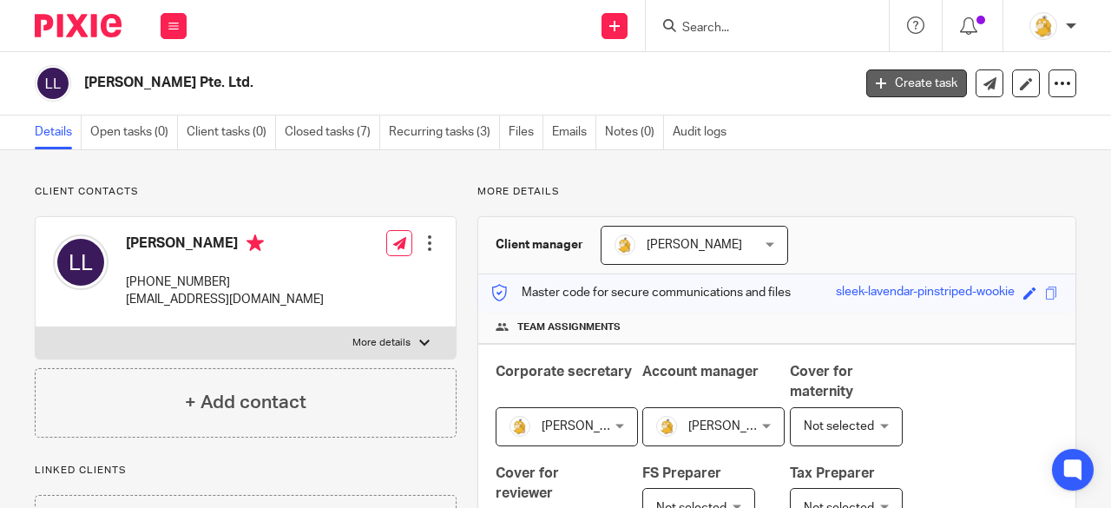
click at [876, 79] on icon at bounding box center [881, 83] width 10 height 10
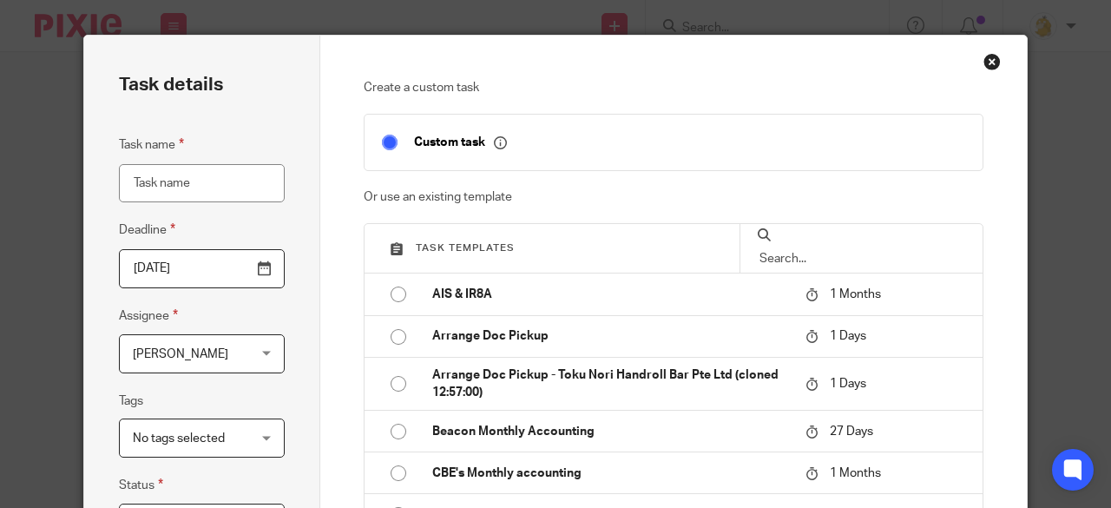
click at [790, 251] on input "text" at bounding box center [861, 258] width 207 height 19
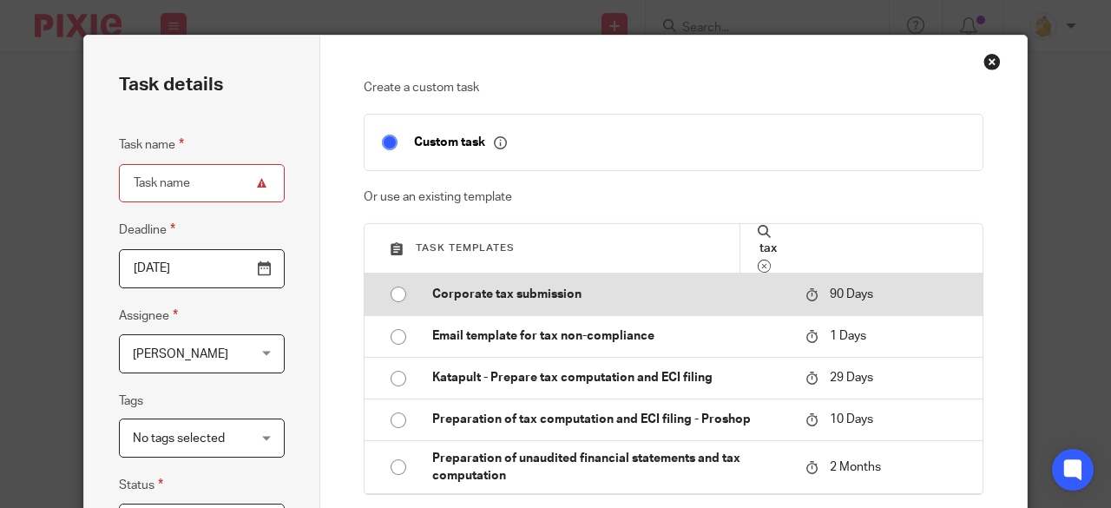
type input "tax"
click at [590, 290] on p "Corporate tax submission" at bounding box center [610, 293] width 357 height 17
type input "[DATE]"
type input "Corporate tax submission"
checkbox input "false"
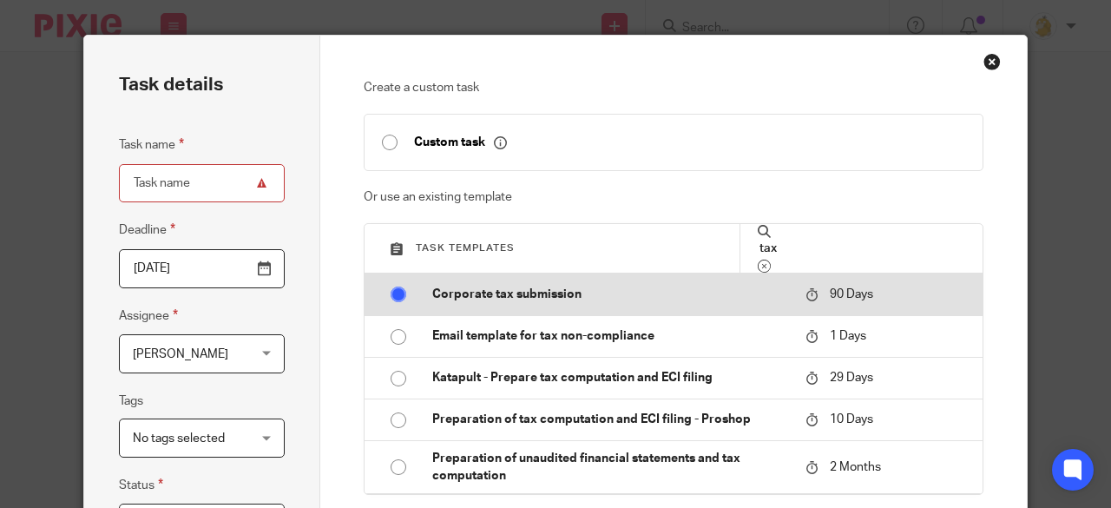
radio input "true"
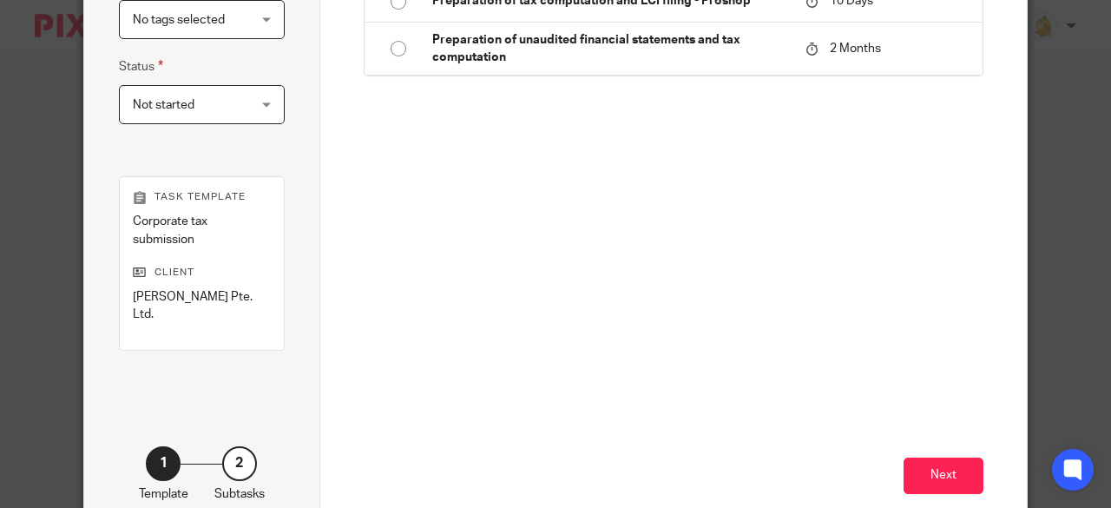
scroll to position [464, 0]
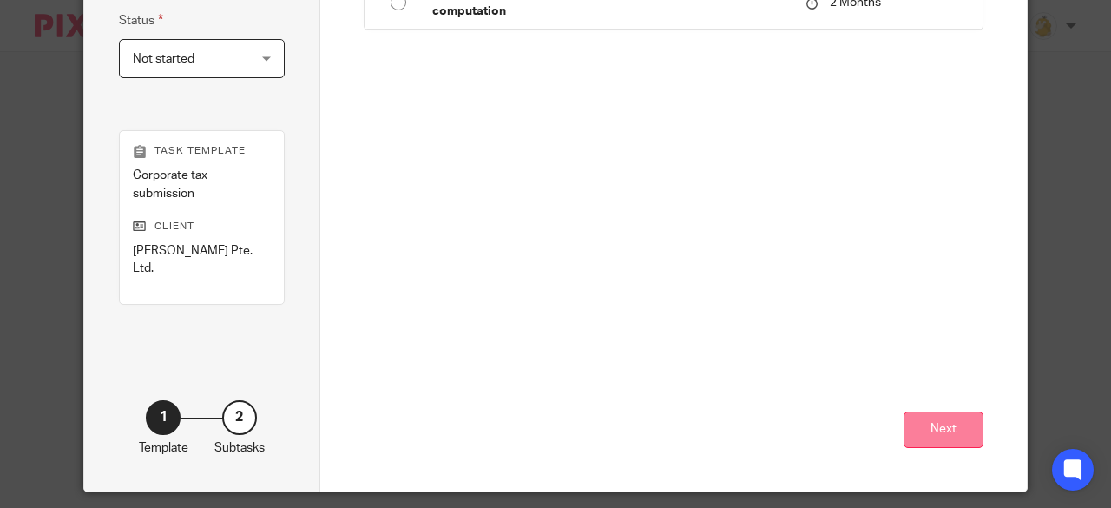
click at [917, 411] on button "Next" at bounding box center [943, 429] width 80 height 37
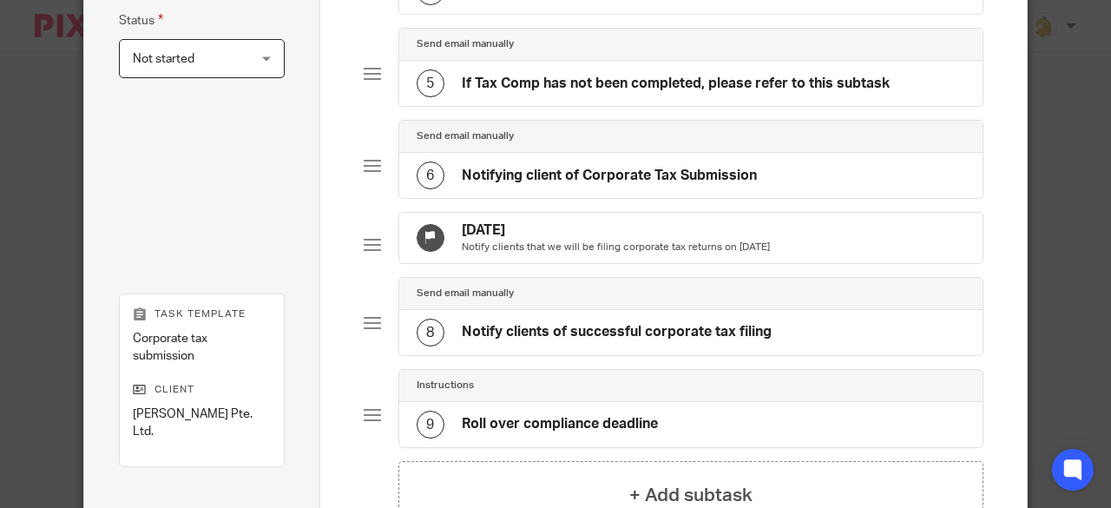
scroll to position [652, 0]
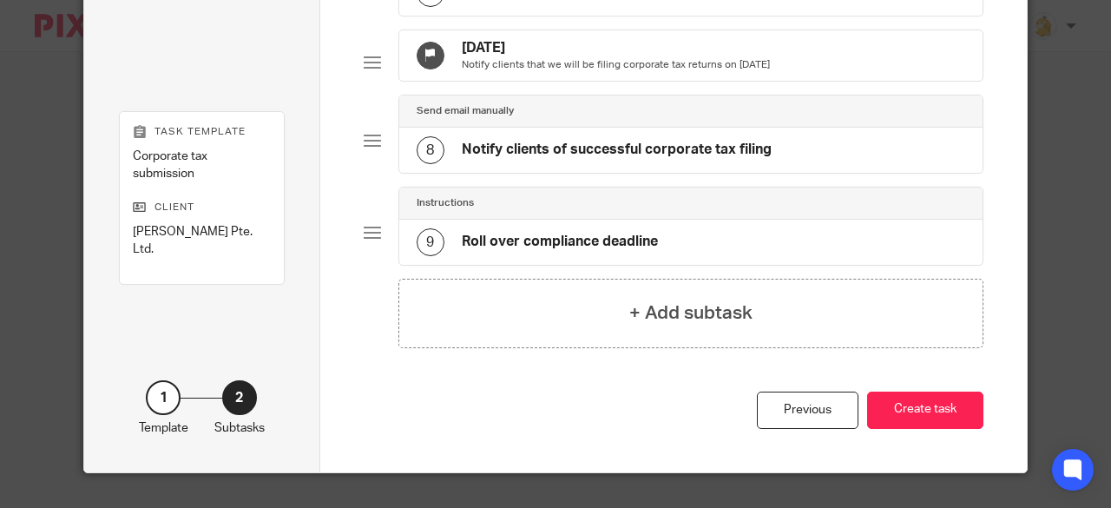
drag, startPoint x: 903, startPoint y: 404, endPoint x: 784, endPoint y: 388, distance: 119.9
click at [901, 404] on button "Create task" at bounding box center [925, 409] width 116 height 37
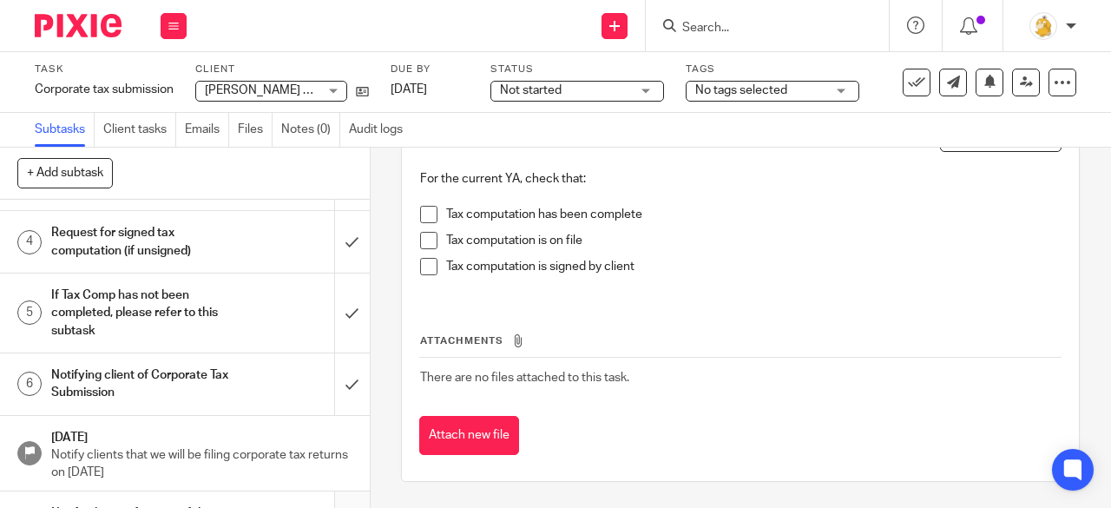
scroll to position [280, 0]
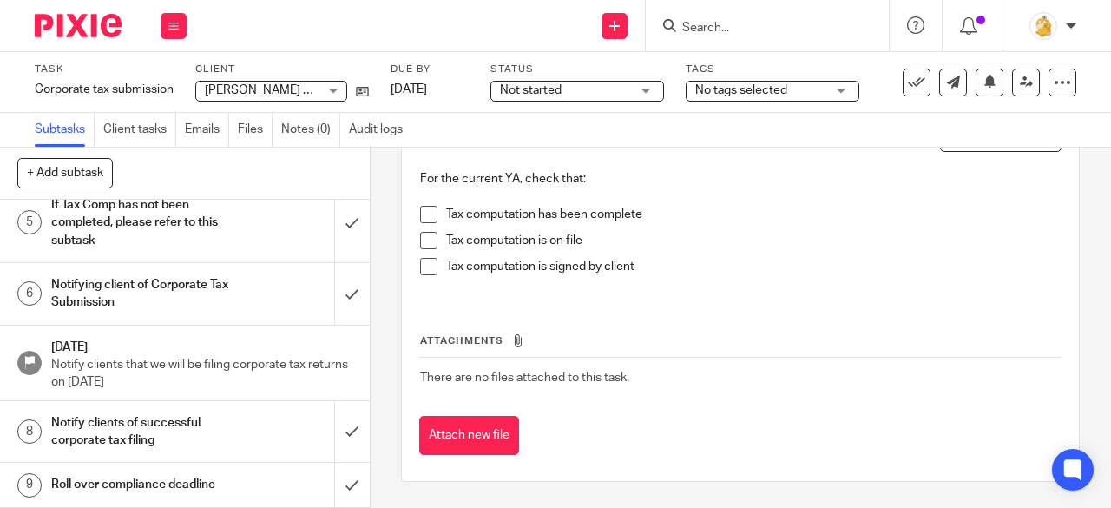
click at [176, 410] on h1 "Notify clients of successful corporate tax filing" at bounding box center [139, 432] width 177 height 44
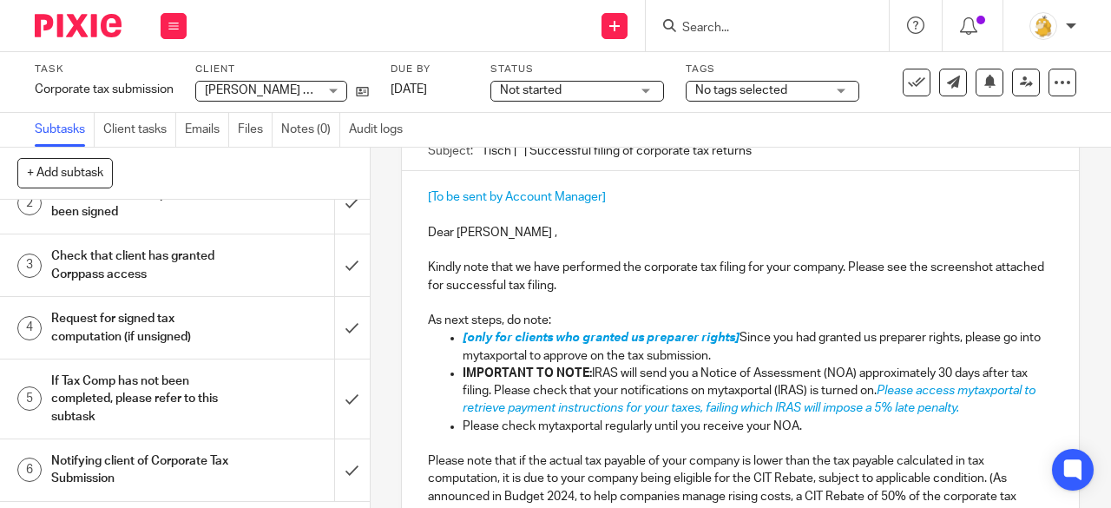
scroll to position [174, 0]
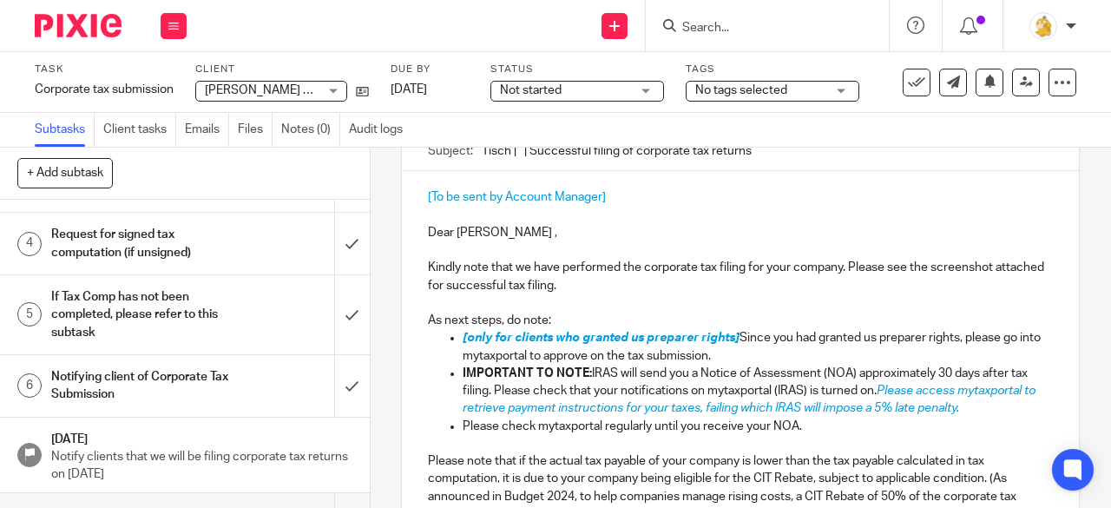
drag, startPoint x: 160, startPoint y: 390, endPoint x: 261, endPoint y: 379, distance: 102.1
click at [160, 390] on h1 "Notifying client of Corporate Tax Submission" at bounding box center [139, 386] width 177 height 44
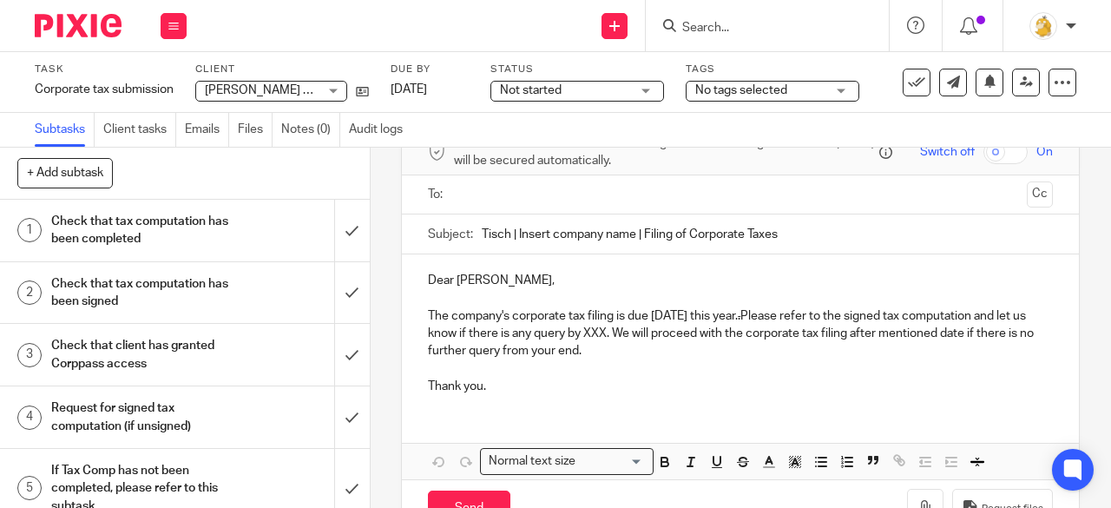
scroll to position [62, 0]
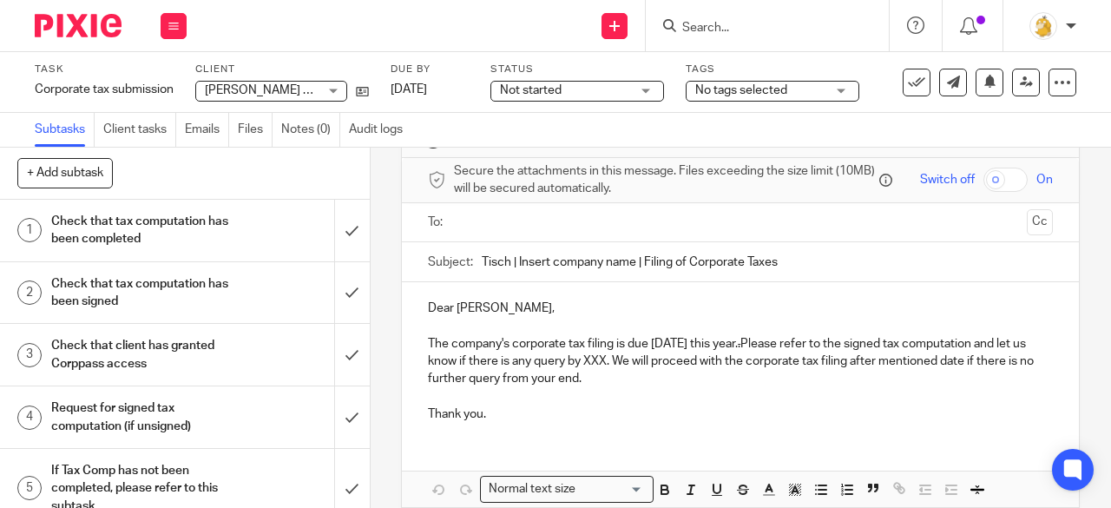
click at [631, 268] on input "Tisch | Insert company name | Filing of Corporate Taxes" at bounding box center [767, 261] width 571 height 39
type input "Tisch | [PERSON_NAME] | Filing of Corporate Taxes"
click at [632, 233] on input "text" at bounding box center [740, 223] width 560 height 20
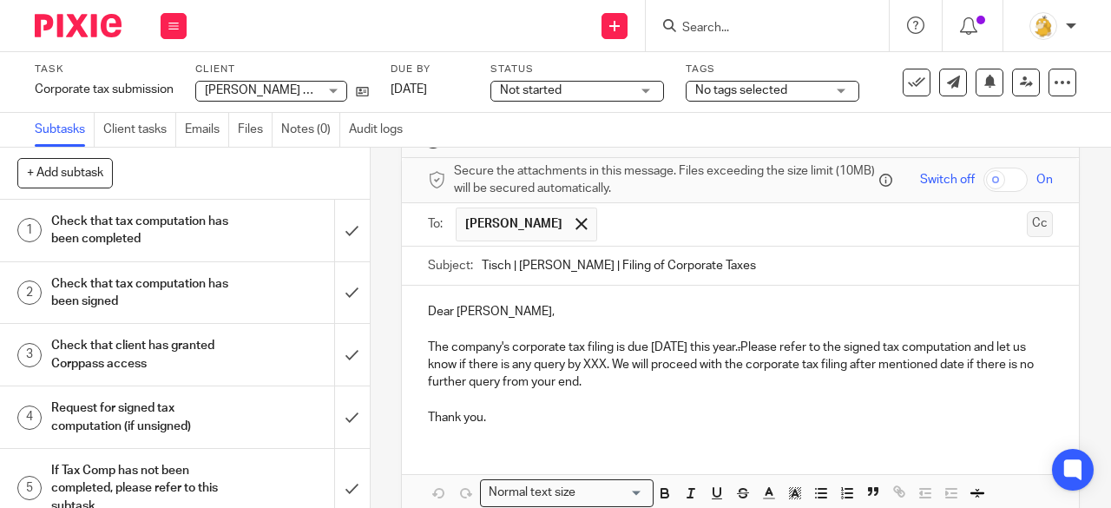
click at [1027, 232] on button "Cc" at bounding box center [1040, 224] width 26 height 26
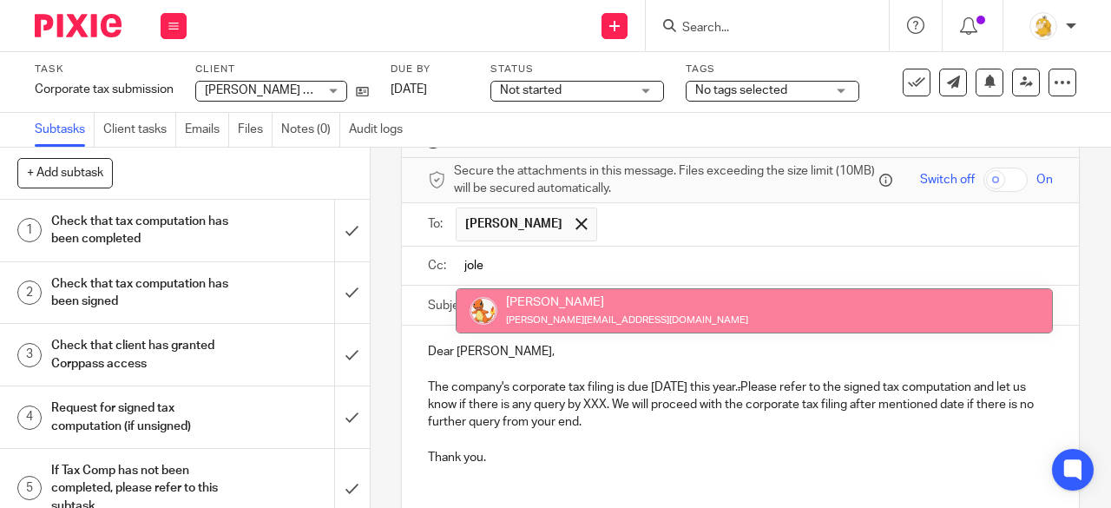
type input "jole"
drag, startPoint x: 594, startPoint y: 312, endPoint x: 546, endPoint y: 331, distance: 51.4
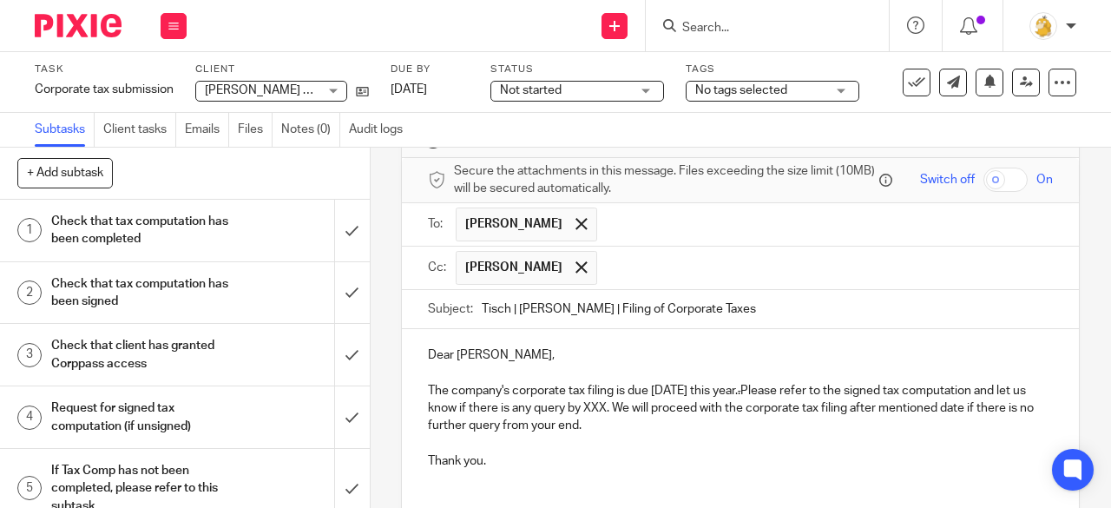
click at [472, 358] on p "Dear Ling," at bounding box center [740, 354] width 625 height 17
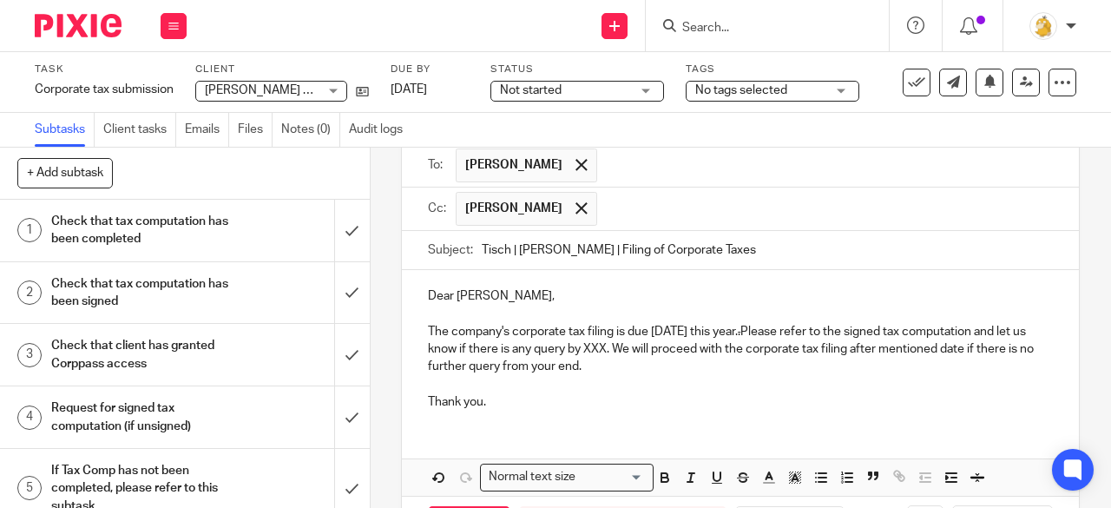
scroll to position [149, 0]
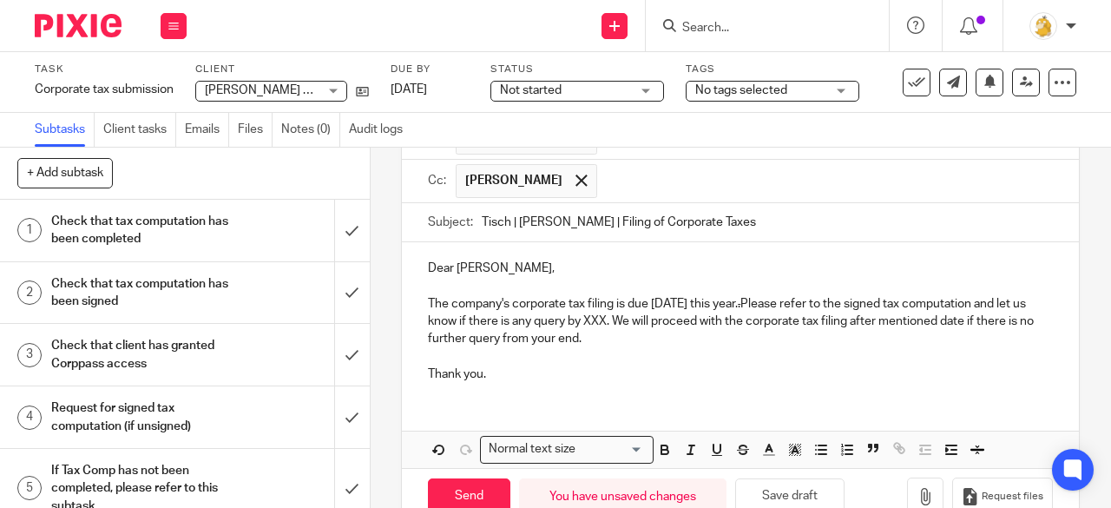
click at [780, 310] on p "The company's corporate tax filing is due 30 November this year. . Please refer…" at bounding box center [740, 321] width 625 height 53
click at [656, 325] on p "The company's corporate tax filing is due 30 November this year. Please refer t…" at bounding box center [740, 321] width 625 height 53
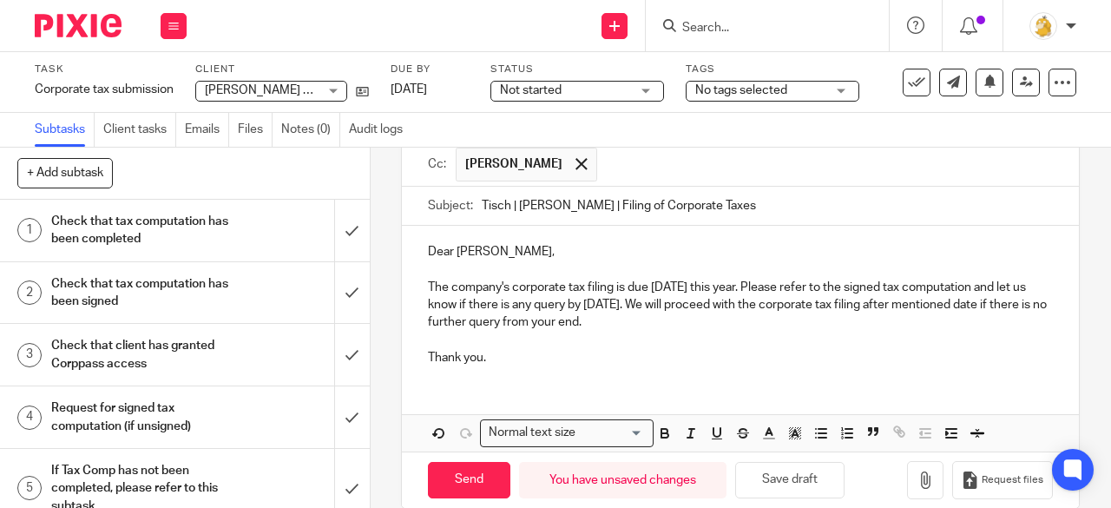
scroll to position [194, 0]
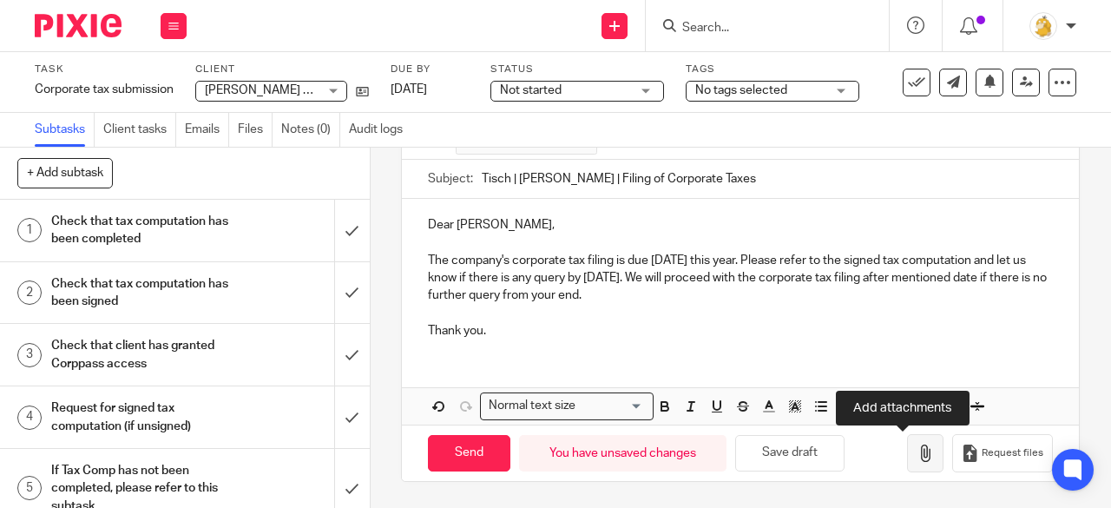
click at [916, 455] on icon "button" at bounding box center [924, 452] width 17 height 17
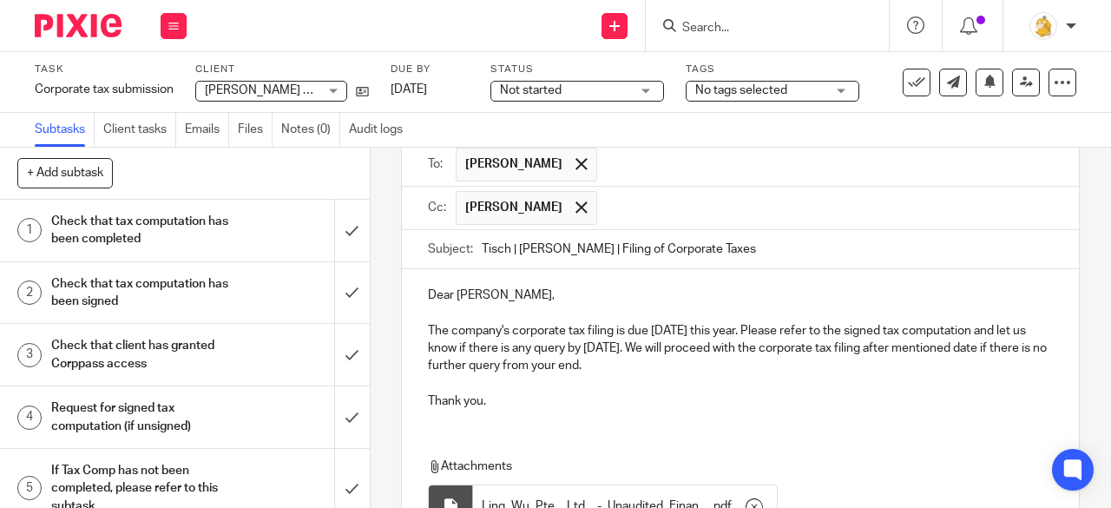
scroll to position [85, 0]
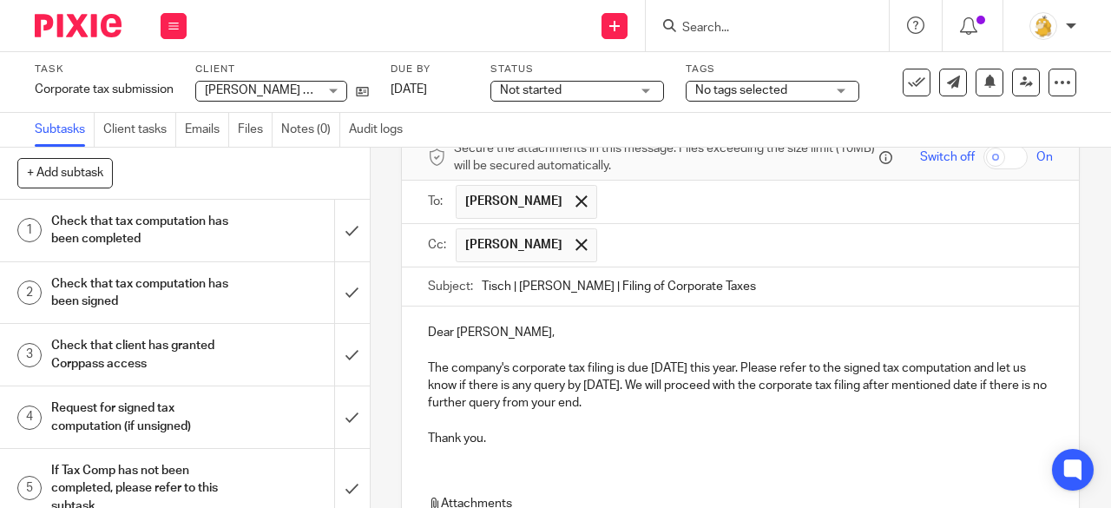
click at [745, 294] on input "Tisch | Ling Wu | Filing of Corporate Taxes" at bounding box center [767, 286] width 571 height 39
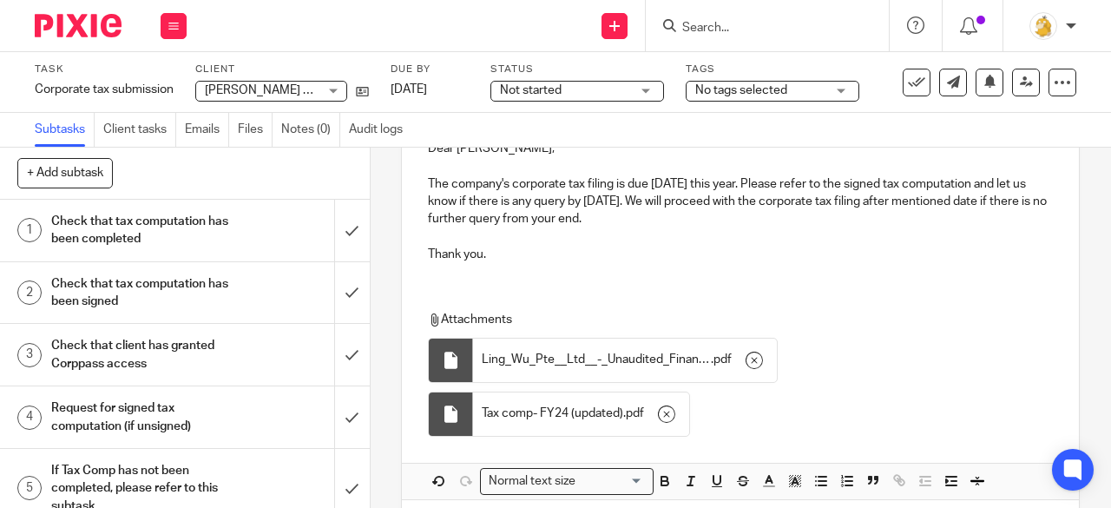
scroll to position [345, 0]
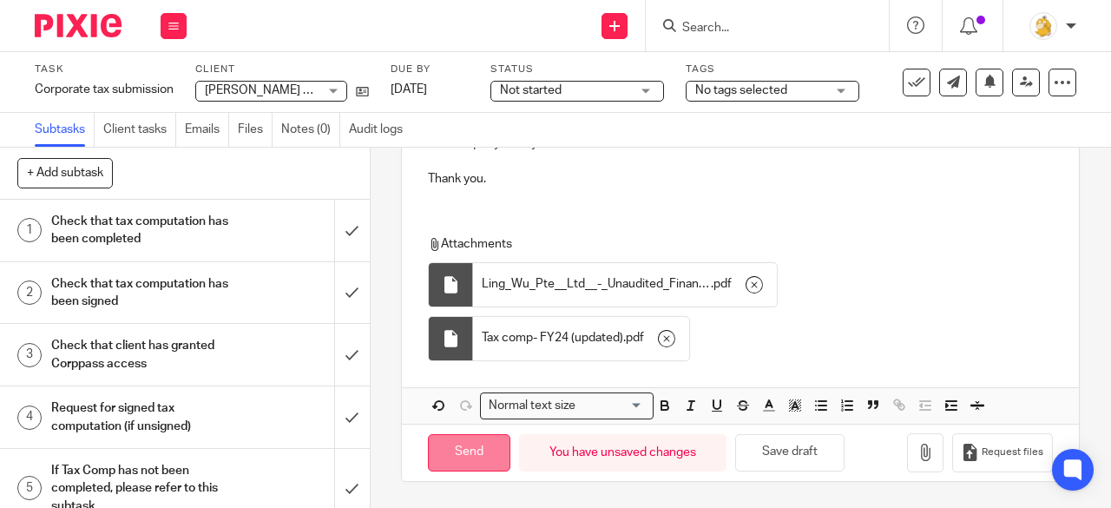
type input "Tisch | Ling Wu | Filing of Corporate Taxes YA25"
click at [473, 457] on input "Send" at bounding box center [469, 452] width 82 height 37
type input "Sent"
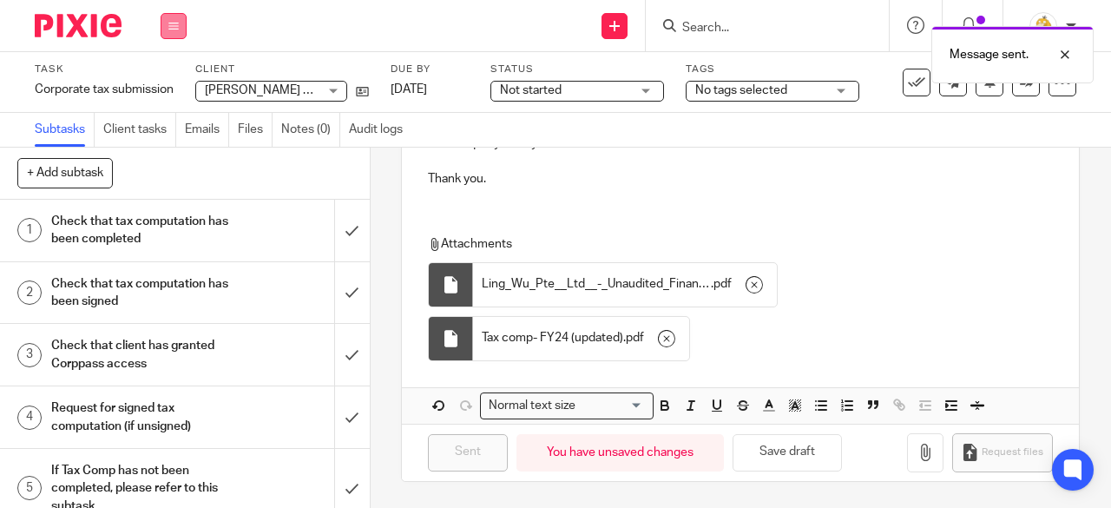
click at [183, 22] on button at bounding box center [174, 26] width 26 height 26
click at [163, 89] on li "Work" at bounding box center [173, 81] width 46 height 25
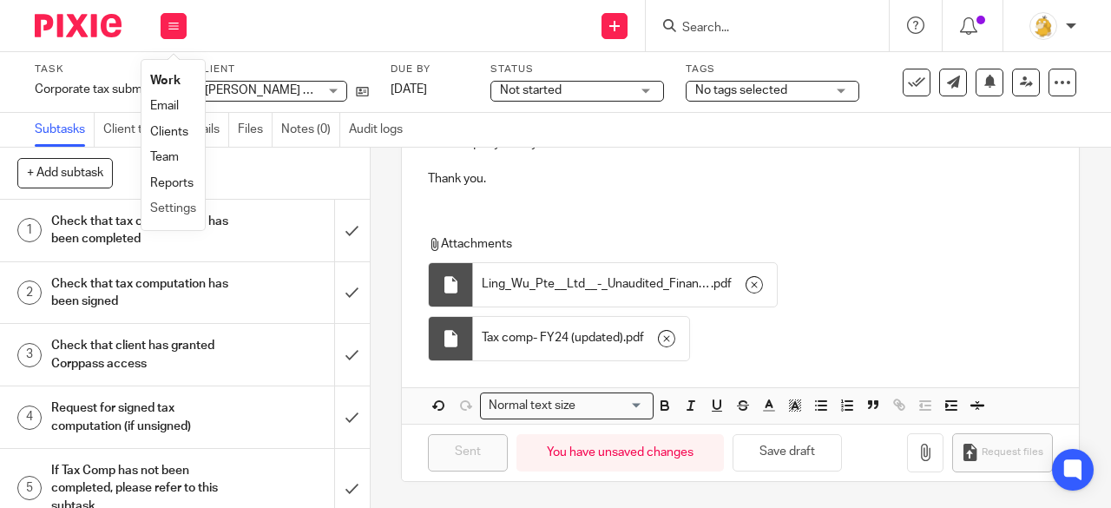
click at [172, 201] on li "Settings" at bounding box center [173, 208] width 46 height 25
click at [172, 209] on link "Settings" at bounding box center [173, 208] width 46 height 12
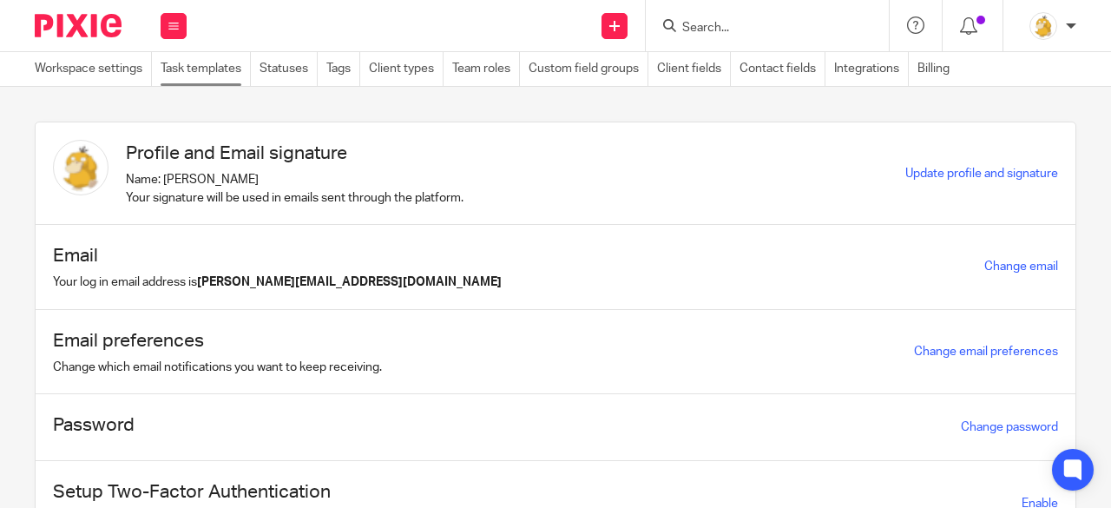
click at [230, 73] on link "Task templates" at bounding box center [206, 69] width 90 height 34
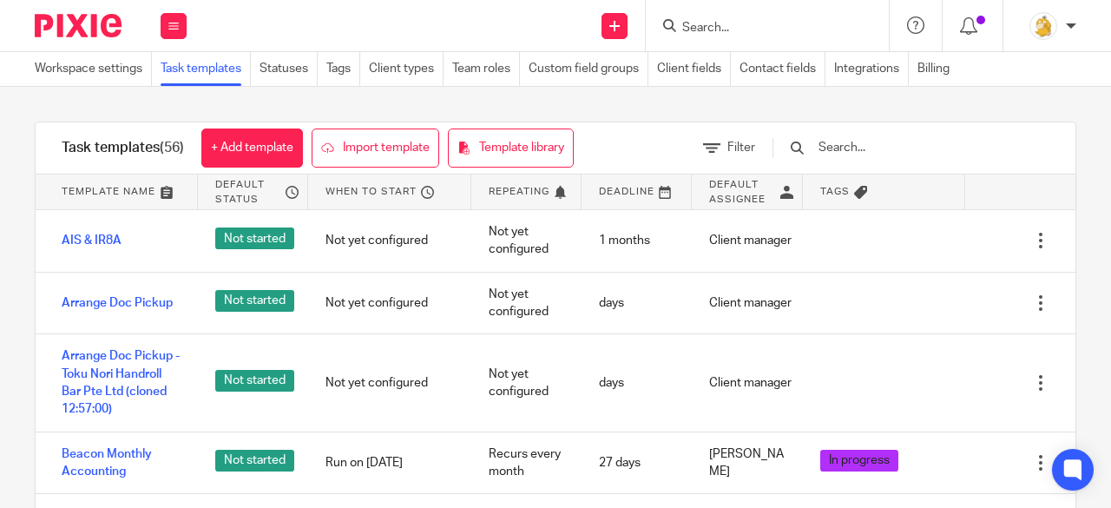
click at [901, 144] on input "text" at bounding box center [918, 147] width 202 height 19
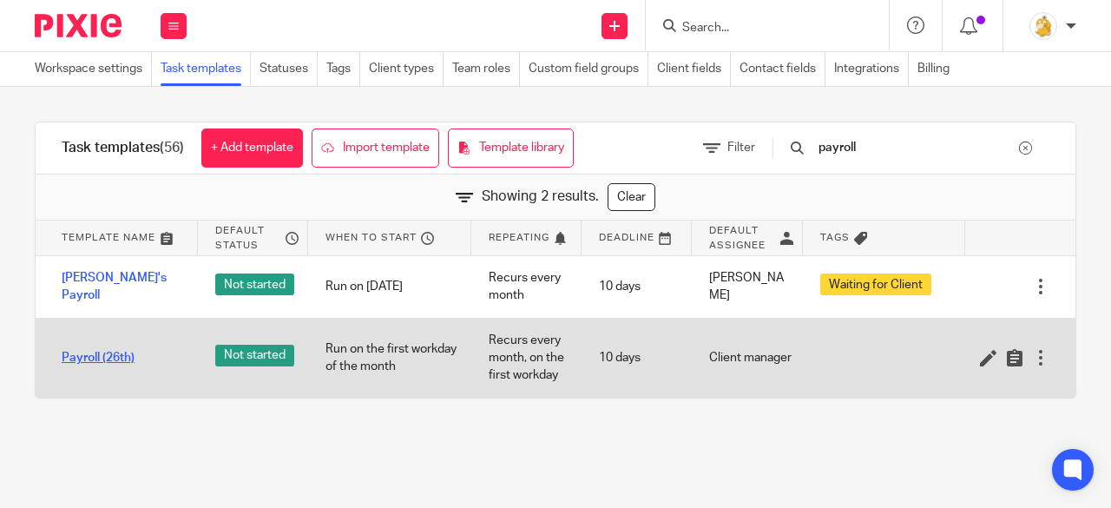
type input "payroll"
click at [88, 358] on link "Payroll (26th)" at bounding box center [98, 357] width 73 height 17
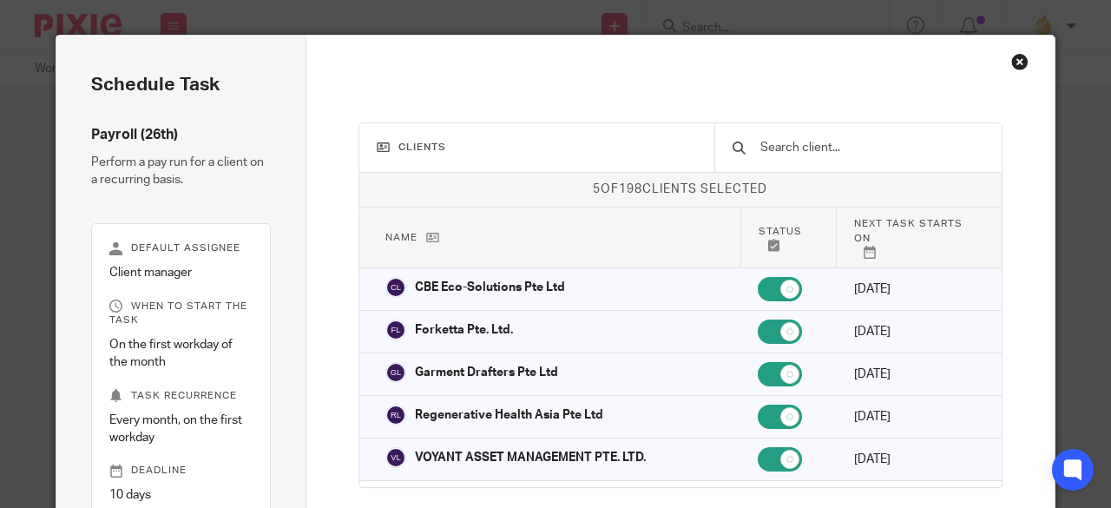
scroll to position [120, 0]
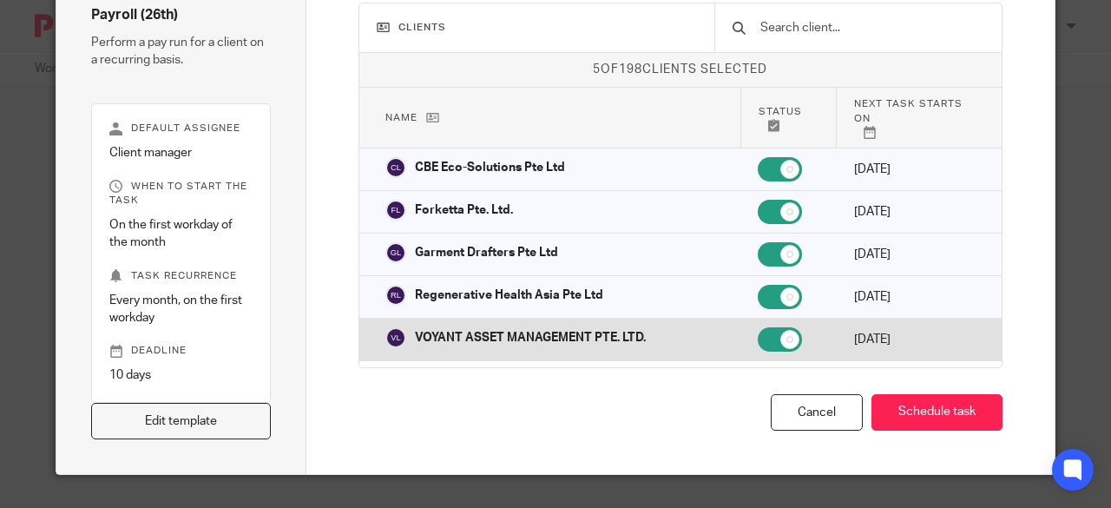
drag, startPoint x: 243, startPoint y: 419, endPoint x: 452, endPoint y: 324, distance: 229.9
click at [243, 419] on link "Edit template" at bounding box center [181, 421] width 180 height 37
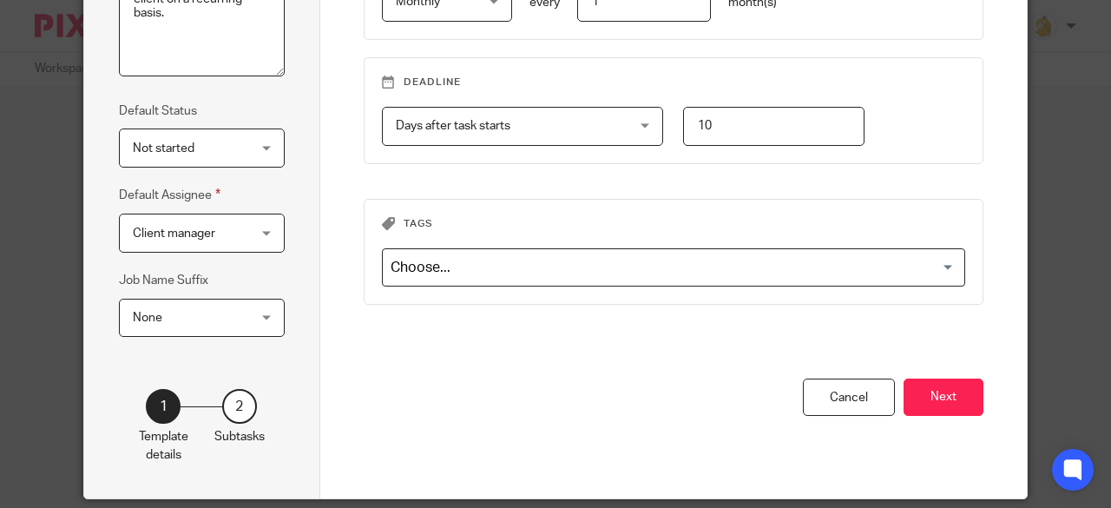
scroll to position [338, 0]
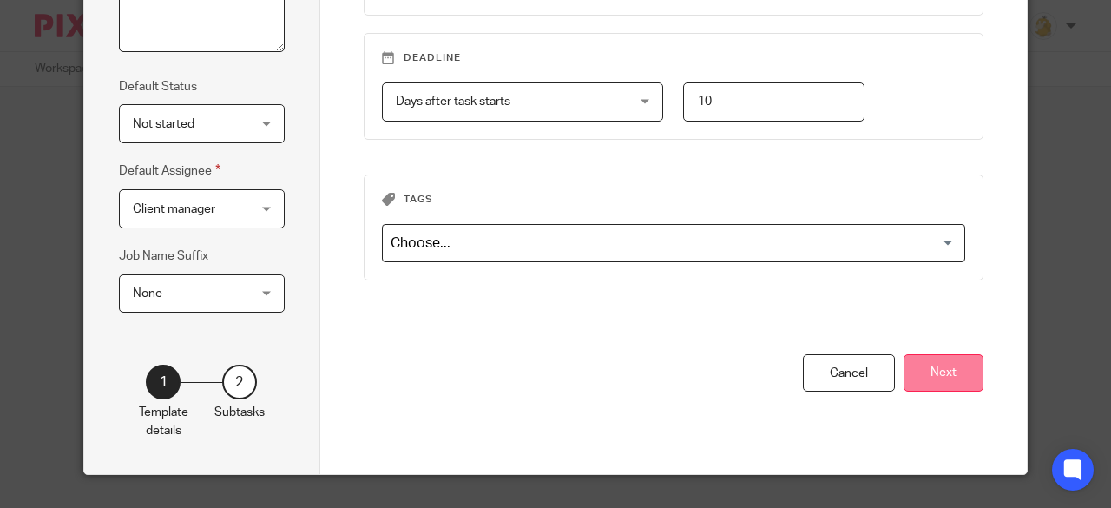
click at [941, 371] on button "Next" at bounding box center [943, 372] width 80 height 37
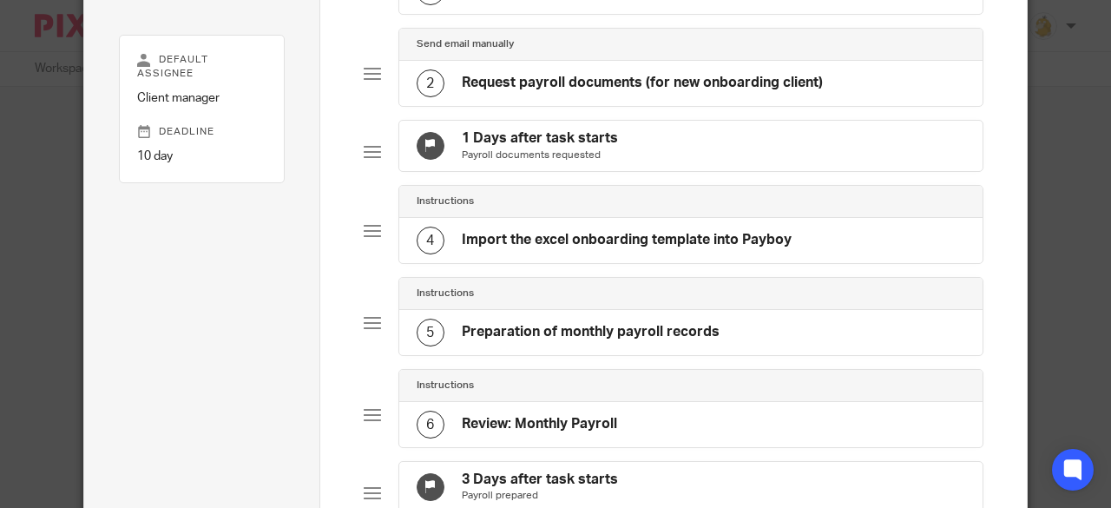
scroll to position [77, 0]
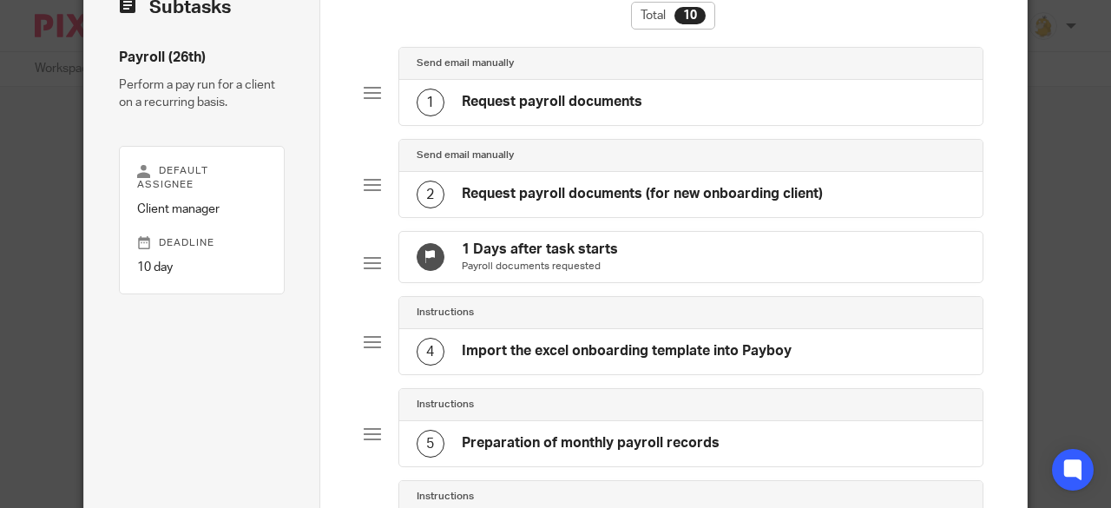
click at [529, 197] on h4 "Request payroll documents (for new onboarding client)" at bounding box center [642, 194] width 361 height 18
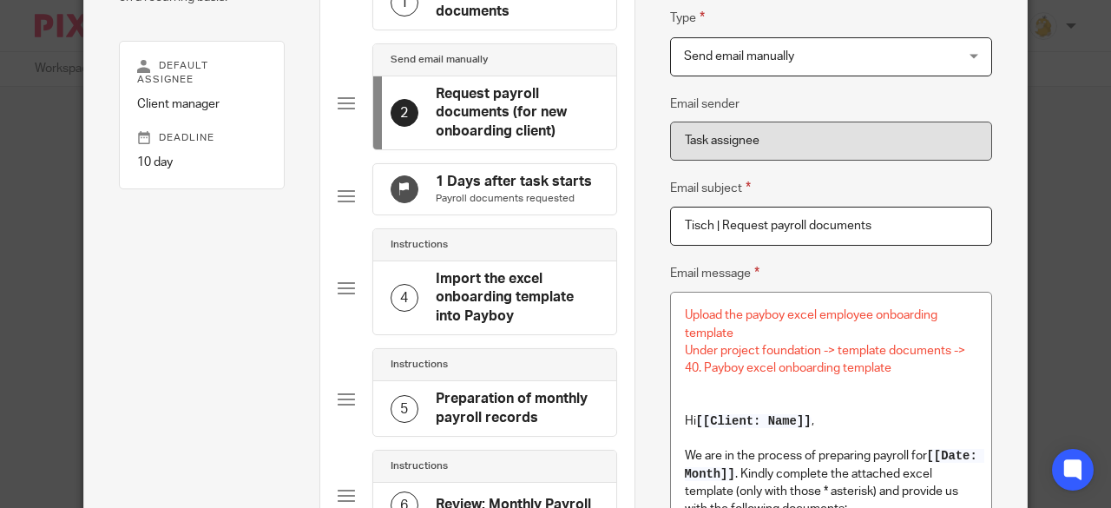
scroll to position [260, 0]
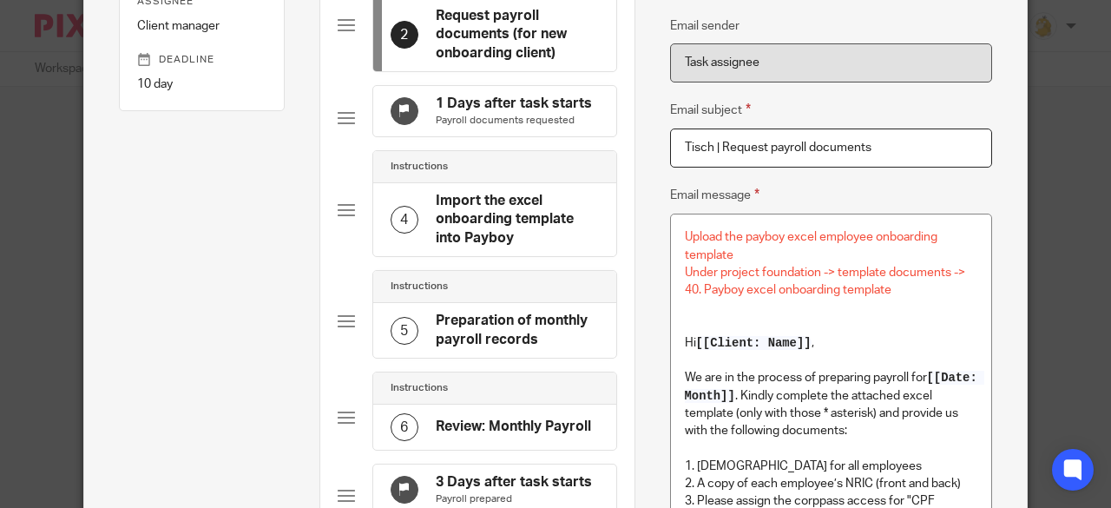
drag, startPoint x: 477, startPoint y: 240, endPoint x: 487, endPoint y: 243, distance: 9.9
click at [478, 240] on h4 "Import the excel onboarding template into Payboy" at bounding box center [517, 220] width 163 height 56
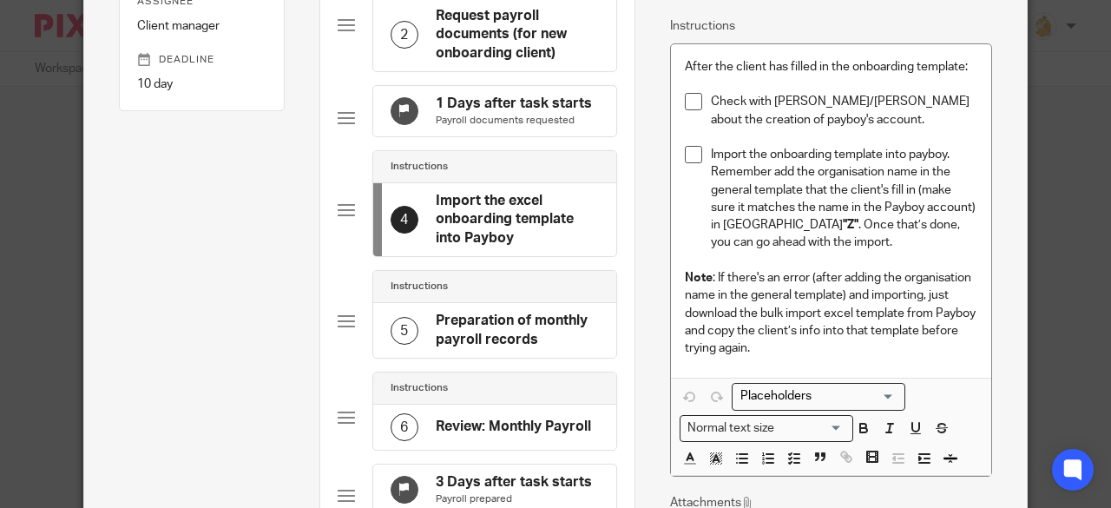
click at [491, 339] on div "Send email manually 1 Request payroll documents Send email manually 2 Request p…" at bounding box center [477, 367] width 279 height 1006
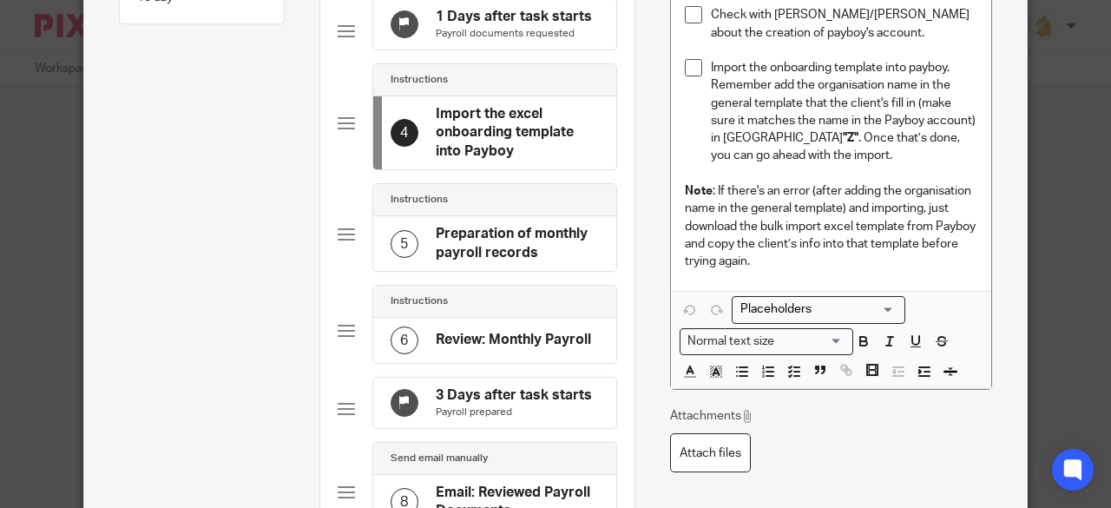
click at [479, 256] on h4 "Preparation of monthly payroll records" at bounding box center [517, 243] width 163 height 37
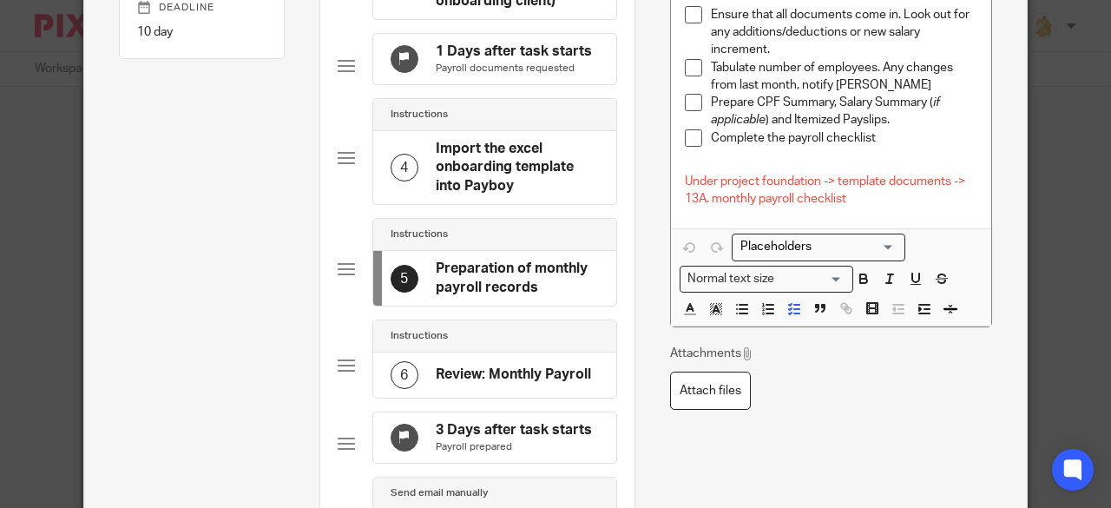
scroll to position [434, 0]
